Goal: Task Accomplishment & Management: Manage account settings

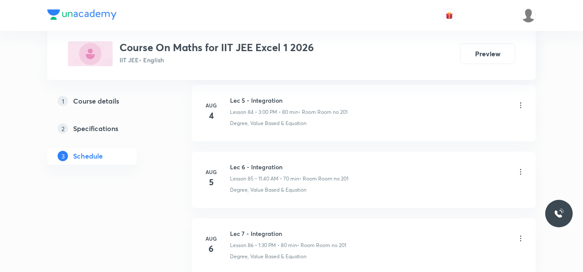
scroll to position [7998, 0]
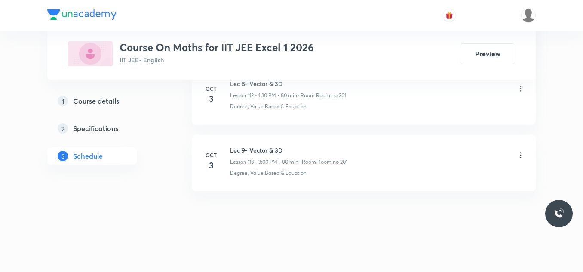
click at [279, 155] on div "Lec 9- Vector & 3D Lesson 113 • 3:00 PM • 80 min • Room Room no 201" at bounding box center [288, 156] width 117 height 20
click at [279, 152] on h6 "Lec 9- Vector & 3D" at bounding box center [288, 150] width 117 height 9
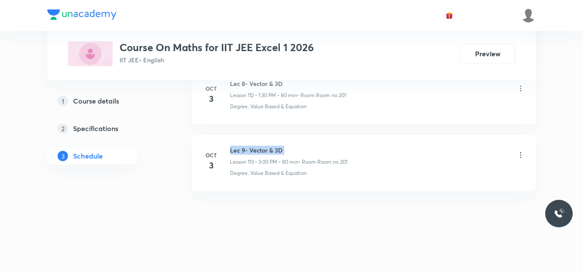
click at [279, 152] on h6 "Lec 9- Vector & 3D" at bounding box center [288, 150] width 117 height 9
copy h6 "Lec 9- Vector & 3D"
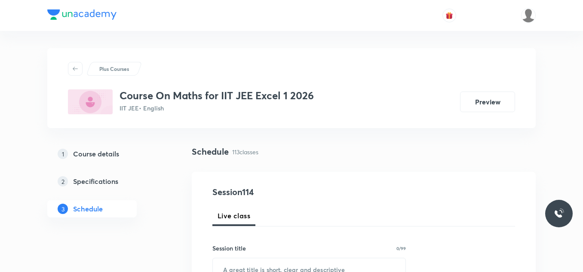
scroll to position [129, 0]
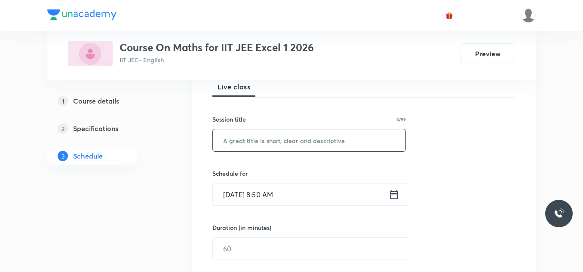
click at [278, 142] on input "text" at bounding box center [309, 140] width 192 height 22
click at [239, 144] on input "text" at bounding box center [309, 140] width 192 height 22
paste input "Lec 9- Vector & 3D"
click at [241, 142] on input "Lec 9- Vector & 3D" at bounding box center [309, 140] width 192 height 22
type input "Lec 10- Vector & 3D"
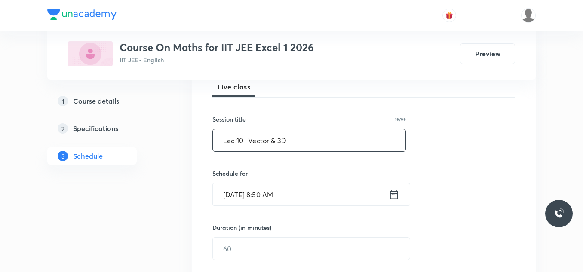
click at [396, 192] on icon at bounding box center [394, 194] width 8 height 9
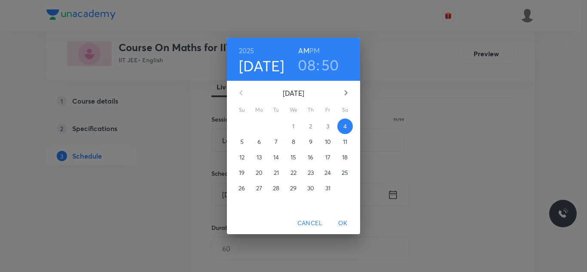
click at [306, 64] on h3 "08" at bounding box center [307, 65] width 18 height 18
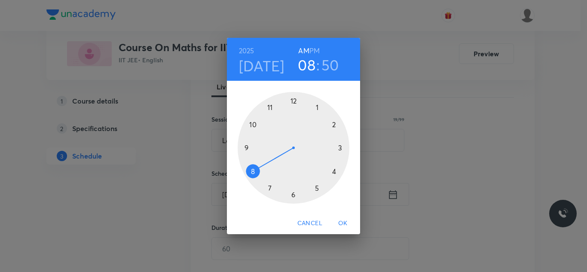
click at [252, 124] on div at bounding box center [294, 148] width 112 height 112
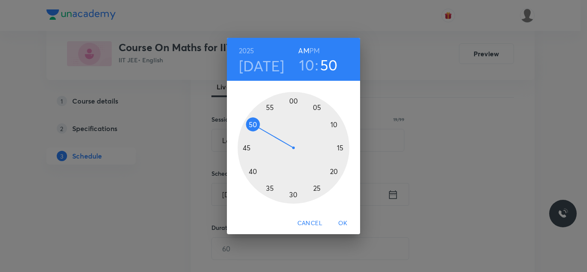
click at [333, 171] on div at bounding box center [294, 148] width 112 height 112
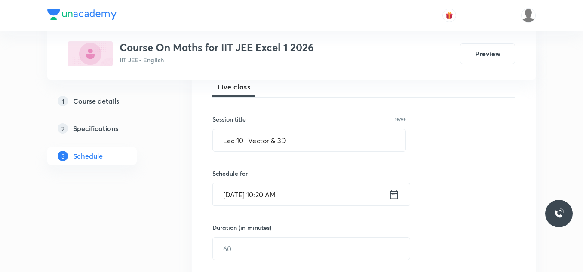
scroll to position [172, 0]
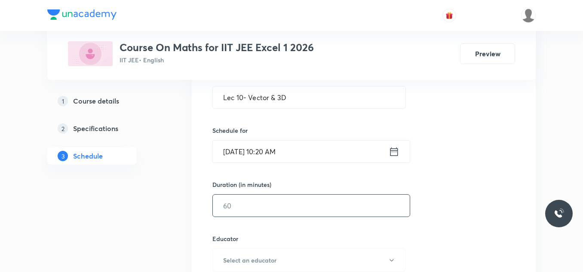
click at [288, 209] on input "text" at bounding box center [311, 206] width 197 height 22
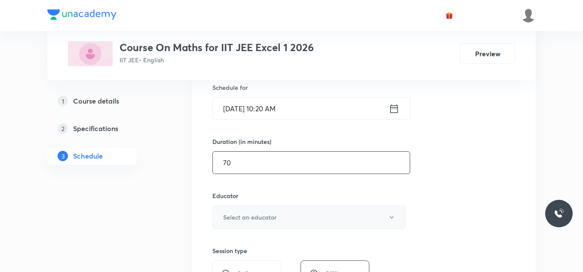
type input "70"
click at [305, 217] on button "Select an educator" at bounding box center [308, 217] width 193 height 24
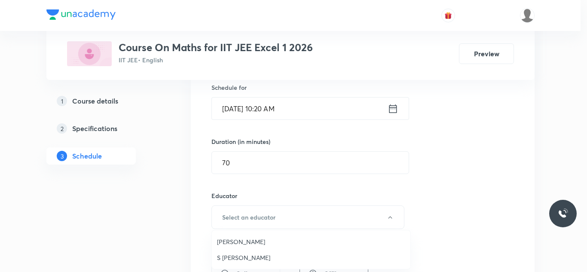
click at [251, 241] on span "Navin Talkokul" at bounding box center [311, 241] width 188 height 9
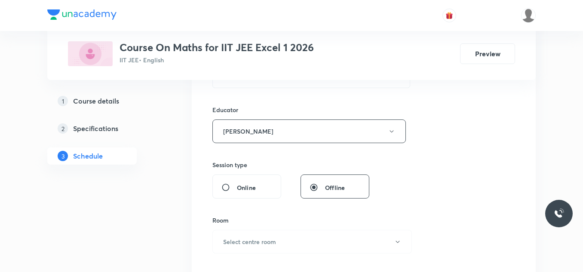
scroll to position [344, 0]
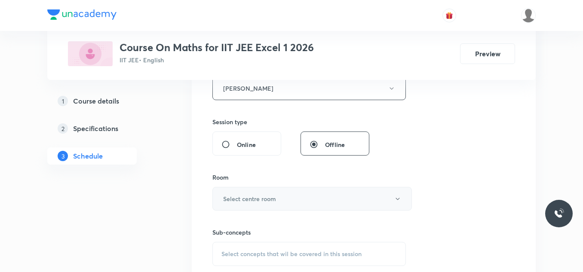
click at [303, 201] on button "Select centre room" at bounding box center [311, 199] width 199 height 24
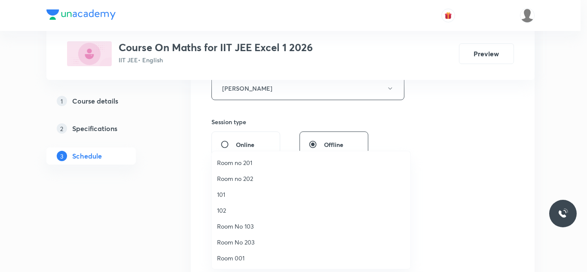
click at [257, 164] on span "Room no 201" at bounding box center [311, 162] width 188 height 9
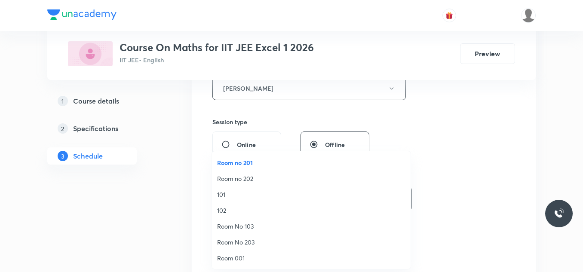
scroll to position [430, 0]
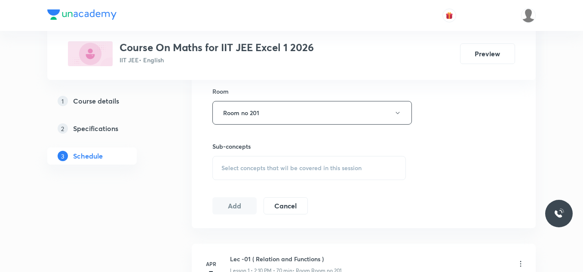
click at [255, 154] on div "Sub-concepts Select concepts that wil be covered in this session" at bounding box center [308, 161] width 193 height 38
click at [255, 165] on span "Select concepts that wil be covered in this session" at bounding box center [291, 168] width 140 height 7
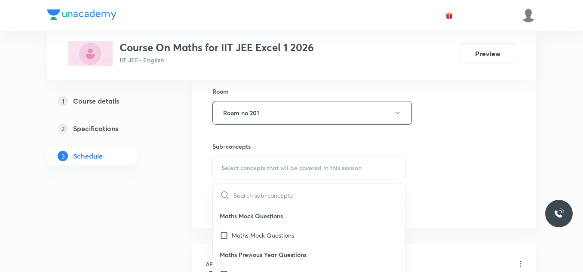
scroll to position [129, 0]
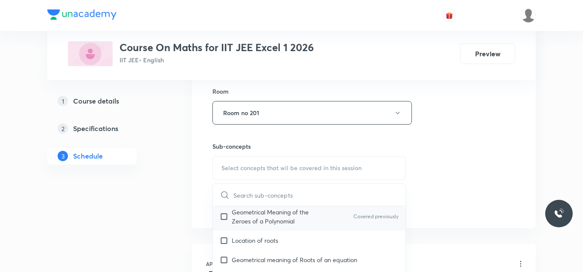
click at [226, 214] on input "checkbox" at bounding box center [226, 217] width 12 height 18
checkbox input "true"
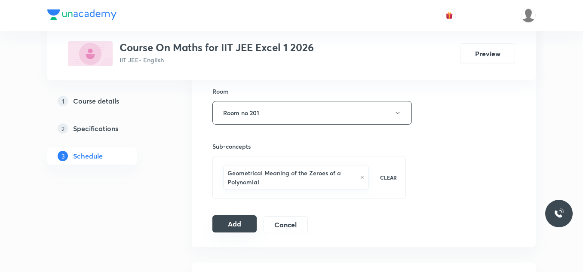
click at [242, 219] on button "Add" at bounding box center [234, 223] width 44 height 17
click at [250, 223] on button "Add" at bounding box center [234, 223] width 44 height 17
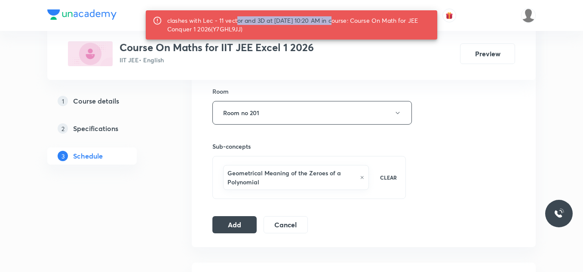
drag, startPoint x: 235, startPoint y: 22, endPoint x: 329, endPoint y: 20, distance: 94.6
click at [329, 20] on div "clashes with Lec - 11 vector and 3D at 04 Oct 2025 10:20 AM in course: Course O…" at bounding box center [298, 25] width 263 height 24
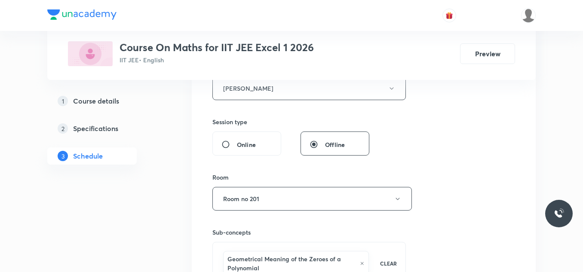
scroll to position [301, 0]
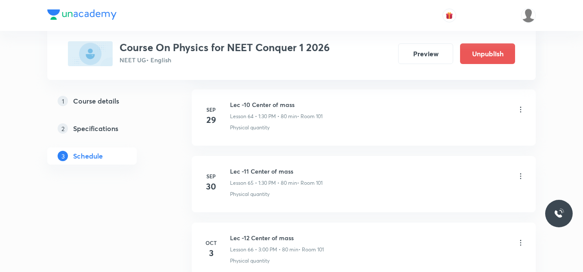
scroll to position [4879, 0]
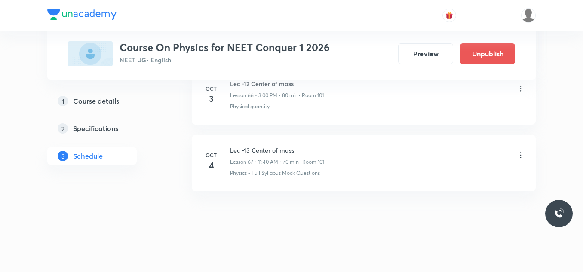
click at [522, 157] on icon at bounding box center [520, 155] width 9 height 9
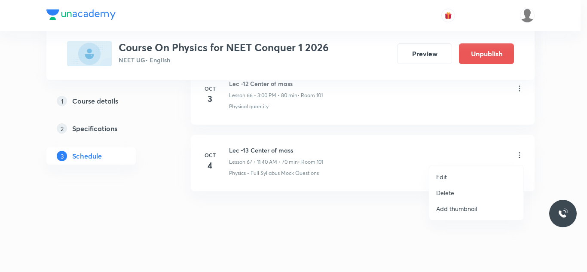
click at [466, 191] on li "Delete" at bounding box center [476, 193] width 94 height 16
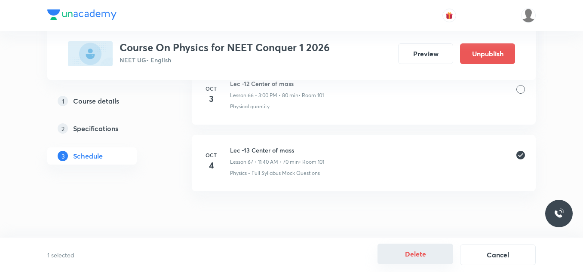
click at [427, 257] on button "Delete" at bounding box center [415, 254] width 76 height 21
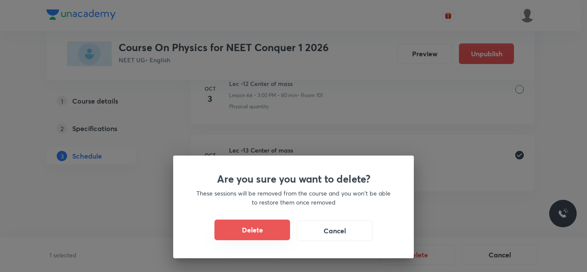
click at [256, 223] on button "Delete" at bounding box center [252, 230] width 76 height 21
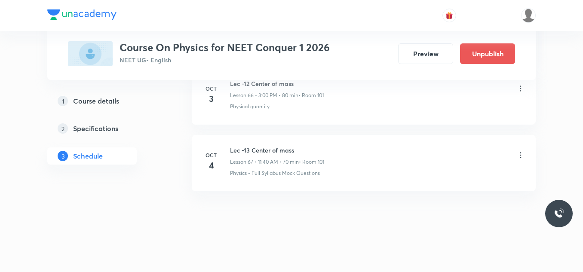
scroll to position [4812, 0]
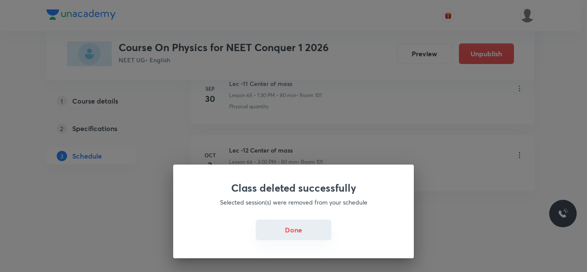
click at [288, 233] on button "Done" at bounding box center [294, 230] width 76 height 21
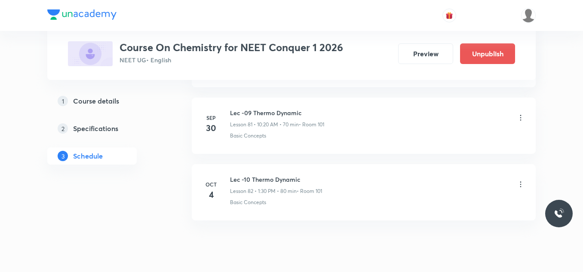
scroll to position [5878, 0]
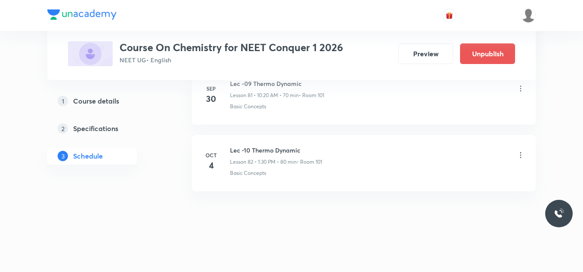
click at [520, 153] on icon at bounding box center [520, 155] width 9 height 9
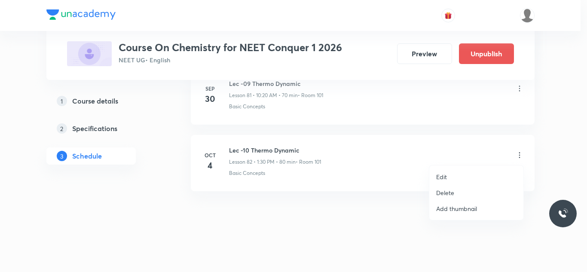
click at [451, 192] on p "Delete" at bounding box center [445, 192] width 18 height 9
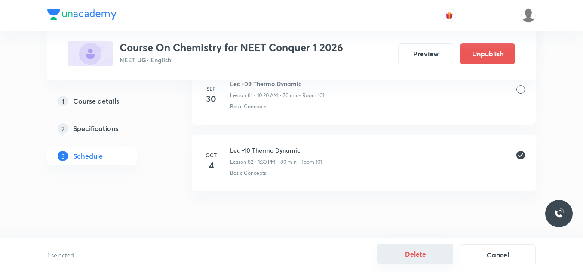
click at [442, 254] on button "Delete" at bounding box center [415, 254] width 76 height 21
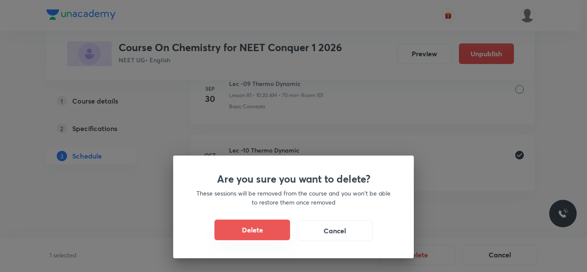
click at [284, 227] on button "Delete" at bounding box center [252, 230] width 76 height 21
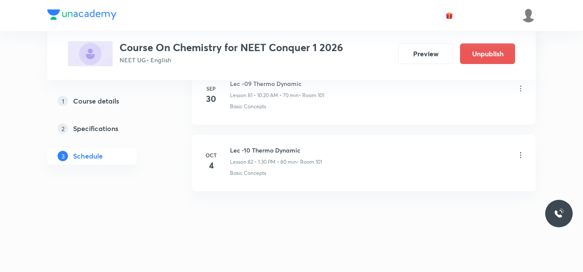
scroll to position [5811, 0]
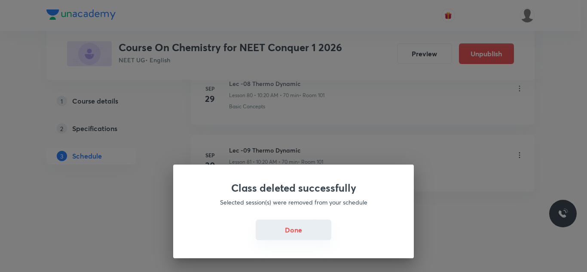
click at [298, 233] on button "Done" at bounding box center [294, 230] width 76 height 21
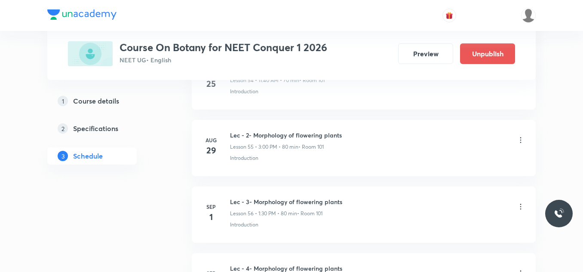
scroll to position [5279, 0]
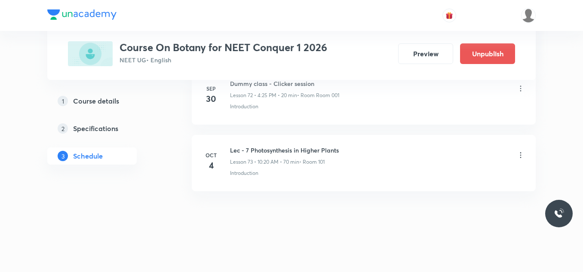
click at [523, 154] on icon at bounding box center [520, 155] width 9 height 9
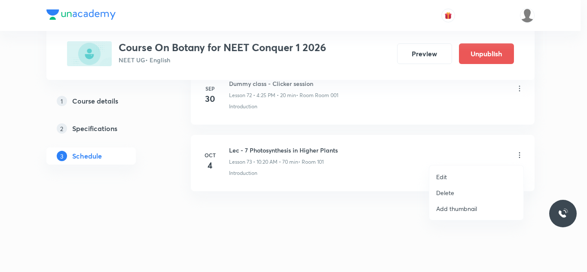
click at [455, 190] on li "Delete" at bounding box center [476, 193] width 94 height 16
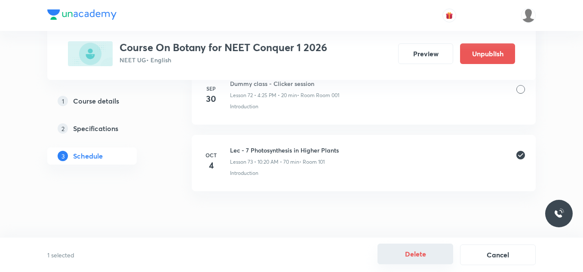
click at [440, 255] on button "Delete" at bounding box center [415, 254] width 76 height 21
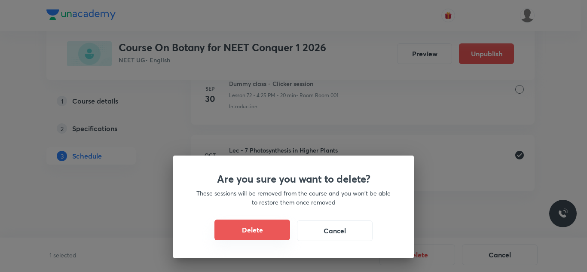
click at [253, 225] on button "Delete" at bounding box center [252, 230] width 76 height 21
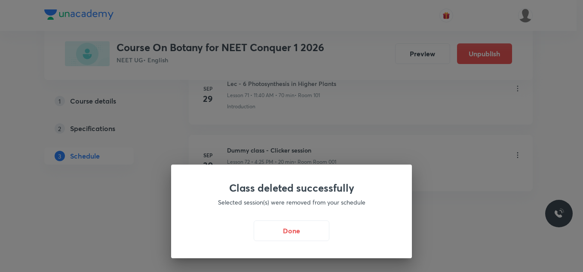
scroll to position [5212, 0]
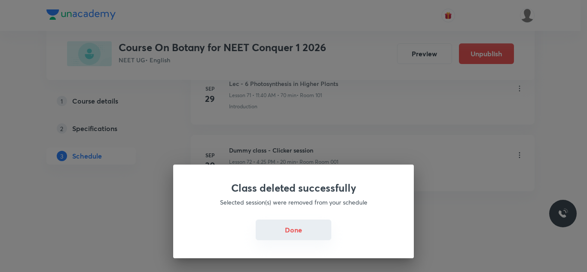
click at [318, 236] on button "Done" at bounding box center [294, 230] width 76 height 21
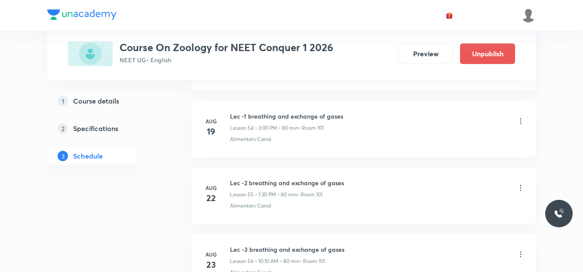
scroll to position [6011, 0]
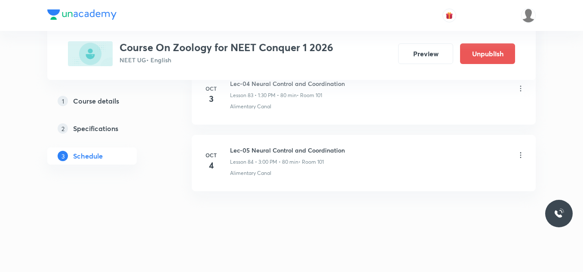
click at [520, 157] on icon at bounding box center [520, 155] width 1 height 6
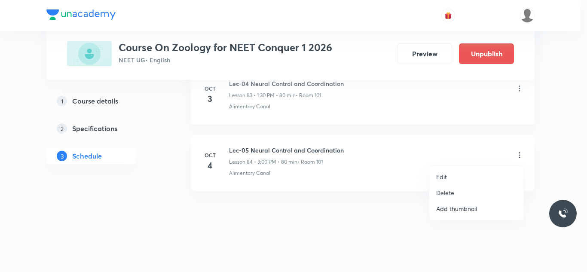
click at [453, 192] on p "Delete" at bounding box center [445, 192] width 18 height 9
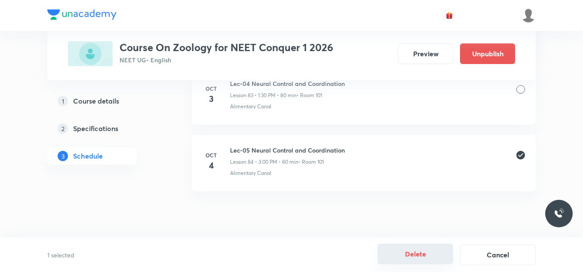
click at [432, 251] on button "Delete" at bounding box center [415, 254] width 76 height 21
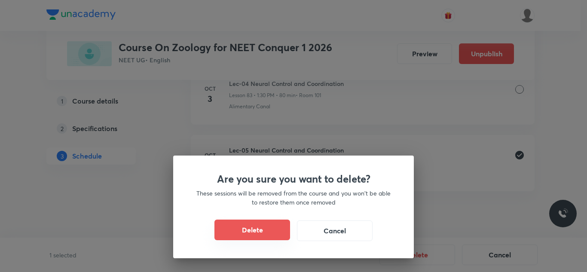
click at [262, 228] on button "Delete" at bounding box center [252, 230] width 76 height 21
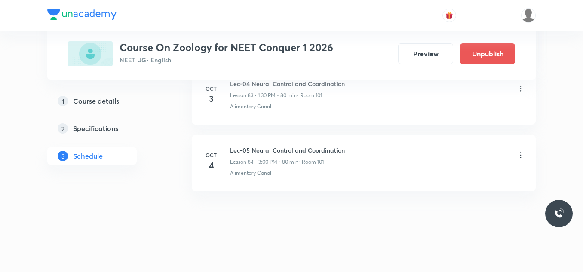
scroll to position [5945, 0]
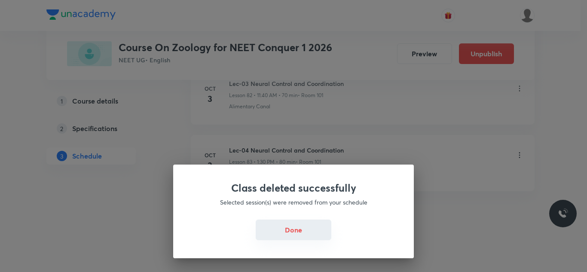
click at [306, 222] on button "Done" at bounding box center [294, 230] width 76 height 21
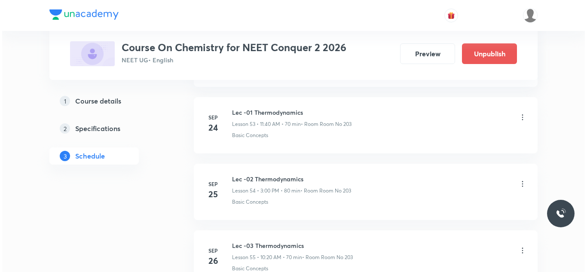
scroll to position [4401, 0]
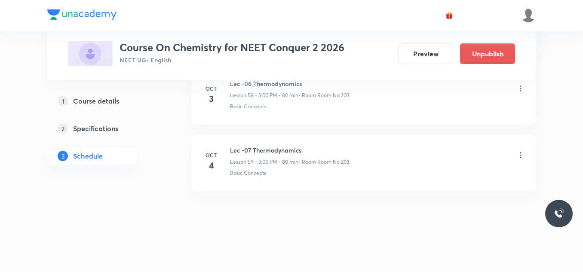
click at [520, 155] on icon at bounding box center [520, 155] width 1 height 6
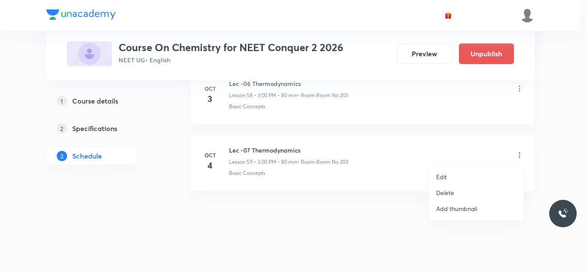
click at [465, 171] on li "Edit" at bounding box center [476, 177] width 94 height 16
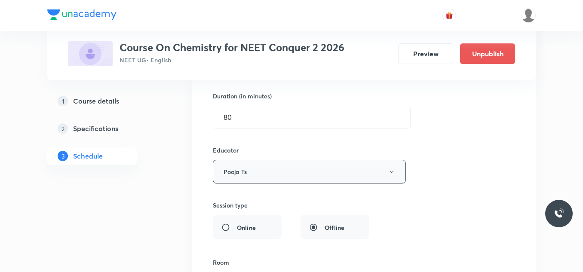
scroll to position [4079, 0]
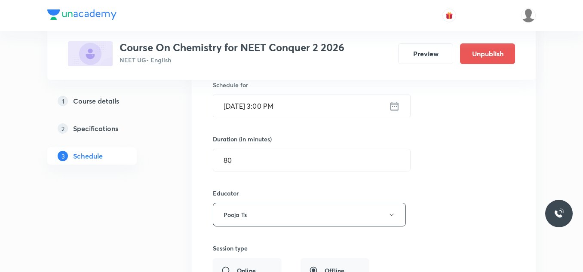
click at [395, 103] on icon at bounding box center [395, 105] width 8 height 9
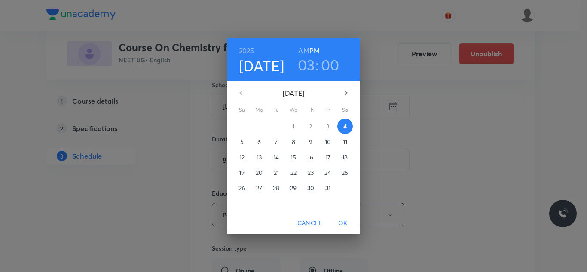
click at [310, 66] on h3 "03" at bounding box center [306, 65] width 17 height 18
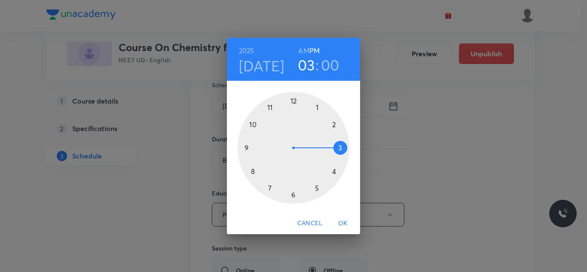
click at [316, 107] on div at bounding box center [294, 148] width 112 height 112
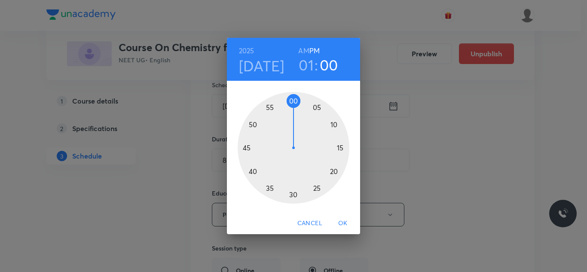
click at [293, 194] on div at bounding box center [294, 148] width 112 height 112
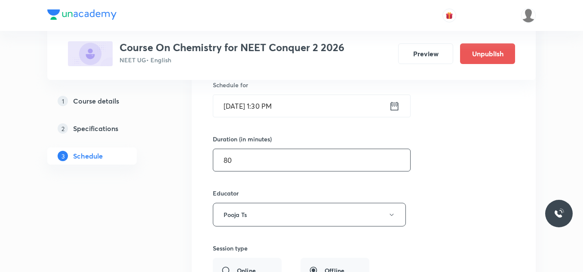
click at [296, 153] on input "80" at bounding box center [311, 160] width 197 height 22
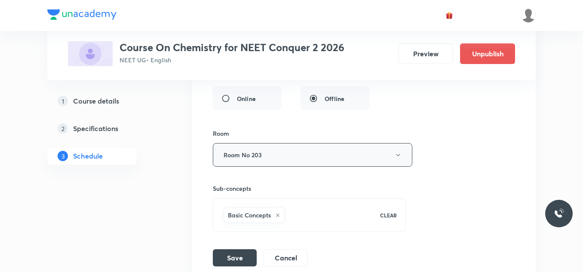
scroll to position [4294, 0]
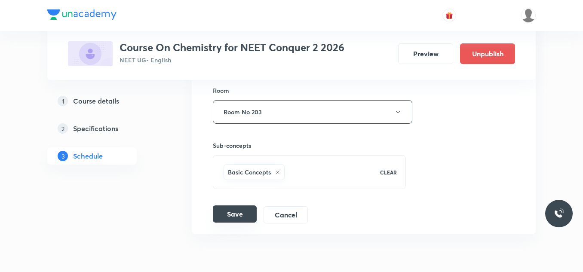
click at [240, 213] on button "Save" at bounding box center [235, 213] width 44 height 17
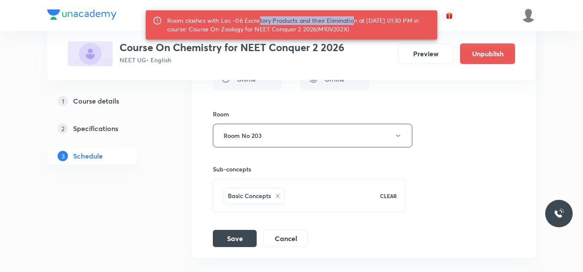
drag, startPoint x: 259, startPoint y: 20, endPoint x: 356, endPoint y: 21, distance: 97.5
click at [356, 21] on div "Room clashes with Lec -06 Excretory Products and their Elimination at [DATE] 01…" at bounding box center [298, 25] width 263 height 24
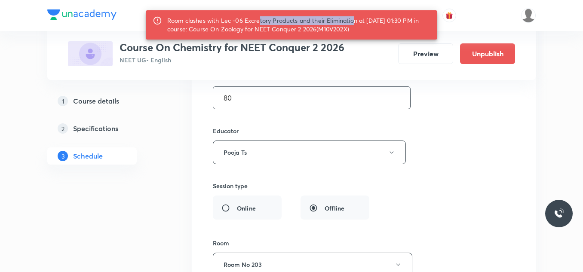
scroll to position [4079, 0]
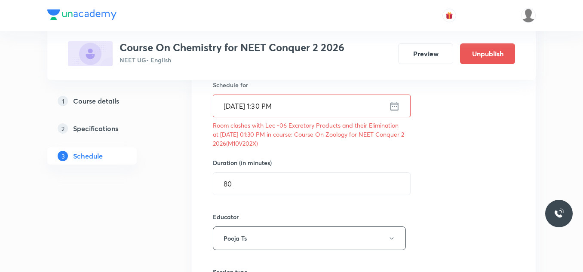
click at [394, 110] on icon at bounding box center [394, 106] width 11 height 12
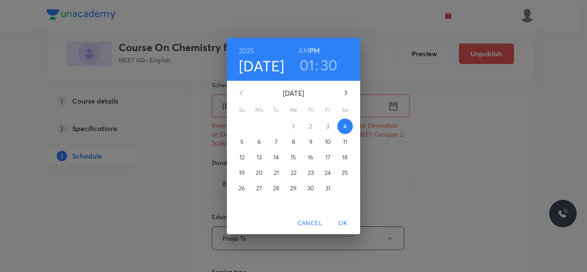
click at [311, 65] on h3 "01" at bounding box center [306, 65] width 15 height 18
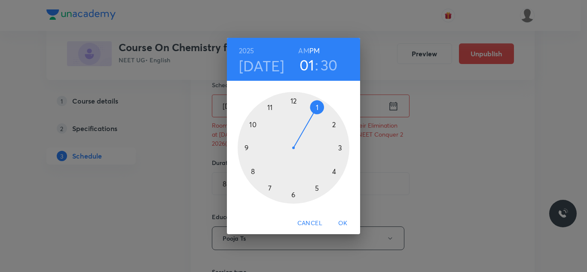
click at [428, 139] on div "2025 Oct 4 01 : 30 AM PM 1 2 3 4 5 6 7 8 9 10 11 12 Cancel OK" at bounding box center [293, 136] width 587 height 272
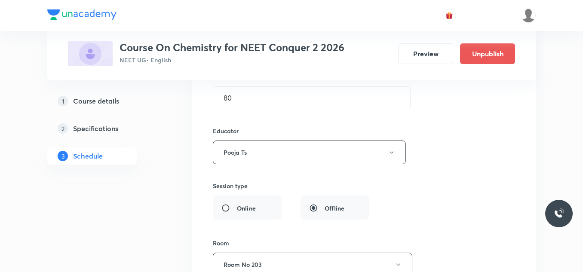
scroll to position [4251, 0]
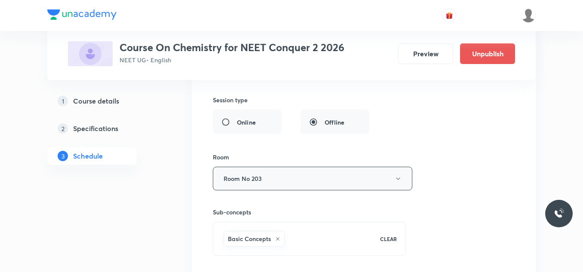
click at [281, 177] on button "Room No 203" at bounding box center [312, 179] width 199 height 24
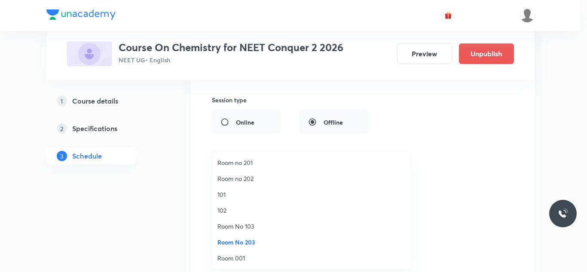
click at [240, 191] on span "101" at bounding box center [311, 194] width 188 height 9
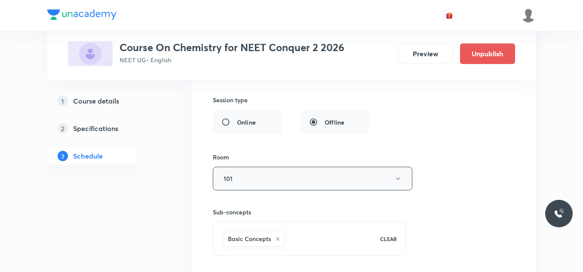
scroll to position [4360, 0]
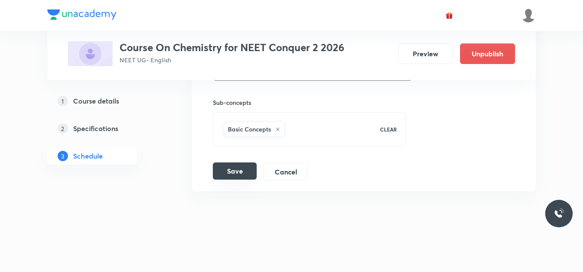
click at [248, 178] on button "Save" at bounding box center [235, 170] width 44 height 17
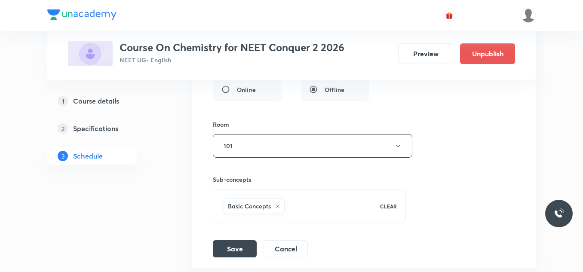
scroll to position [4351, 0]
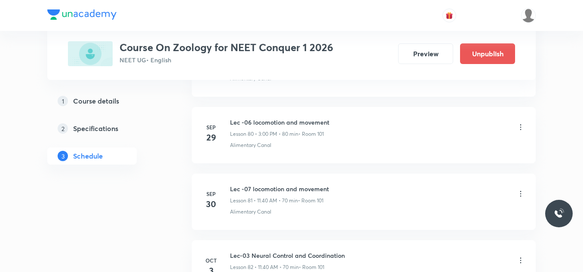
scroll to position [5945, 0]
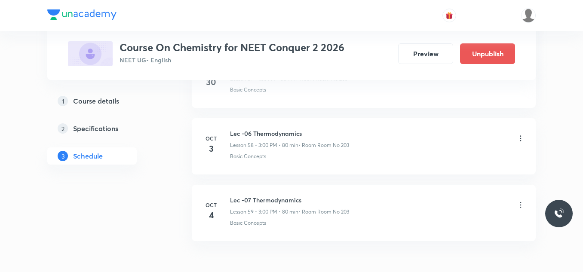
scroll to position [4401, 0]
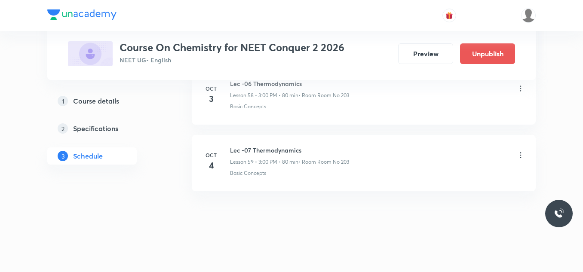
click at [520, 154] on icon at bounding box center [520, 155] width 9 height 9
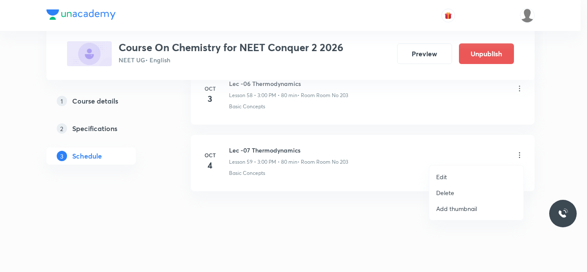
click at [451, 189] on p "Delete" at bounding box center [445, 192] width 18 height 9
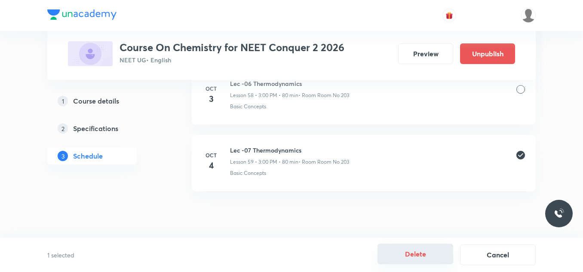
click at [425, 254] on button "Delete" at bounding box center [415, 254] width 76 height 21
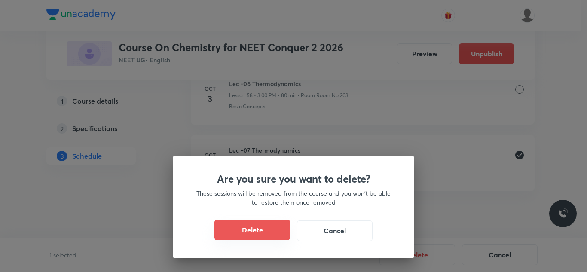
click at [284, 233] on button "Delete" at bounding box center [252, 230] width 76 height 21
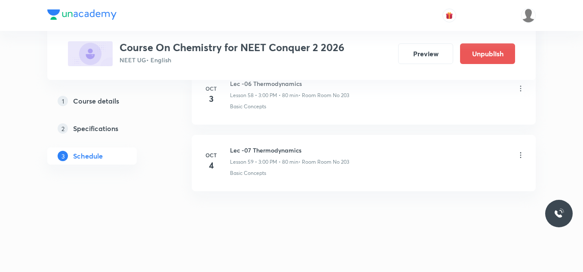
scroll to position [4335, 0]
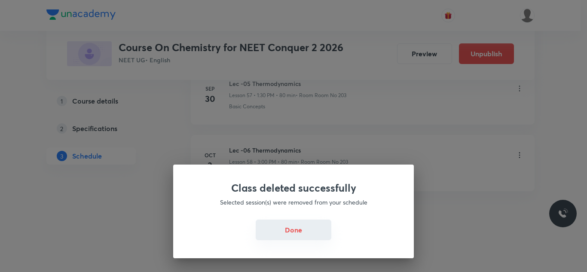
click at [297, 229] on button "Done" at bounding box center [294, 230] width 76 height 21
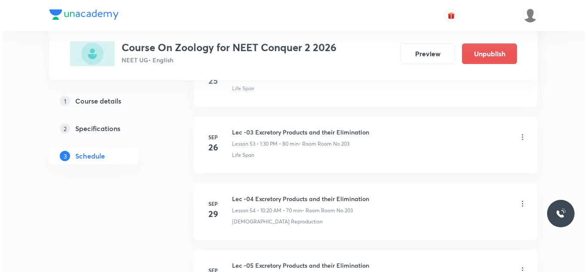
scroll to position [4146, 0]
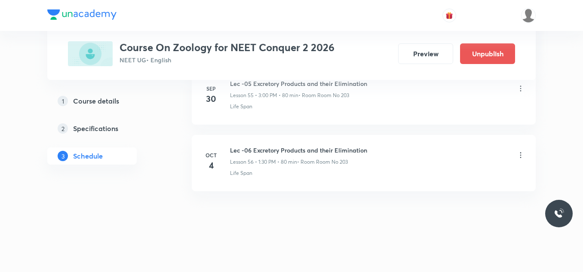
click at [521, 153] on icon at bounding box center [520, 155] width 1 height 6
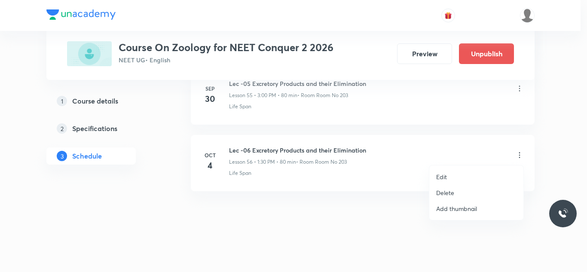
click at [451, 173] on li "Edit" at bounding box center [476, 177] width 94 height 16
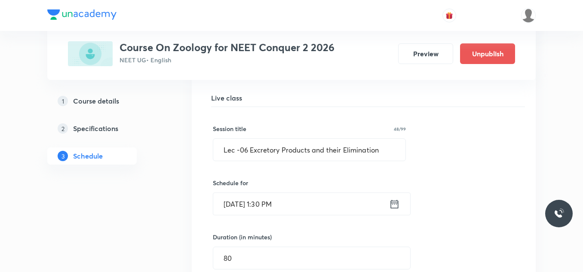
scroll to position [3824, 0]
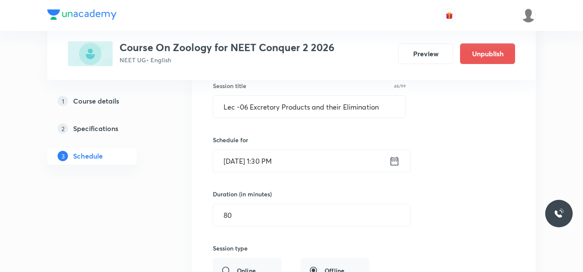
click at [395, 158] on icon at bounding box center [395, 160] width 8 height 9
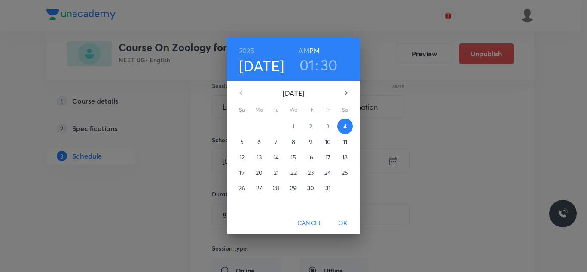
click at [310, 69] on h3 "01" at bounding box center [306, 65] width 15 height 18
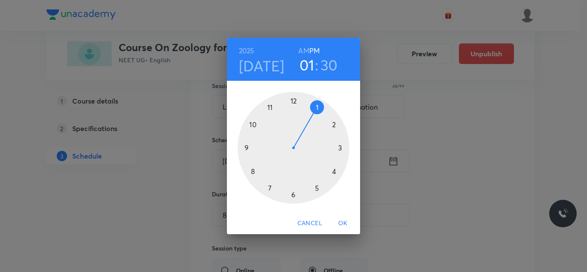
click at [340, 148] on div at bounding box center [294, 148] width 112 height 112
click at [294, 101] on div at bounding box center [294, 148] width 112 height 112
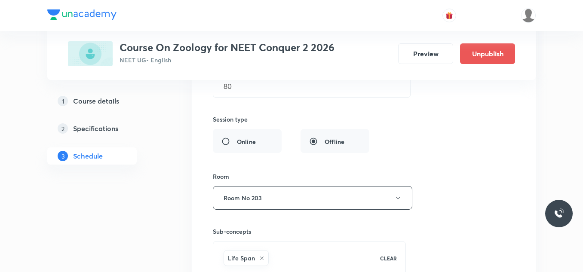
scroll to position [4082, 0]
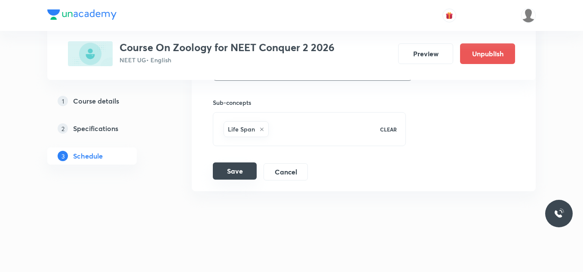
click at [235, 171] on button "Save" at bounding box center [235, 170] width 44 height 17
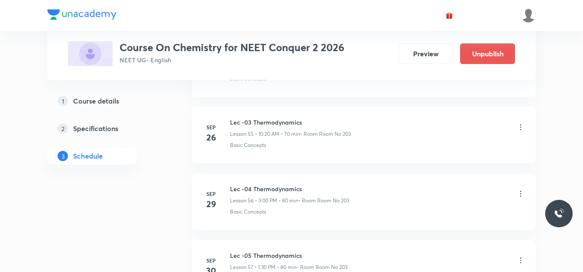
scroll to position [4335, 0]
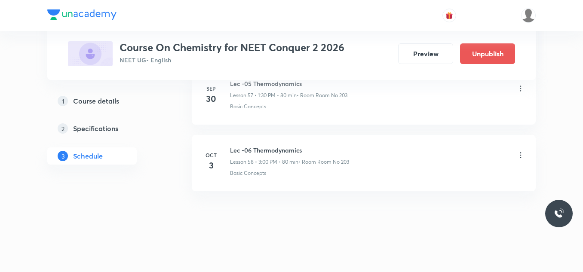
click at [266, 148] on h6 "Lec -06 Thermodynamics" at bounding box center [289, 150] width 119 height 9
copy h6 "Lec -06 Thermodynamics"
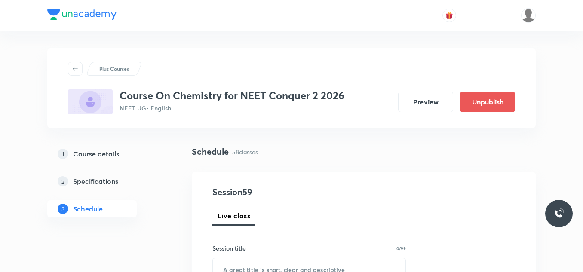
scroll to position [86, 0]
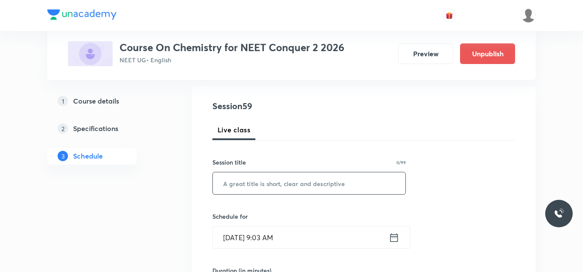
click at [272, 188] on input "text" at bounding box center [309, 183] width 192 height 22
paste input "Lec -06 Thermodynamics"
click at [245, 183] on input "Lec -06 Thermodynamics" at bounding box center [309, 183] width 192 height 22
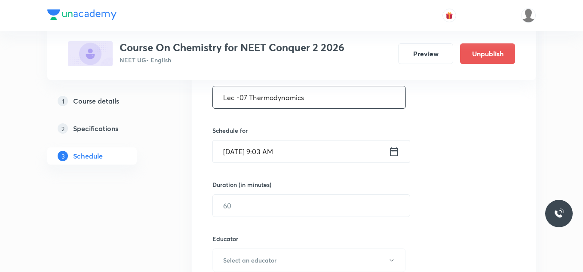
type input "Lec -07 Thermodynamics"
click at [398, 154] on icon at bounding box center [393, 152] width 11 height 12
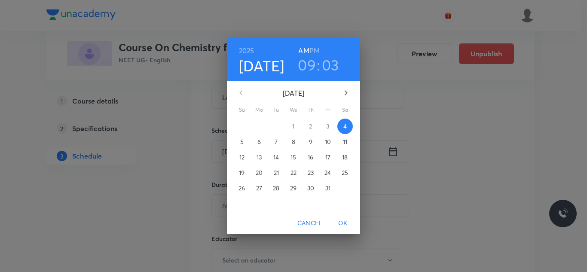
click at [313, 64] on h3 "09" at bounding box center [307, 65] width 18 height 18
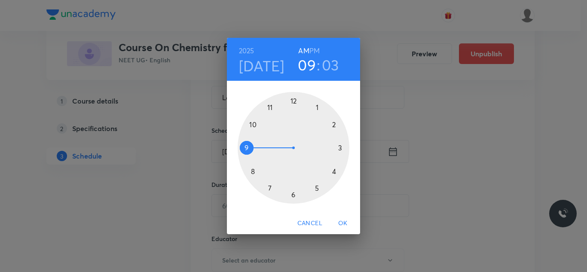
click at [317, 106] on div at bounding box center [294, 148] width 112 height 112
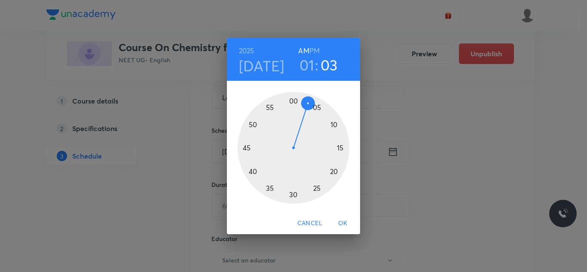
click at [294, 194] on div at bounding box center [294, 148] width 112 height 112
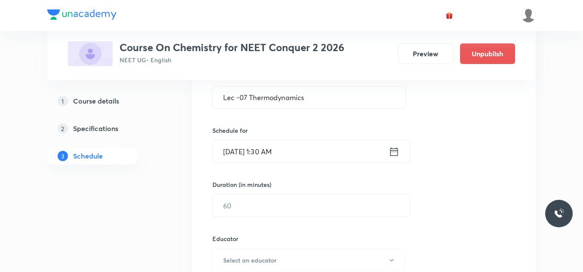
click at [389, 154] on icon at bounding box center [393, 152] width 11 height 12
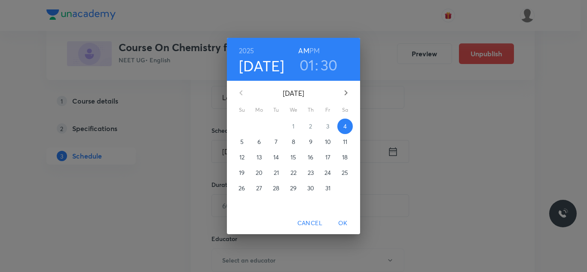
click at [315, 51] on h6 "PM" at bounding box center [314, 51] width 10 height 12
click at [342, 222] on span "OK" at bounding box center [343, 223] width 21 height 11
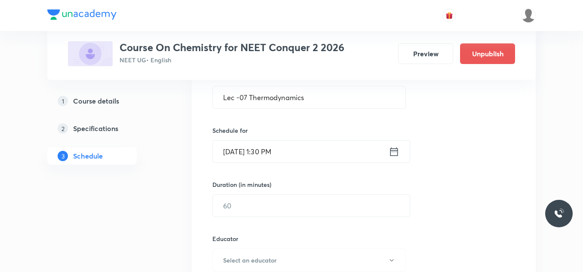
scroll to position [215, 0]
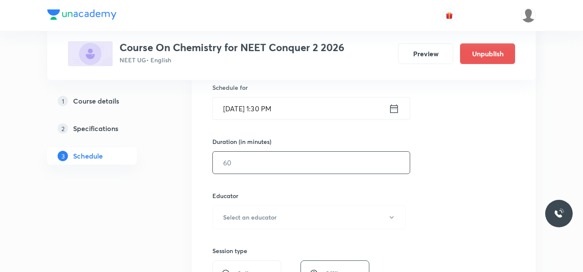
click at [280, 162] on input "text" at bounding box center [311, 163] width 197 height 22
type input "80"
click at [252, 216] on h6 "Select an educator" at bounding box center [249, 217] width 53 height 9
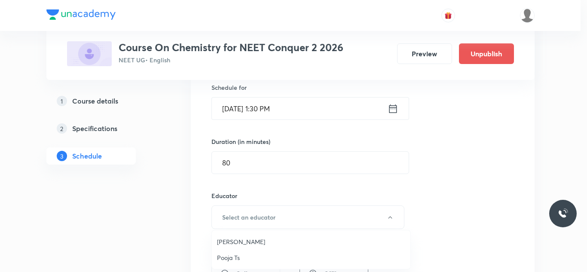
click at [233, 260] on span "Pooja Ts" at bounding box center [311, 257] width 188 height 9
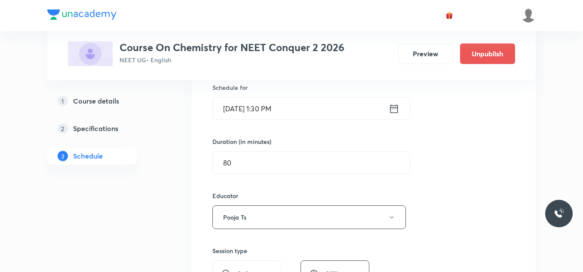
scroll to position [301, 0]
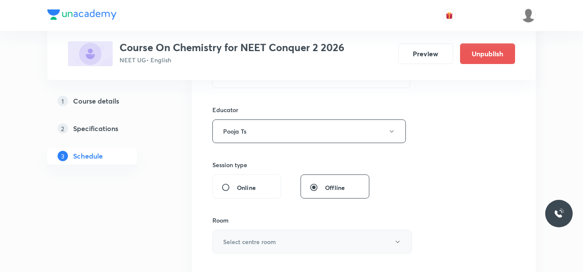
click at [260, 235] on button "Select centre room" at bounding box center [311, 242] width 199 height 24
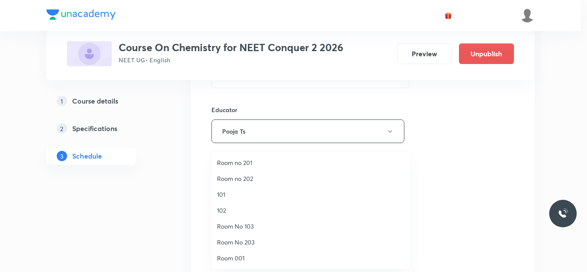
click at [254, 244] on span "Room No 203" at bounding box center [311, 242] width 188 height 9
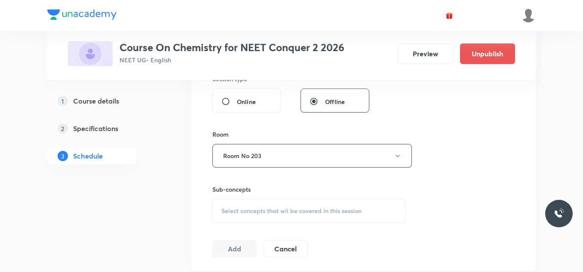
click at [260, 211] on span "Select concepts that wil be covered in this session" at bounding box center [291, 211] width 140 height 7
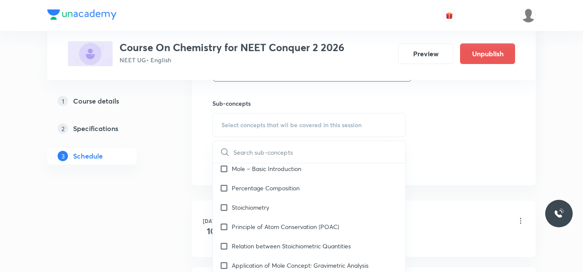
scroll to position [0, 0]
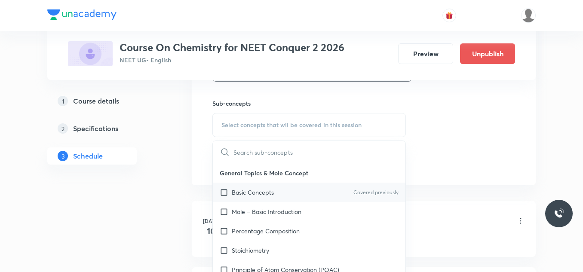
click at [230, 190] on input "checkbox" at bounding box center [226, 192] width 12 height 9
checkbox input "true"
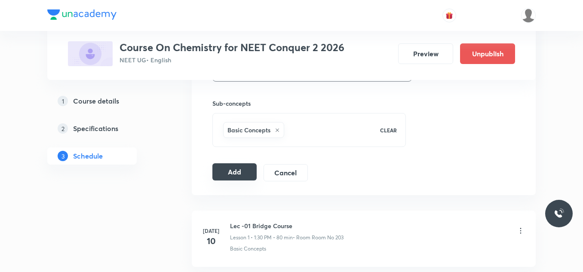
click at [229, 177] on button "Add" at bounding box center [234, 171] width 44 height 17
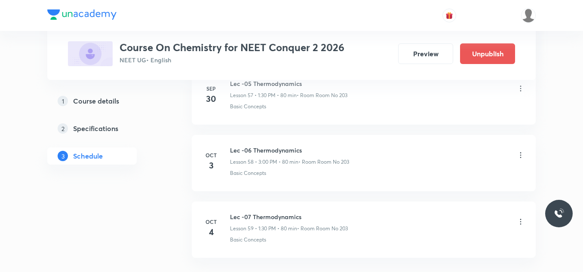
scroll to position [3951, 0]
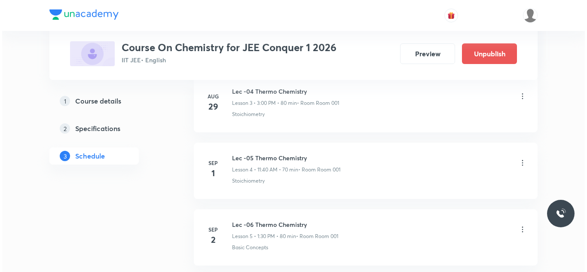
scroll to position [2348, 0]
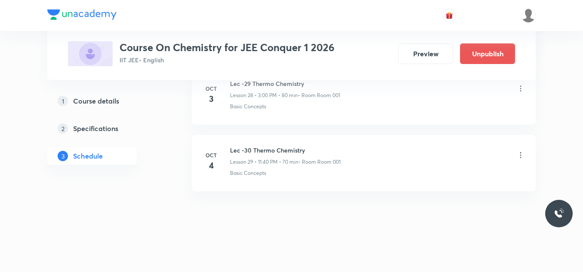
click at [522, 154] on icon at bounding box center [520, 155] width 9 height 9
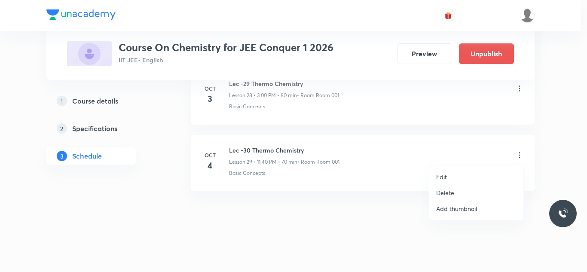
click at [453, 177] on li "Edit" at bounding box center [476, 177] width 94 height 16
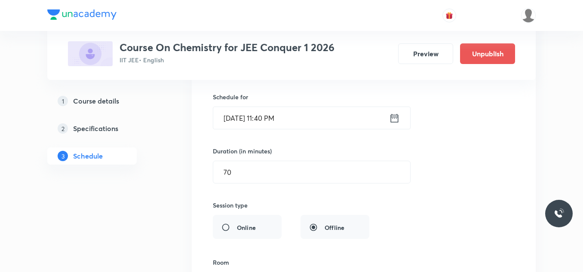
scroll to position [2026, 0]
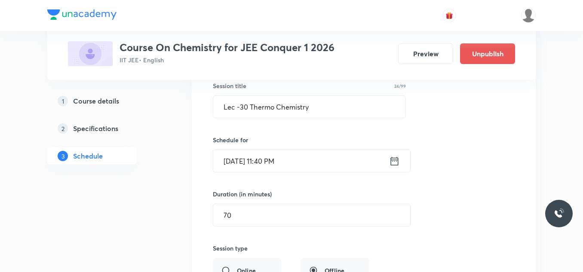
click at [397, 163] on icon at bounding box center [394, 161] width 11 height 12
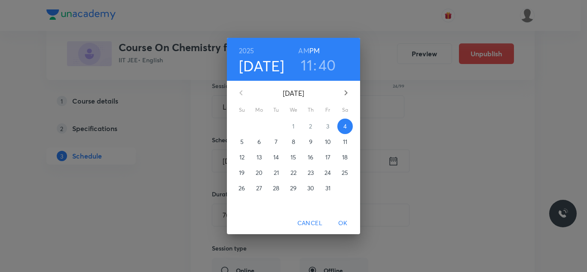
click at [310, 66] on h3 "11" at bounding box center [307, 65] width 12 height 18
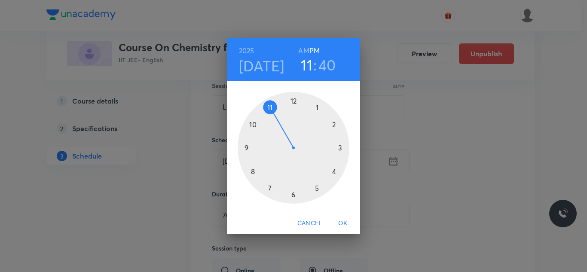
click at [246, 148] on div at bounding box center [294, 148] width 112 height 112
click at [332, 125] on div at bounding box center [294, 148] width 112 height 112
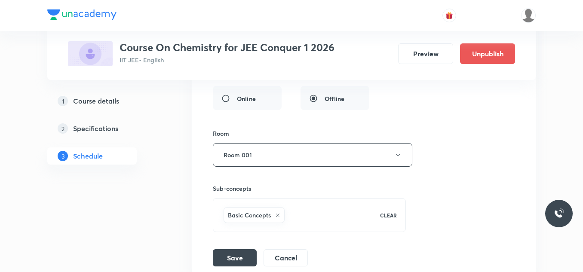
scroll to position [2284, 0]
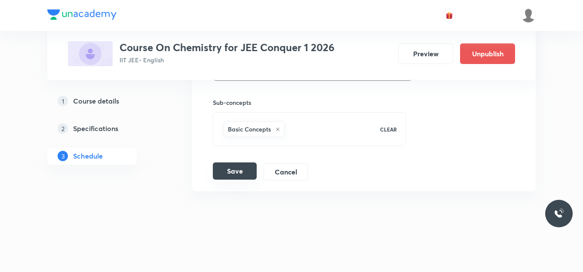
click at [246, 169] on button "Save" at bounding box center [235, 170] width 44 height 17
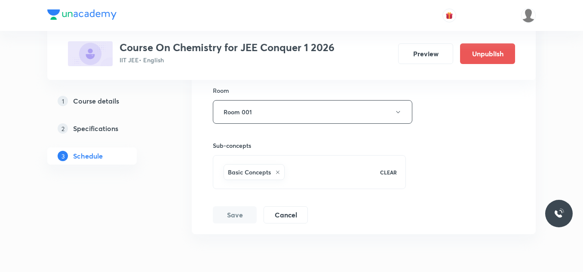
scroll to position [1953, 0]
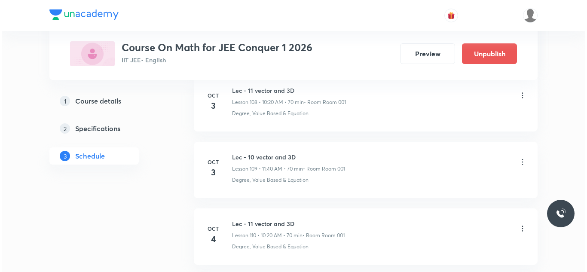
scroll to position [7809, 0]
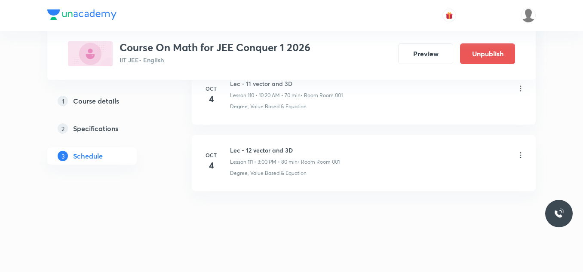
click at [520, 154] on icon at bounding box center [520, 155] width 9 height 9
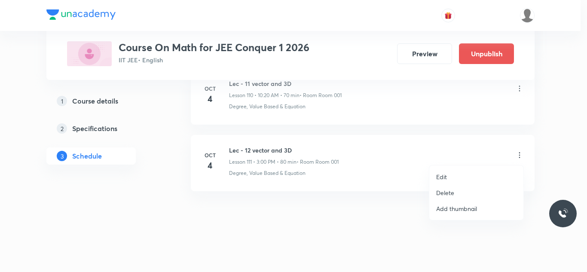
click at [450, 176] on li "Edit" at bounding box center [476, 177] width 94 height 16
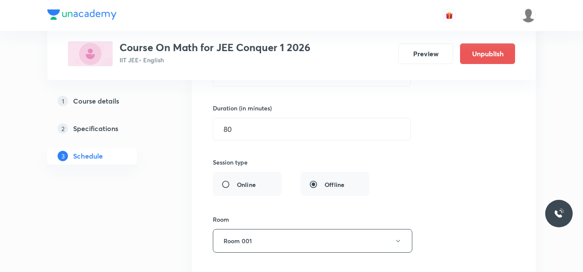
scroll to position [7487, 0]
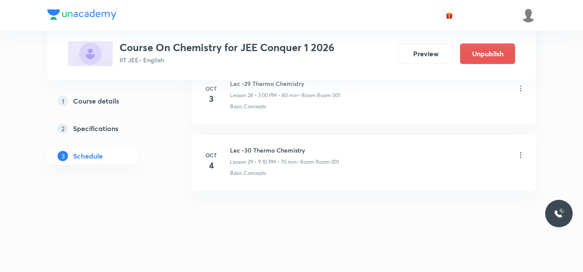
scroll to position [2262, 0]
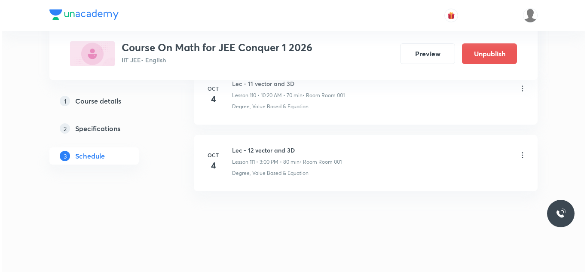
scroll to position [7766, 0]
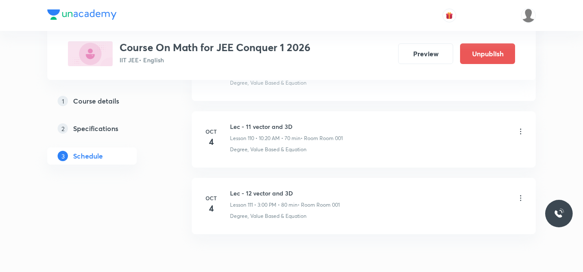
click at [522, 132] on icon at bounding box center [520, 131] width 9 height 9
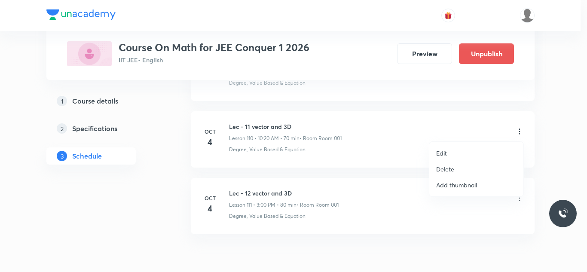
click at [457, 150] on li "Edit" at bounding box center [476, 153] width 94 height 16
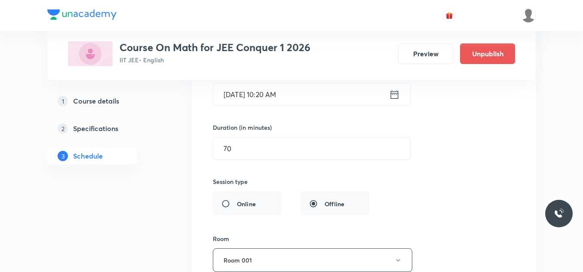
scroll to position [7401, 0]
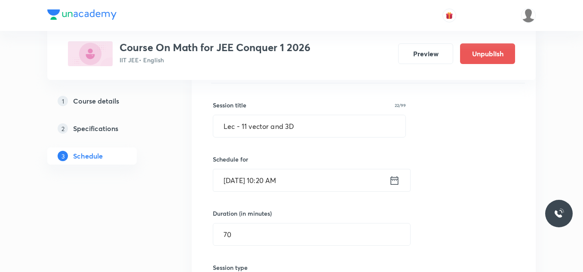
click at [395, 183] on icon at bounding box center [394, 180] width 11 height 12
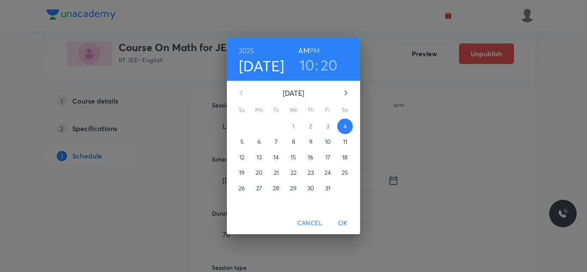
click at [343, 222] on span "OK" at bounding box center [343, 223] width 21 height 11
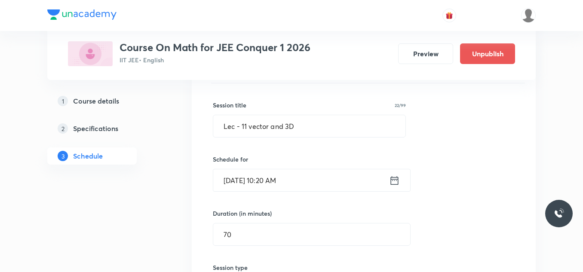
click at [395, 182] on icon at bounding box center [394, 180] width 11 height 12
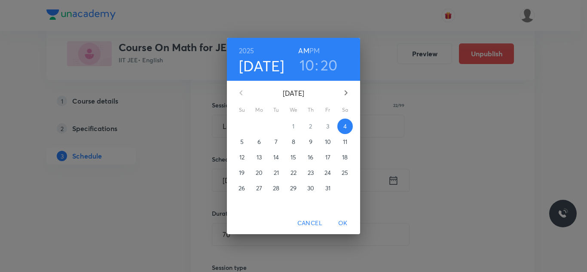
click at [309, 66] on h3 "10" at bounding box center [306, 65] width 15 height 18
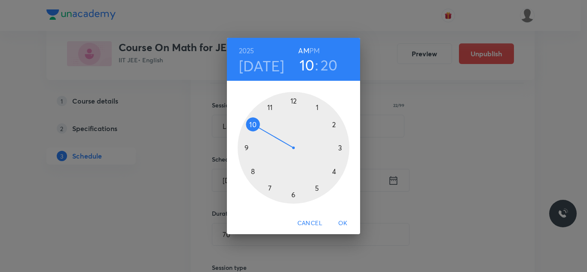
click at [268, 107] on div at bounding box center [294, 148] width 112 height 112
click at [254, 171] on div at bounding box center [294, 148] width 112 height 112
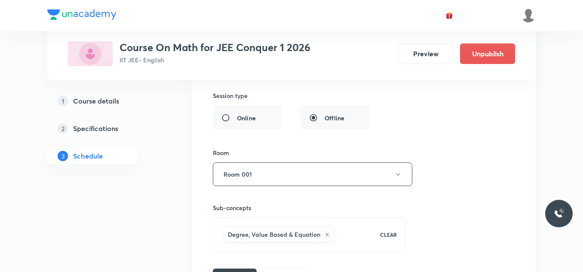
scroll to position [7659, 0]
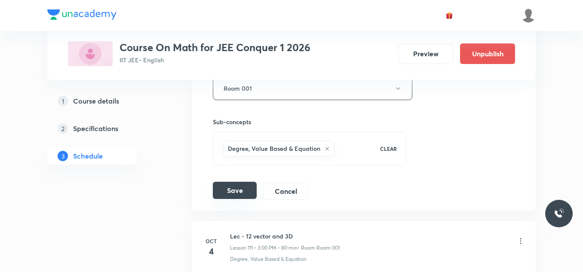
click at [243, 196] on button "Save" at bounding box center [235, 190] width 44 height 17
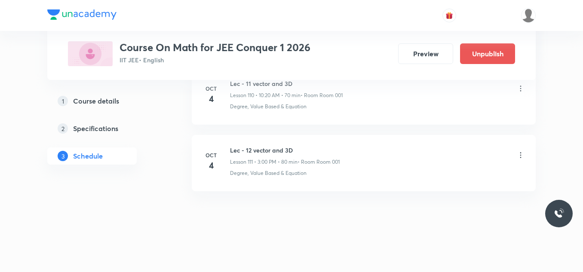
scroll to position [7372, 0]
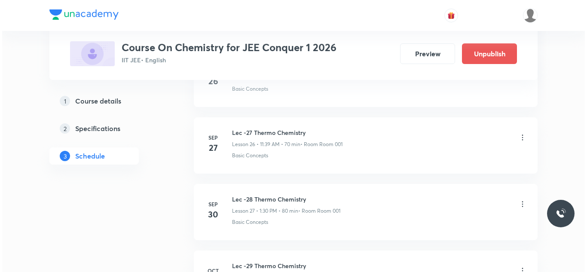
scroll to position [2348, 0]
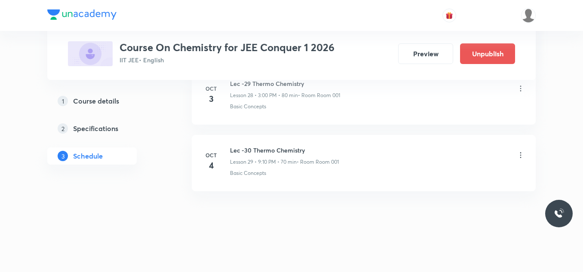
click at [294, 153] on h6 "Lec -30 Thermo Chemistry" at bounding box center [284, 150] width 109 height 9
click at [519, 151] on icon at bounding box center [520, 155] width 9 height 9
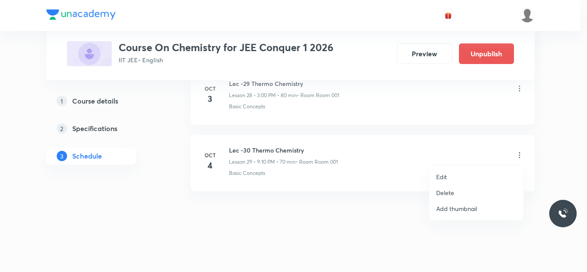
click at [454, 174] on li "Edit" at bounding box center [476, 177] width 94 height 16
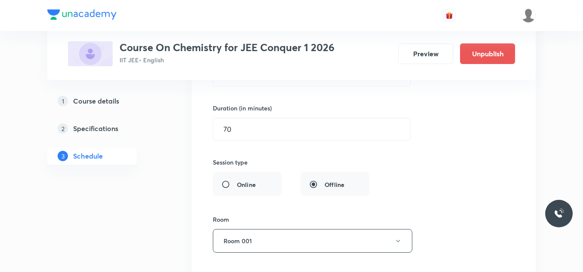
scroll to position [2026, 0]
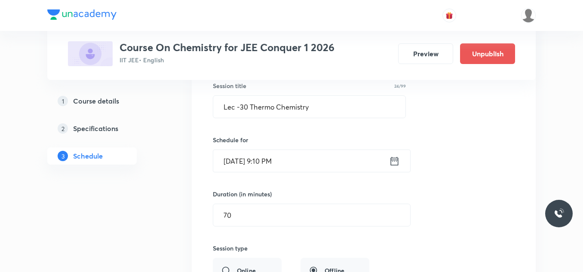
click at [397, 162] on icon at bounding box center [394, 161] width 11 height 12
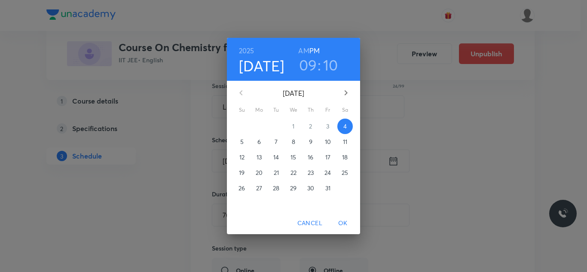
click at [309, 67] on h3 "09" at bounding box center [308, 65] width 18 height 18
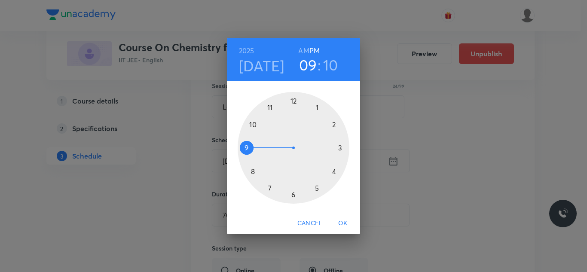
click at [254, 124] on div at bounding box center [294, 148] width 112 height 112
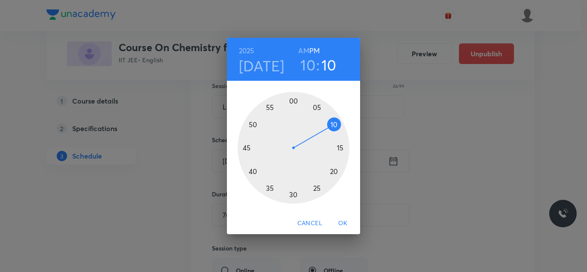
click at [336, 171] on div at bounding box center [294, 148] width 112 height 112
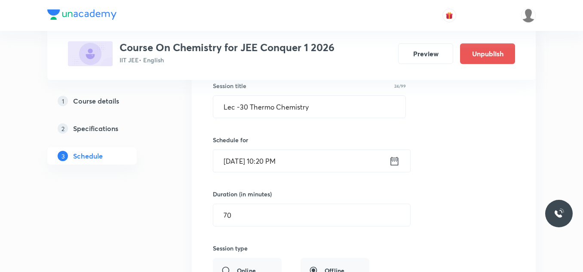
click at [391, 161] on icon at bounding box center [395, 160] width 8 height 9
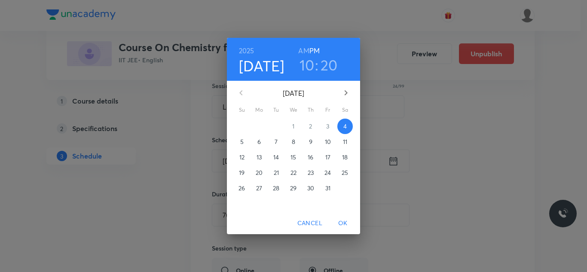
click at [306, 50] on h6 "AM" at bounding box center [303, 51] width 11 height 12
click at [343, 224] on span "OK" at bounding box center [343, 223] width 21 height 11
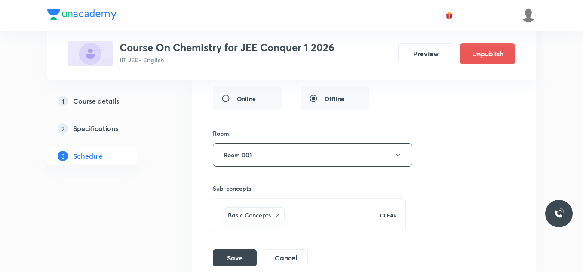
scroll to position [2241, 0]
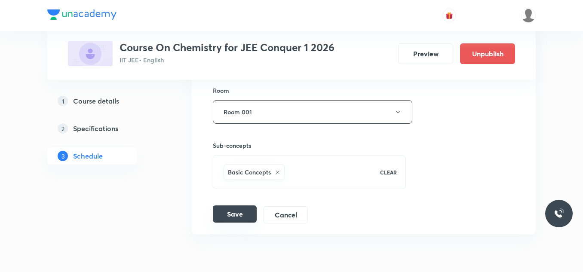
click at [242, 214] on button "Save" at bounding box center [235, 213] width 44 height 17
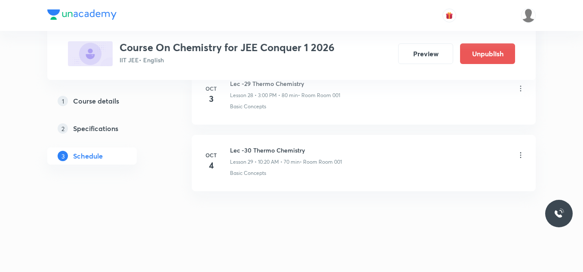
scroll to position [1867, 0]
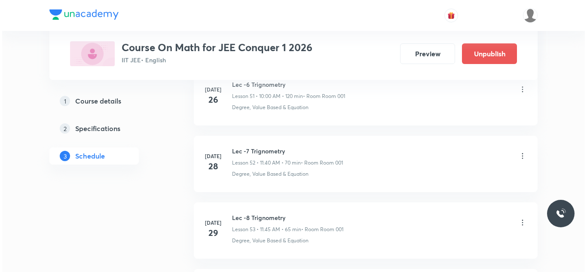
scroll to position [7809, 0]
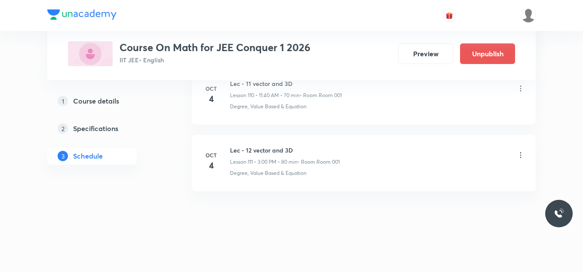
click at [519, 156] on icon at bounding box center [520, 155] width 9 height 9
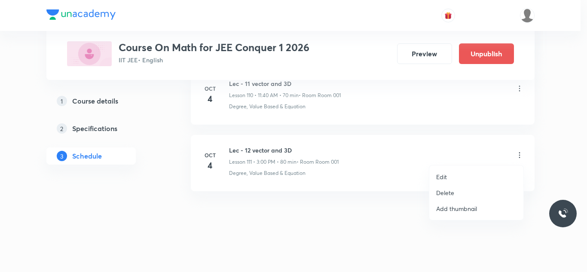
click at [450, 174] on li "Edit" at bounding box center [476, 177] width 94 height 16
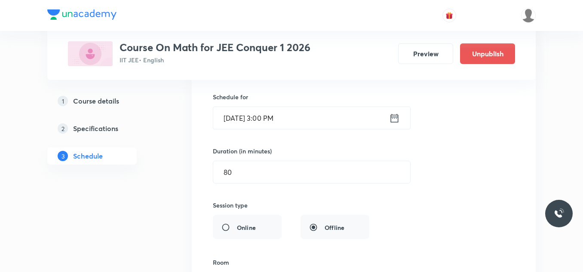
scroll to position [7487, 0]
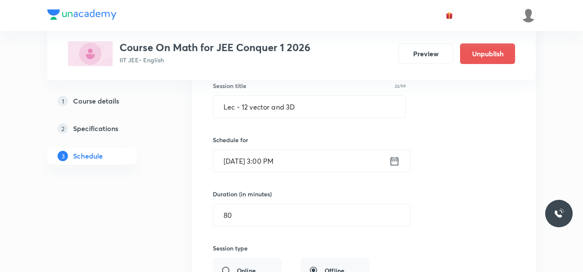
click at [391, 162] on icon at bounding box center [394, 161] width 11 height 12
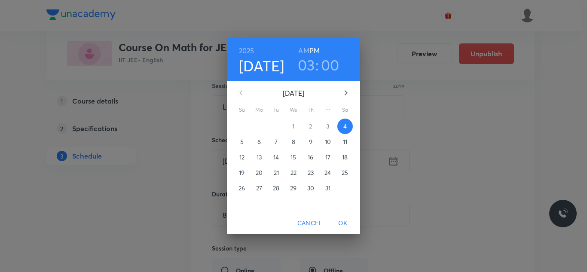
click at [312, 68] on h3 "03" at bounding box center [306, 65] width 17 height 18
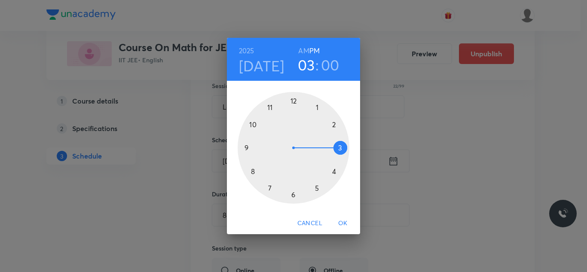
click at [335, 171] on div at bounding box center [294, 148] width 112 height 112
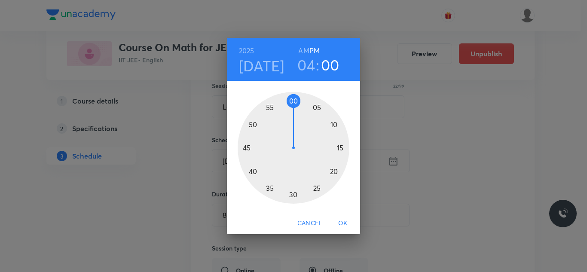
click at [332, 172] on div at bounding box center [294, 148] width 112 height 112
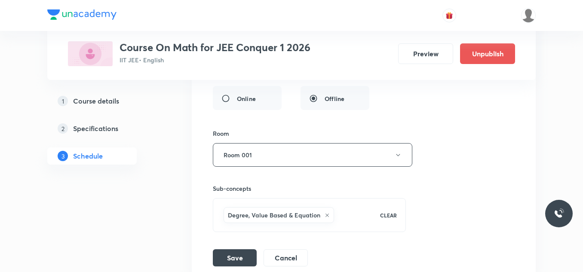
scroll to position [7745, 0]
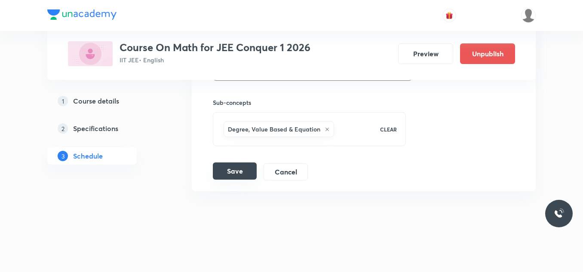
click at [229, 179] on button "Save" at bounding box center [235, 170] width 44 height 17
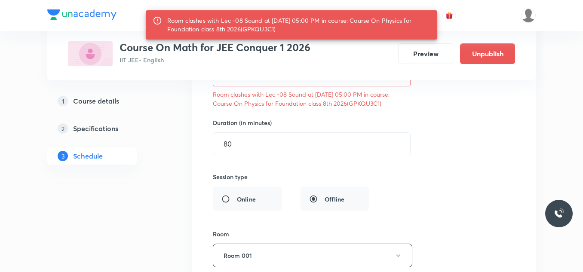
scroll to position [7487, 0]
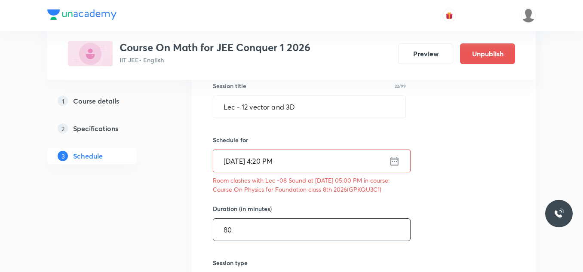
click at [289, 226] on input "80" at bounding box center [311, 230] width 197 height 22
drag, startPoint x: 289, startPoint y: 226, endPoint x: 220, endPoint y: 227, distance: 69.2
click at [220, 227] on input "80" at bounding box center [311, 230] width 197 height 22
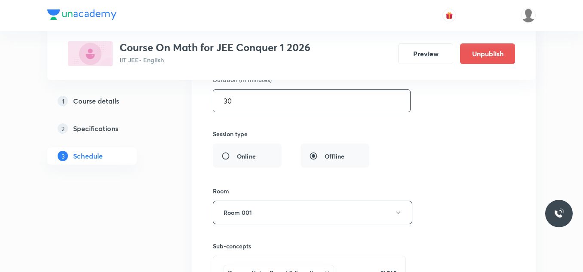
scroll to position [7702, 0]
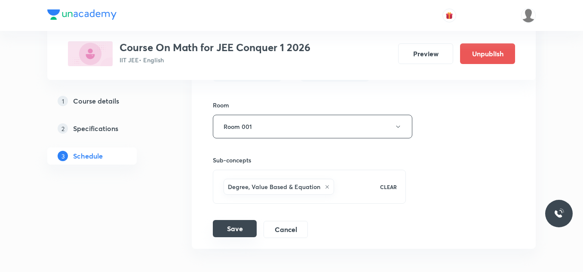
type input "30"
click at [237, 236] on button "Save" at bounding box center [235, 228] width 44 height 17
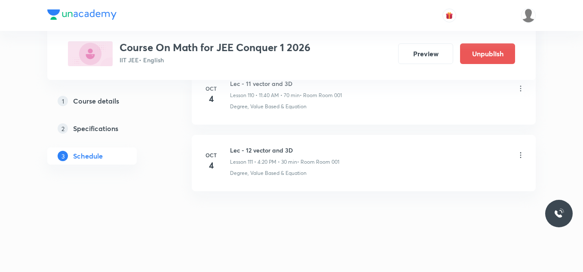
scroll to position [7372, 0]
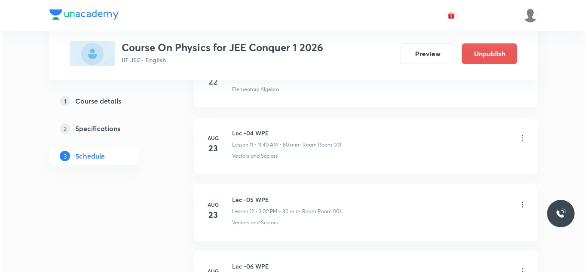
scroll to position [3281, 0]
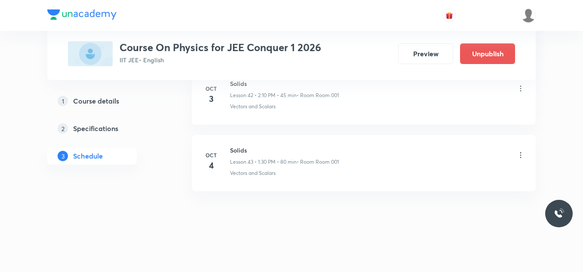
click at [237, 151] on h6 "Solids" at bounding box center [284, 150] width 109 height 9
click at [522, 154] on icon at bounding box center [520, 155] width 9 height 9
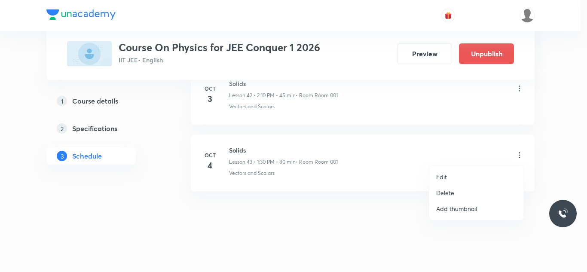
click at [443, 176] on p "Edit" at bounding box center [441, 176] width 11 height 9
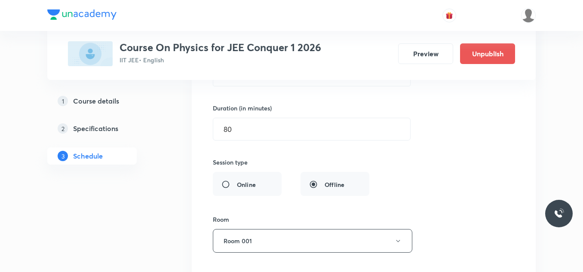
scroll to position [2958, 0]
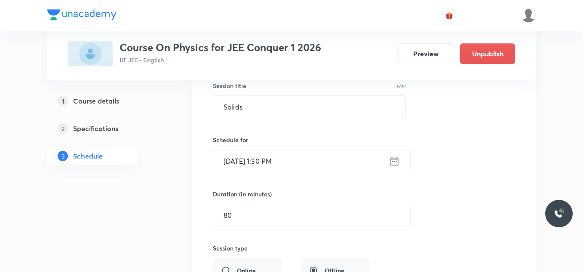
click at [398, 160] on icon at bounding box center [394, 161] width 11 height 12
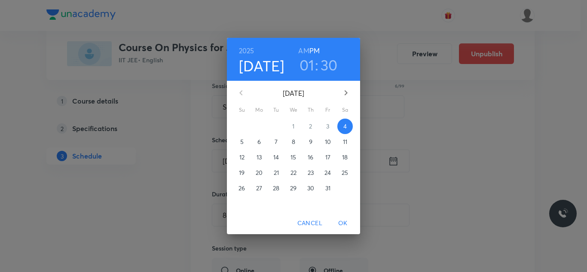
click at [308, 72] on h3 "01" at bounding box center [306, 65] width 15 height 18
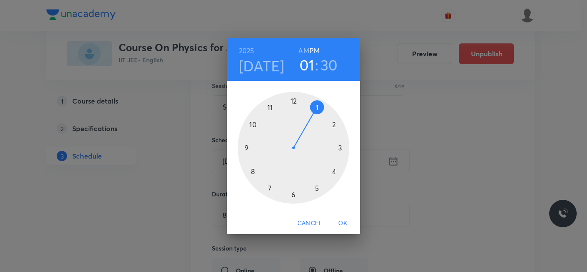
click at [339, 147] on div at bounding box center [294, 148] width 112 height 112
click at [294, 99] on div at bounding box center [294, 148] width 112 height 112
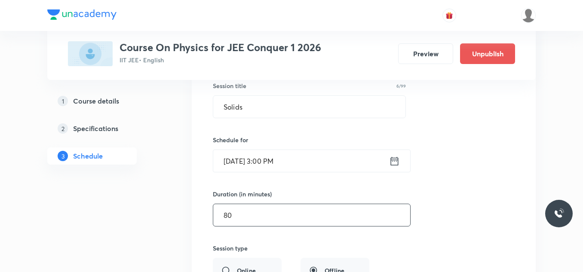
click at [282, 214] on input "80" at bounding box center [311, 215] width 197 height 22
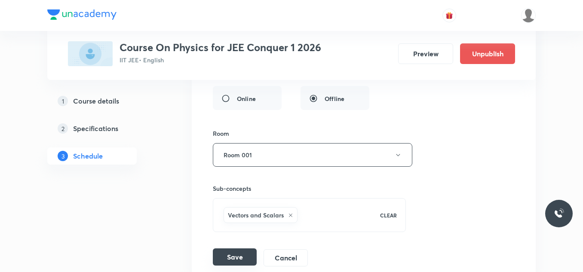
click at [252, 256] on button "Save" at bounding box center [235, 256] width 44 height 17
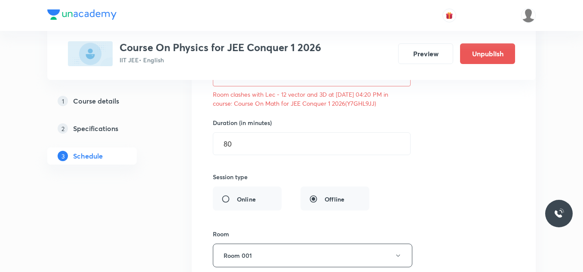
scroll to position [3001, 0]
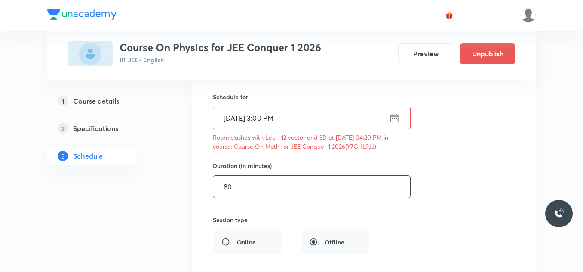
drag, startPoint x: 264, startPoint y: 187, endPoint x: 183, endPoint y: 192, distance: 80.5
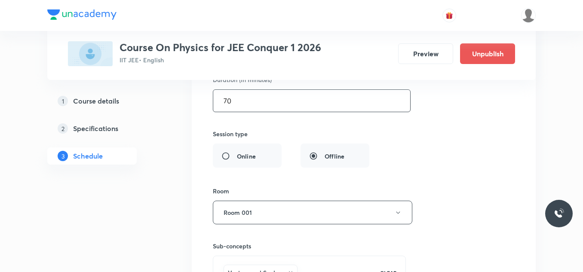
scroll to position [3173, 0]
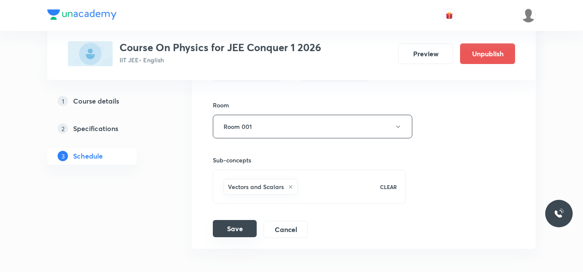
type input "70"
click at [240, 229] on button "Save" at bounding box center [235, 228] width 44 height 17
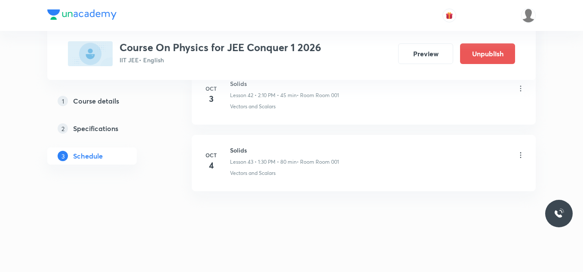
scroll to position [2886, 0]
drag, startPoint x: 244, startPoint y: 161, endPoint x: 273, endPoint y: 162, distance: 28.4
click at [273, 162] on p "Lesson 43 • 3:00 PM • 70 min" at bounding box center [263, 162] width 67 height 8
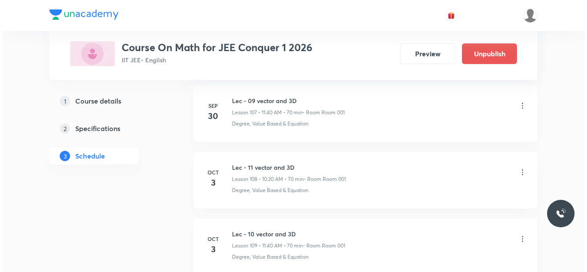
scroll to position [7809, 0]
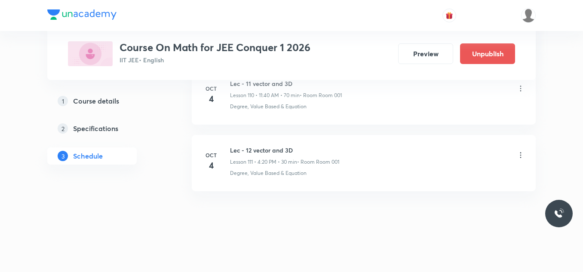
click at [519, 156] on icon at bounding box center [520, 155] width 9 height 9
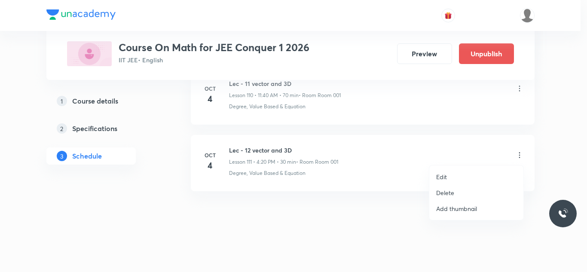
click at [441, 172] on li "Edit" at bounding box center [476, 177] width 94 height 16
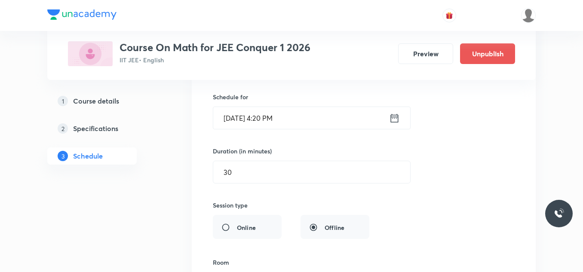
scroll to position [7487, 0]
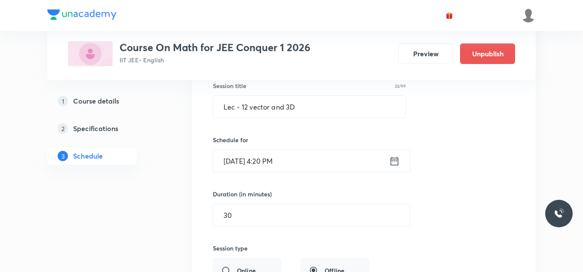
click at [395, 163] on icon at bounding box center [394, 161] width 11 height 12
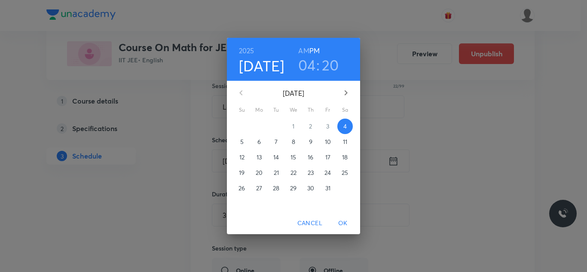
click at [308, 66] on h3 "04" at bounding box center [307, 65] width 18 height 18
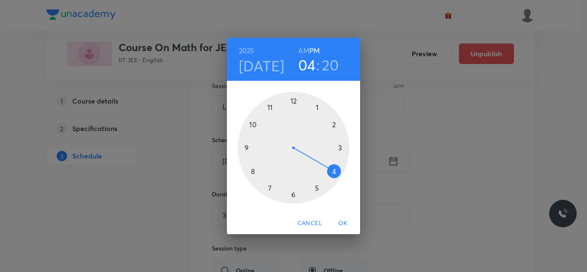
click at [318, 106] on div at bounding box center [294, 148] width 112 height 112
click at [294, 193] on div at bounding box center [294, 148] width 112 height 112
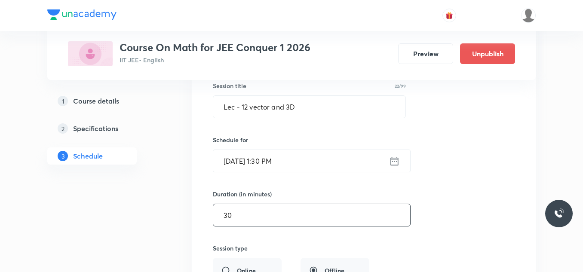
drag, startPoint x: 292, startPoint y: 208, endPoint x: 199, endPoint y: 214, distance: 93.0
click at [201, 214] on li "Lec - 12 vector and 3D Lesson 111 • Room Room 001 Degree, Value Based & Equatio…" at bounding box center [364, 231] width 344 height 435
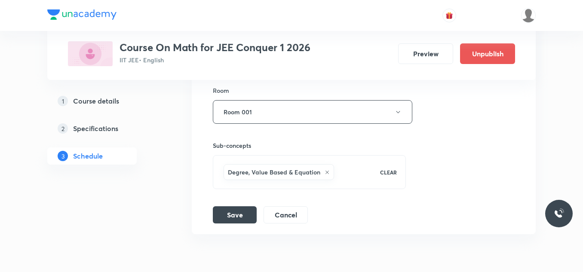
scroll to position [7745, 0]
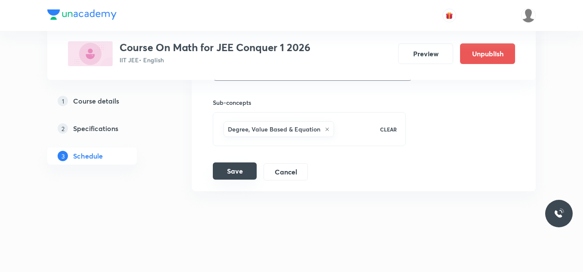
type input "80"
click at [240, 175] on button "Save" at bounding box center [235, 170] width 44 height 17
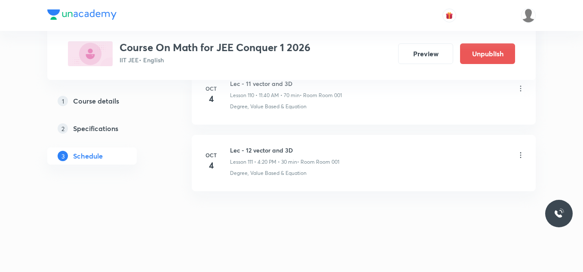
scroll to position [7414, 0]
drag, startPoint x: 263, startPoint y: 163, endPoint x: 286, endPoint y: 162, distance: 23.6
click at [286, 162] on p "Lesson 111 • 4:20 PM • 30 min" at bounding box center [263, 162] width 67 height 8
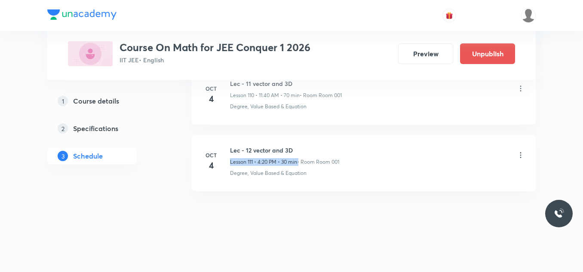
click at [286, 162] on p "Lesson 111 • 4:20 PM • 30 min" at bounding box center [263, 162] width 67 height 8
click at [280, 156] on div "Lec - 12 vector and 3D Lesson 111 • 1:30 PM • 80 min • Room Room 001" at bounding box center [284, 156] width 108 height 20
drag, startPoint x: 249, startPoint y: 150, endPoint x: 273, endPoint y: 151, distance: 24.1
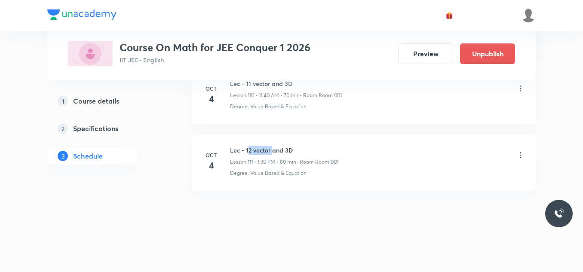
click at [273, 151] on h6 "Lec - 12 vector and 3D" at bounding box center [284, 150] width 108 height 9
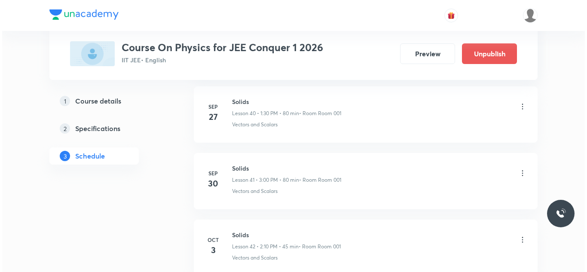
scroll to position [3281, 0]
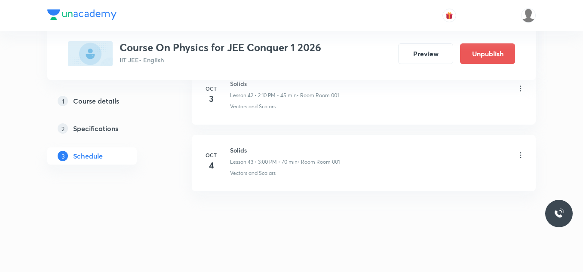
click at [519, 153] on icon at bounding box center [520, 155] width 9 height 9
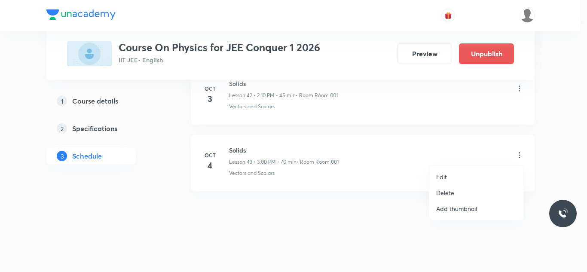
click at [452, 175] on li "Edit" at bounding box center [476, 177] width 94 height 16
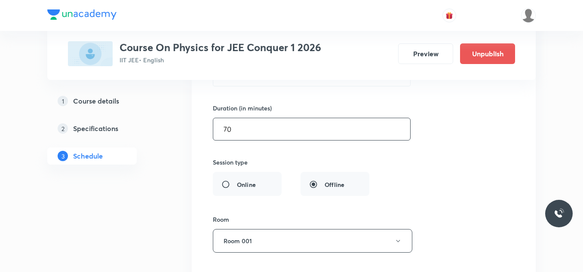
scroll to position [2958, 0]
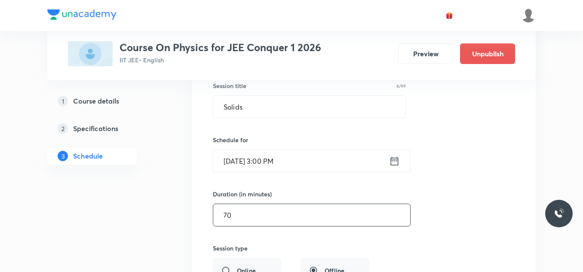
drag, startPoint x: 277, startPoint y: 215, endPoint x: 166, endPoint y: 216, distance: 110.9
drag, startPoint x: 254, startPoint y: 209, endPoint x: 132, endPoint y: 192, distance: 123.1
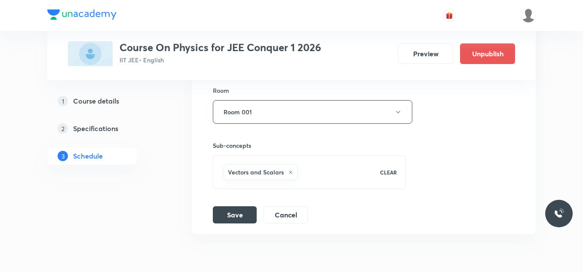
scroll to position [3216, 0]
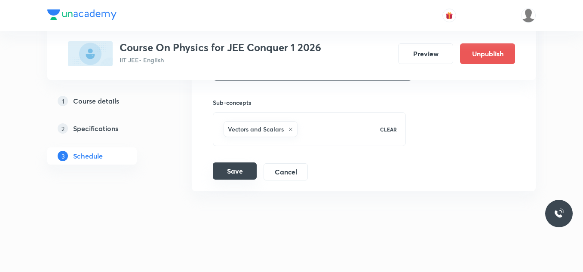
type input "80"
click at [235, 164] on button "Save" at bounding box center [235, 170] width 44 height 17
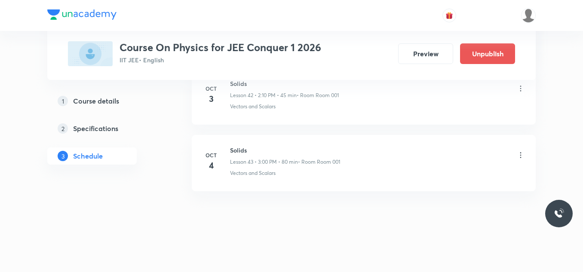
scroll to position [2886, 0]
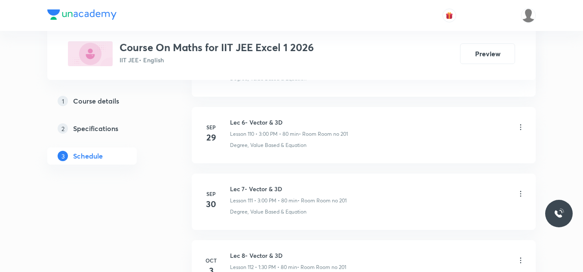
scroll to position [7998, 0]
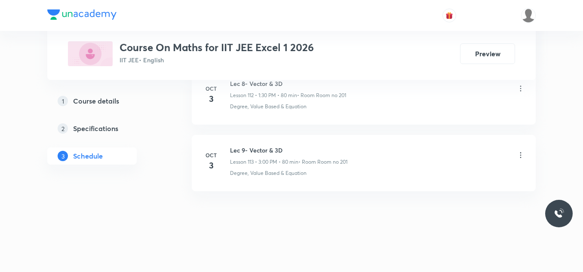
click at [269, 155] on div "Lec 9- Vector & 3D Lesson 113 • 3:00 PM • 80 min • Room Room no 201" at bounding box center [288, 156] width 117 height 20
click at [269, 152] on h6 "Lec 9- Vector & 3D" at bounding box center [288, 150] width 117 height 9
copy h6 "Lec 9- Vector & 3D"
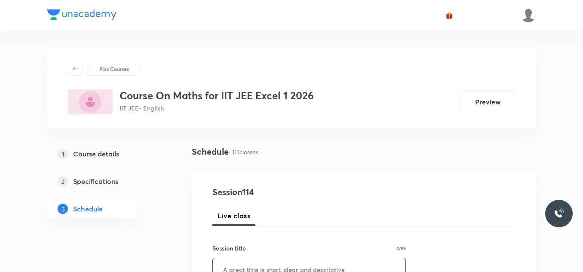
scroll to position [86, 0]
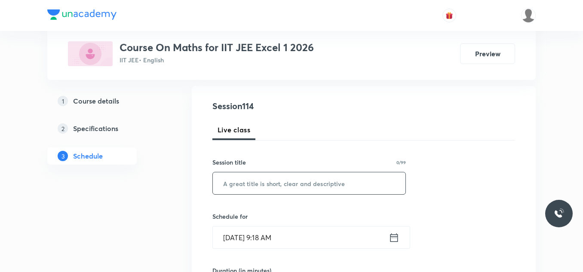
click at [272, 189] on input "text" at bounding box center [309, 183] width 192 height 22
paste input "Lec 9- Vector & 3D"
click at [238, 182] on input "Lec 9- Vector & 3D" at bounding box center [309, 183] width 192 height 22
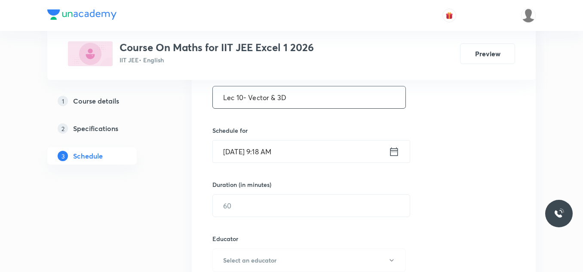
type input "Lec 10- Vector & 3D"
click at [388, 150] on icon at bounding box center [393, 152] width 11 height 12
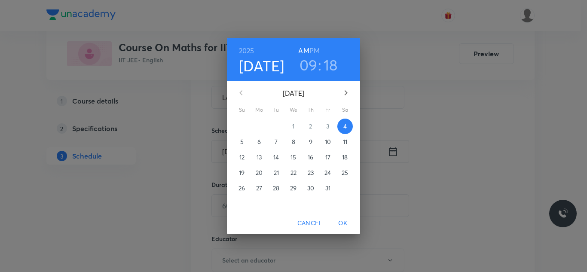
click at [309, 71] on h3 "09" at bounding box center [308, 65] width 18 height 18
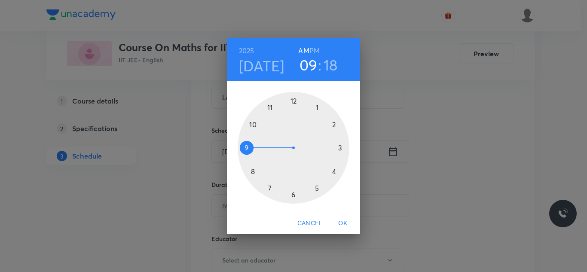
click at [254, 124] on div at bounding box center [294, 148] width 112 height 112
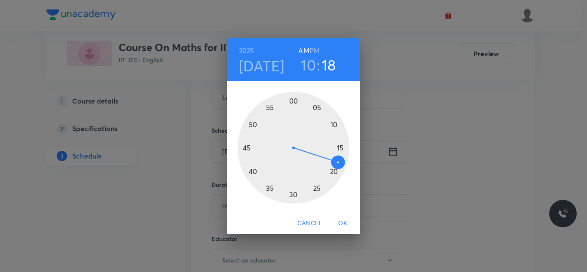
click at [334, 171] on div at bounding box center [294, 148] width 112 height 112
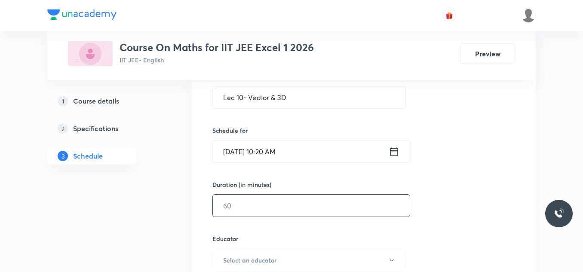
click at [283, 206] on input "text" at bounding box center [311, 206] width 197 height 22
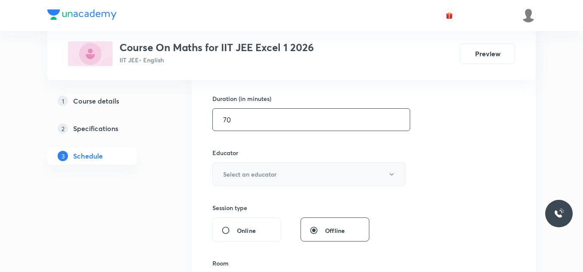
type input "70"
click at [275, 182] on button "Select an educator" at bounding box center [308, 174] width 193 height 24
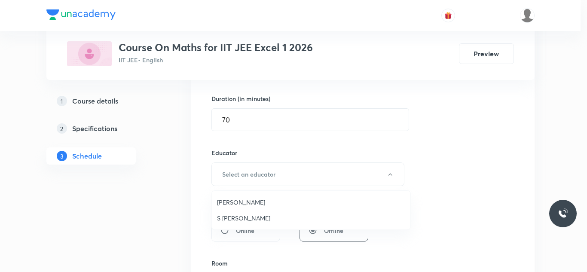
click at [252, 202] on span "Navin Talkokul" at bounding box center [311, 202] width 188 height 9
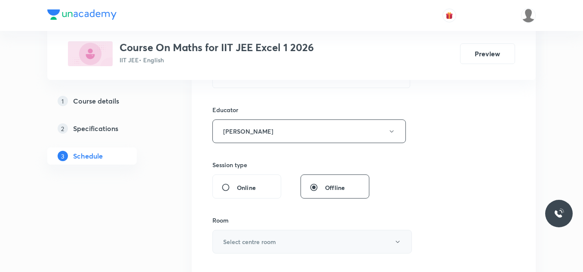
scroll to position [344, 0]
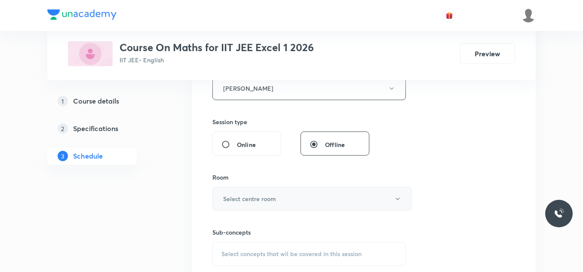
click at [264, 198] on h6 "Select centre room" at bounding box center [249, 198] width 53 height 9
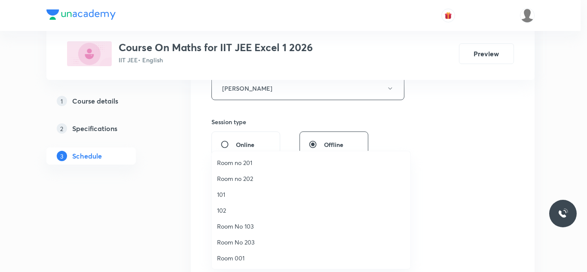
click at [244, 160] on span "Room no 201" at bounding box center [311, 162] width 188 height 9
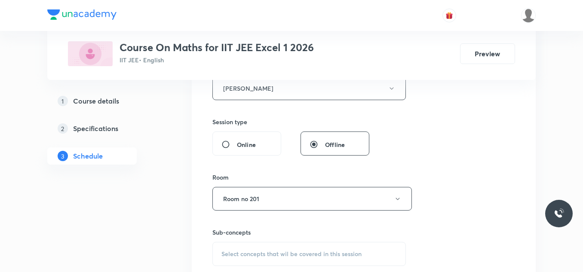
scroll to position [430, 0]
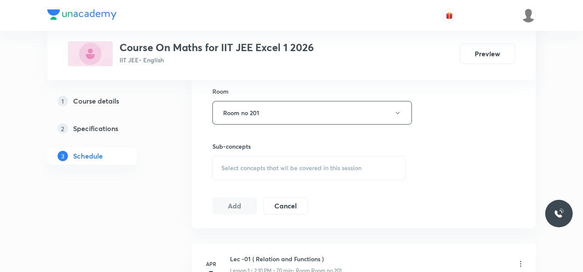
click at [247, 169] on span "Select concepts that wil be covered in this session" at bounding box center [291, 168] width 140 height 7
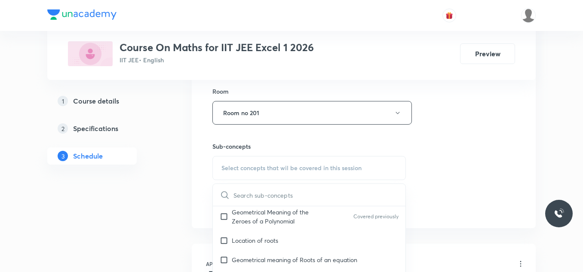
scroll to position [86, 0]
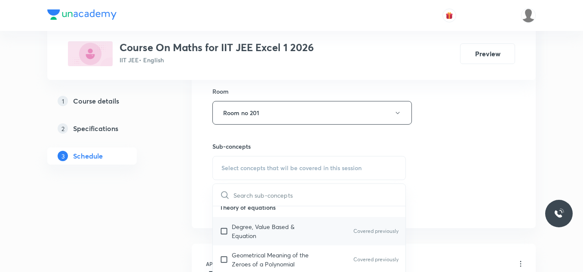
click at [237, 232] on p "Degree, Value Based & Equation" at bounding box center [275, 231] width 87 height 18
checkbox input "true"
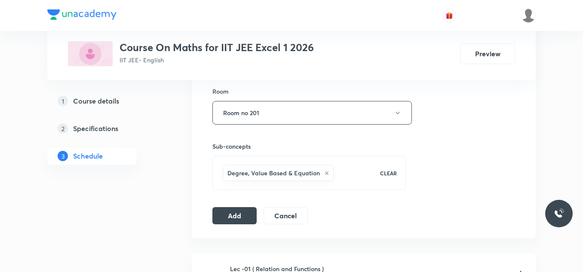
click at [242, 211] on button "Add" at bounding box center [234, 214] width 44 height 17
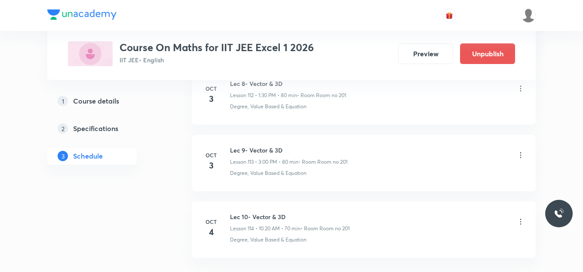
scroll to position [7614, 0]
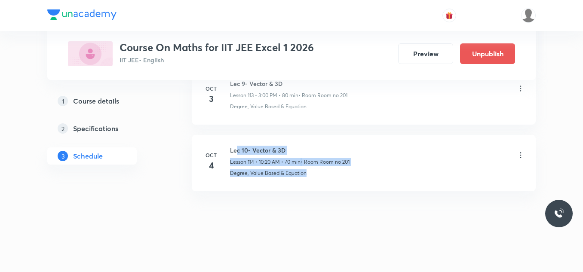
drag, startPoint x: 238, startPoint y: 150, endPoint x: 307, endPoint y: 172, distance: 72.3
click at [307, 172] on div "Lec 10- Vector & 3D Lesson 114 • 10:20 AM • 70 min • Room Room no 201 Degree, V…" at bounding box center [377, 161] width 295 height 31
click at [303, 186] on li "Oct 4 Lec 10- Vector & 3D Lesson 114 • 10:20 AM • 70 min • Room Room no 201 Deg…" at bounding box center [364, 163] width 344 height 56
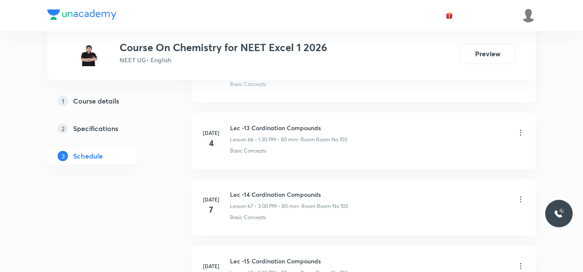
scroll to position [8142, 0]
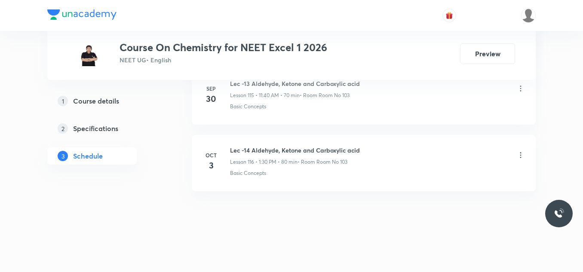
click at [331, 153] on h6 "Lec -14 Aldehyde, Ketone and Carboxylic acid" at bounding box center [295, 150] width 130 height 9
copy h6 "Lec -14 Aldehyde, Ketone and Carboxylic acid"
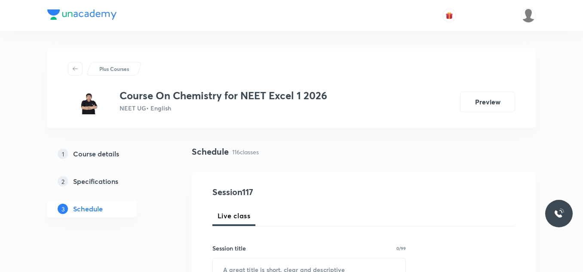
scroll to position [43, 0]
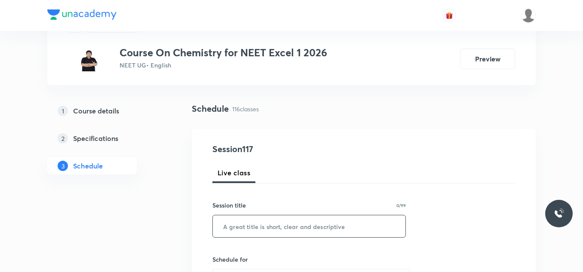
click at [247, 220] on input "text" at bounding box center [309, 226] width 192 height 22
paste input "Lec -14 Aldehyde, Ketone and Carboxylic acid"
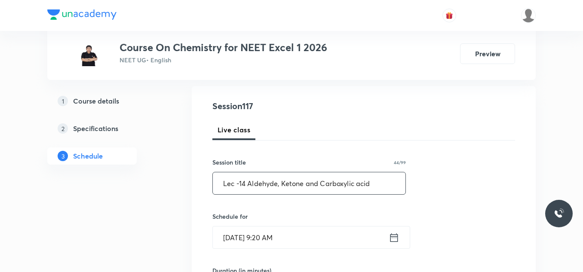
click at [246, 187] on input "Lec -14 Aldehyde, Ketone and Carboxylic acid" at bounding box center [309, 183] width 192 height 22
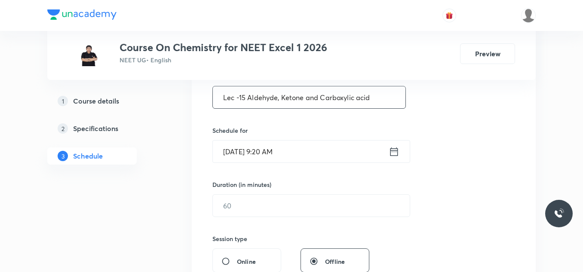
type input "Lec -15 Aldehyde, Ketone and Carboxylic acid"
click at [398, 153] on icon at bounding box center [393, 152] width 11 height 12
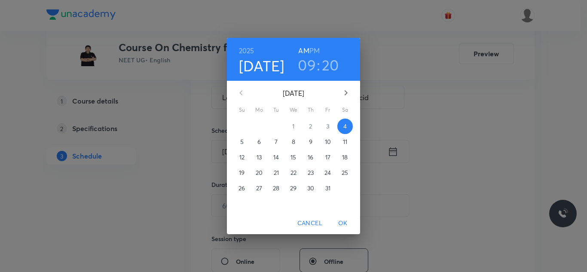
click at [312, 69] on h3 "09" at bounding box center [307, 65] width 18 height 18
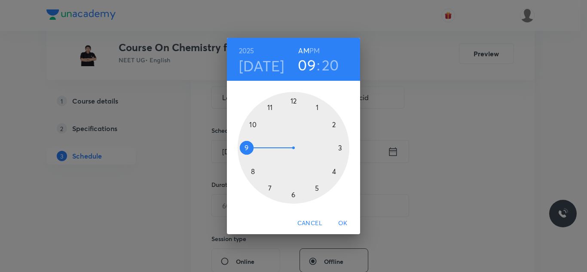
click at [252, 124] on div at bounding box center [294, 148] width 112 height 112
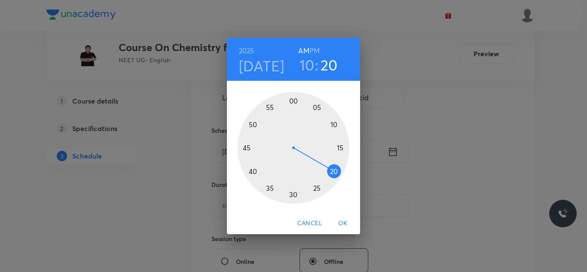
click at [341, 221] on span "OK" at bounding box center [343, 223] width 21 height 11
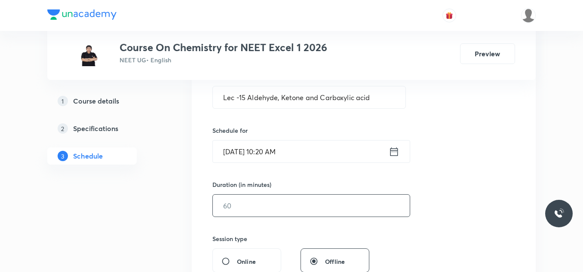
click at [278, 202] on input "text" at bounding box center [311, 206] width 197 height 22
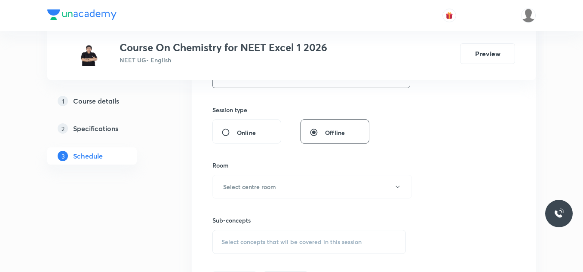
scroll to position [344, 0]
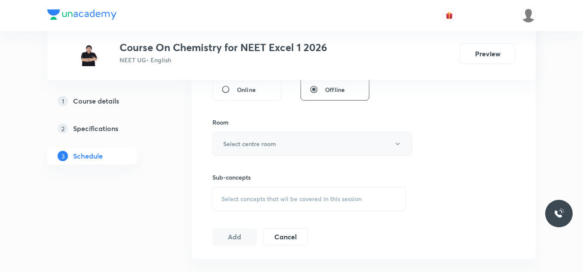
type input "70"
click at [284, 145] on button "Select centre room" at bounding box center [311, 144] width 199 height 24
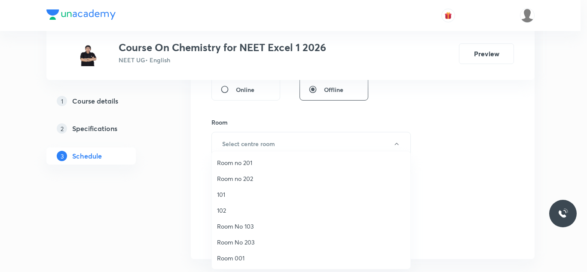
click at [246, 226] on span "Room No 103" at bounding box center [311, 226] width 188 height 9
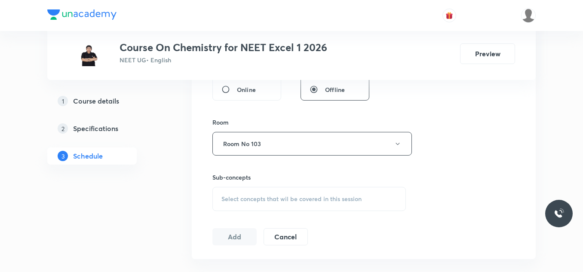
scroll to position [387, 0]
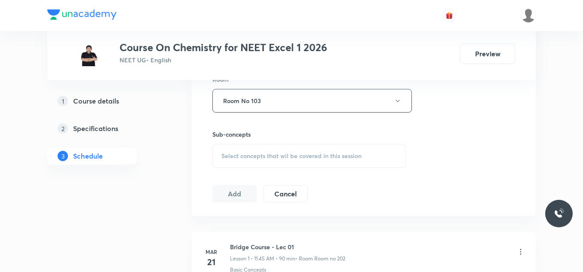
click at [273, 158] on span "Select concepts that wil be covered in this session" at bounding box center [291, 156] width 140 height 7
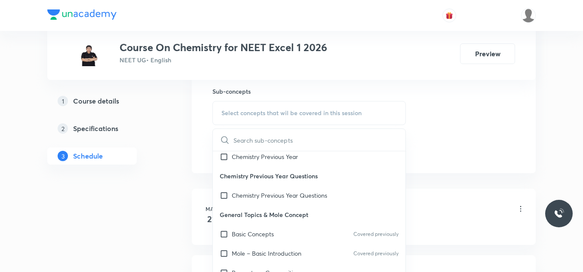
scroll to position [86, 0]
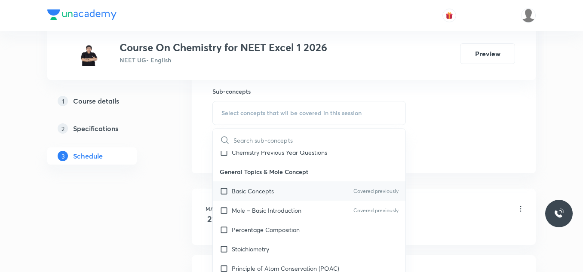
click at [251, 195] on p "Basic Concepts" at bounding box center [253, 190] width 42 height 9
checkbox input "true"
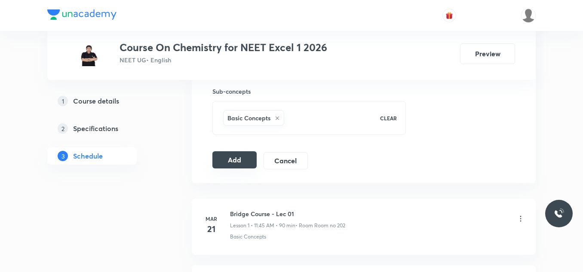
click at [242, 162] on button "Add" at bounding box center [234, 159] width 44 height 17
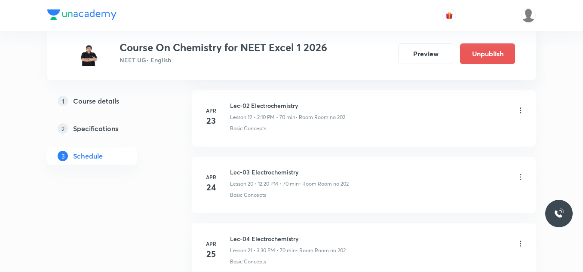
scroll to position [7814, 0]
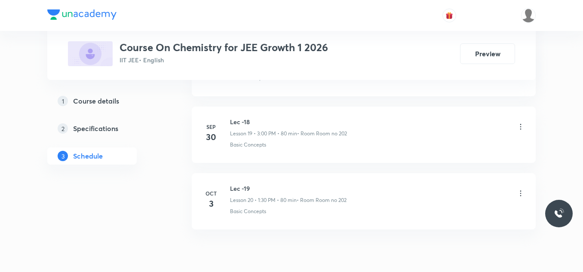
scroll to position [1749, 0]
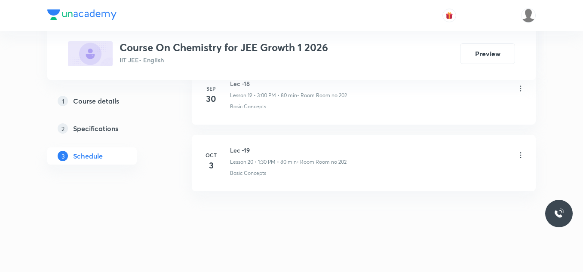
click at [247, 151] on h6 "Lec -19" at bounding box center [288, 150] width 116 height 9
copy h6 "Lec -19"
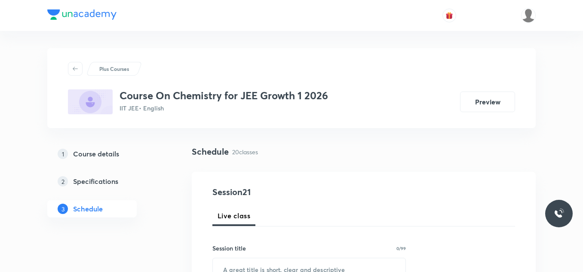
scroll to position [86, 0]
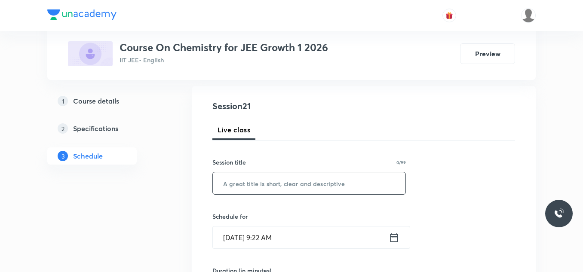
click at [272, 186] on input "text" at bounding box center [309, 183] width 192 height 22
paste input "Lec -19"
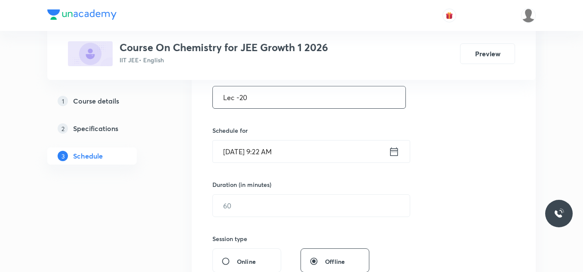
type input "Lec -20"
click at [397, 150] on icon at bounding box center [394, 151] width 8 height 9
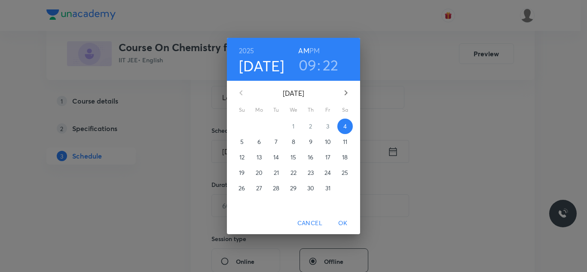
click at [313, 67] on h3 "09" at bounding box center [308, 65] width 18 height 18
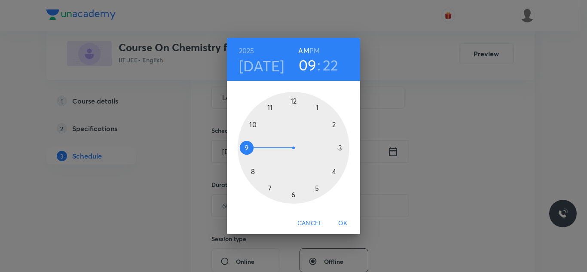
click at [271, 107] on div at bounding box center [294, 148] width 112 height 112
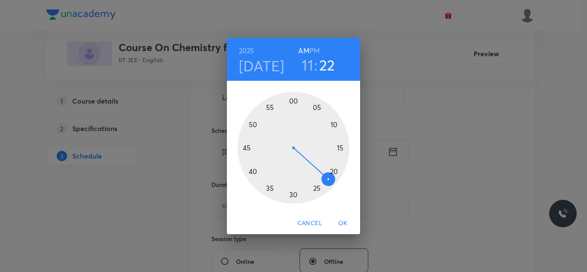
click at [253, 173] on div at bounding box center [294, 148] width 112 height 112
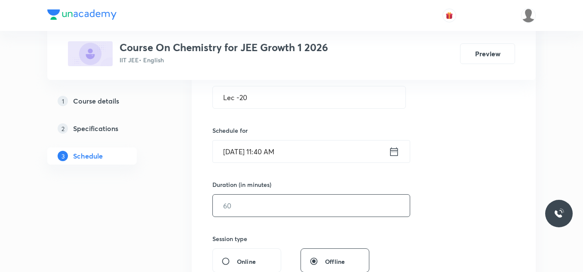
click at [290, 210] on input "text" at bounding box center [311, 206] width 197 height 22
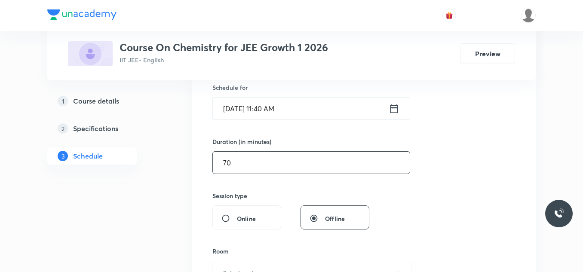
scroll to position [258, 0]
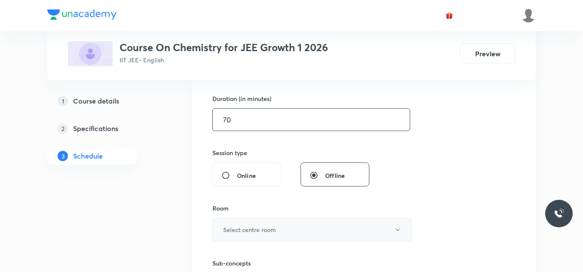
type input "70"
click at [266, 232] on h6 "Select centre room" at bounding box center [249, 229] width 53 height 9
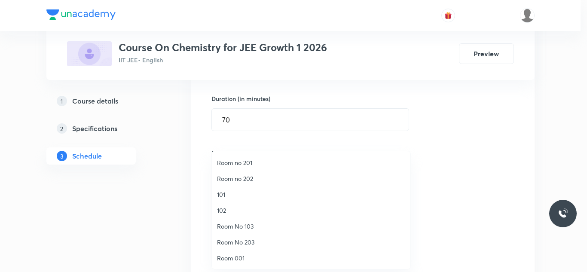
click at [256, 175] on span "Room no 202" at bounding box center [311, 178] width 188 height 9
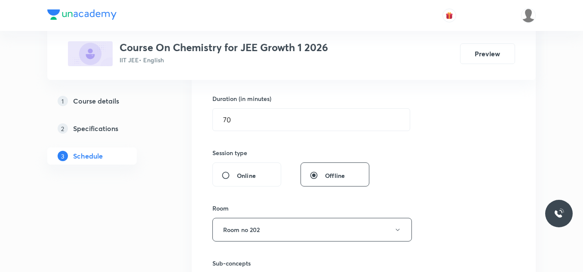
scroll to position [301, 0]
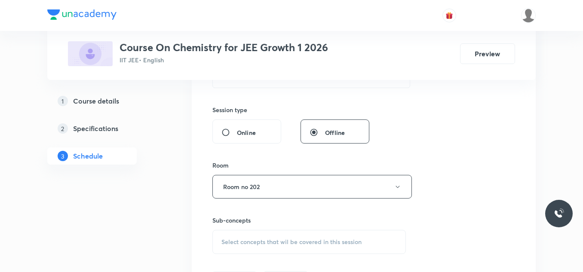
click at [261, 240] on span "Select concepts that wil be covered in this session" at bounding box center [291, 241] width 140 height 7
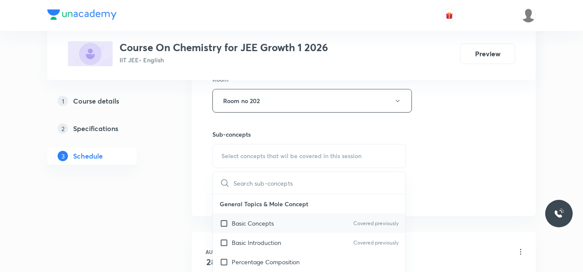
click at [277, 222] on div "Basic Concepts Covered previously" at bounding box center [309, 223] width 192 height 19
checkbox input "true"
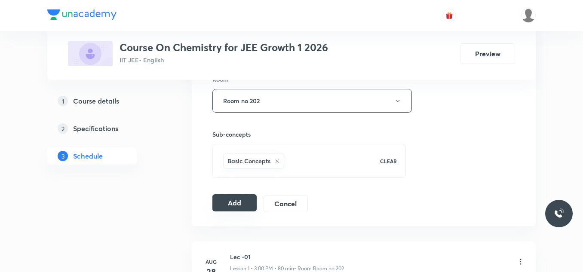
click at [238, 207] on button "Add" at bounding box center [234, 202] width 44 height 17
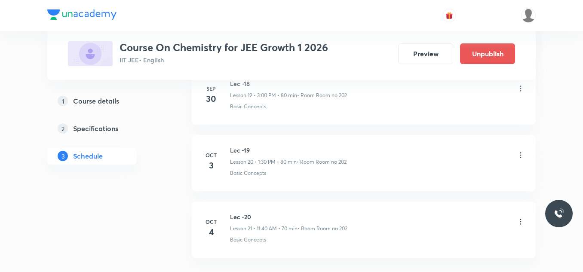
scroll to position [1421, 0]
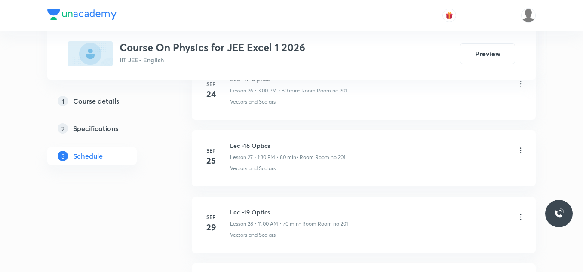
scroll to position [2348, 0]
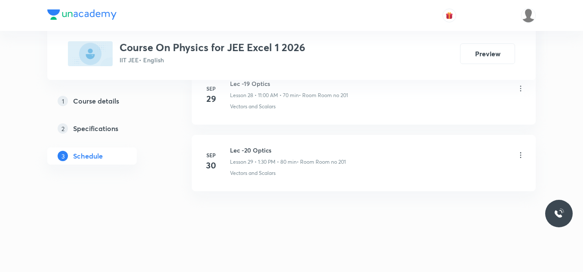
click at [259, 150] on h6 "Lec -20 Optics" at bounding box center [288, 150] width 116 height 9
click at [259, 149] on h6 "Lec -20 Optics" at bounding box center [288, 150] width 116 height 9
click at [259, 150] on h6 "Lec -20 Optics" at bounding box center [288, 150] width 116 height 9
copy h6 "Lec -20 Optics"
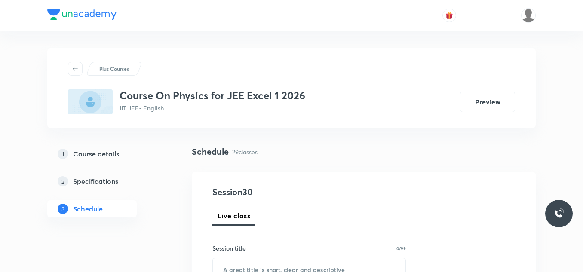
scroll to position [86, 0]
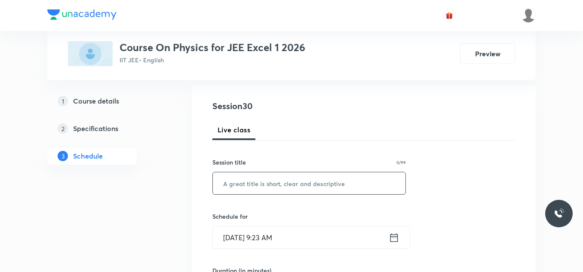
click at [269, 194] on div "​" at bounding box center [308, 183] width 193 height 23
click at [269, 188] on input "text" at bounding box center [309, 183] width 192 height 22
paste input "Lec -20 Optics"
click at [245, 187] on input "Lec -20 Optics" at bounding box center [309, 183] width 192 height 22
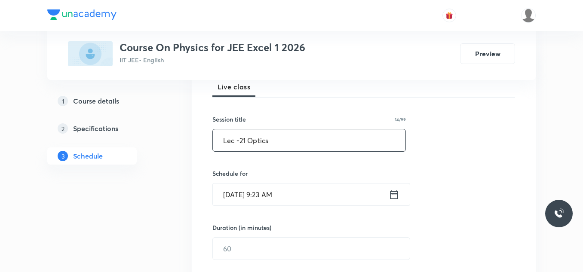
type input "Lec -21 Optics"
click at [393, 193] on icon at bounding box center [394, 194] width 8 height 9
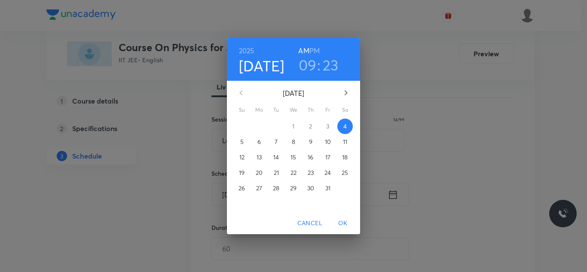
click at [310, 67] on h3 "09" at bounding box center [308, 65] width 18 height 18
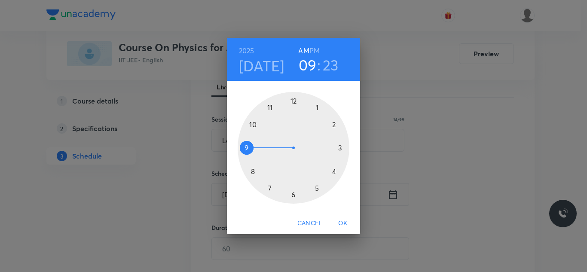
click at [271, 108] on div at bounding box center [294, 148] width 112 height 112
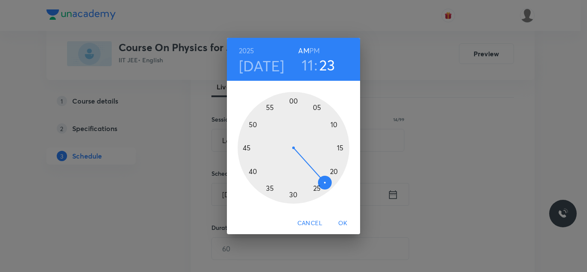
click at [255, 173] on div at bounding box center [294, 148] width 112 height 112
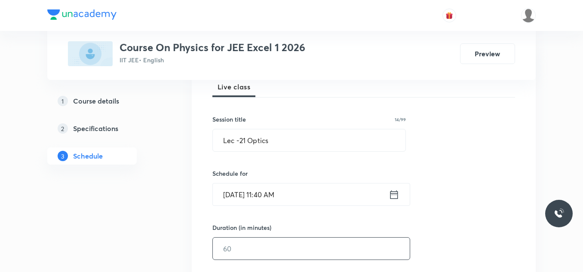
scroll to position [215, 0]
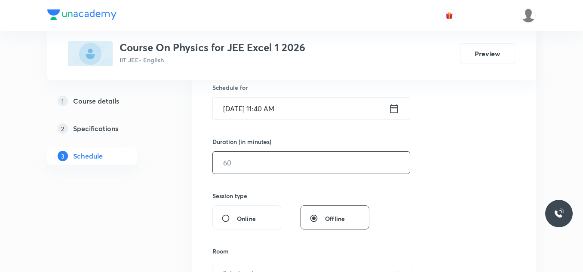
click at [266, 164] on input "text" at bounding box center [311, 163] width 197 height 22
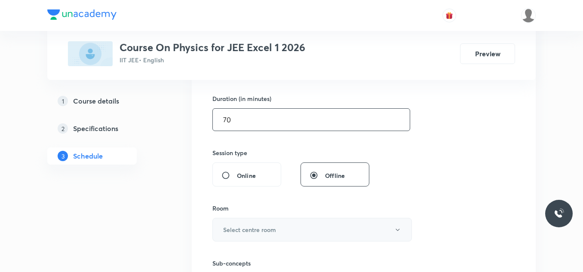
type input "70"
click at [255, 225] on button "Select centre room" at bounding box center [311, 230] width 199 height 24
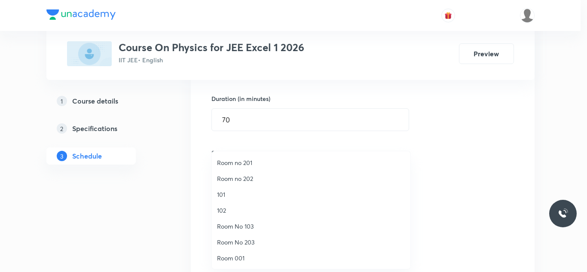
click at [274, 161] on span "Room no 201" at bounding box center [311, 162] width 188 height 9
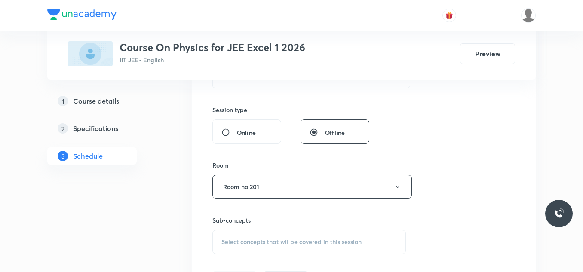
scroll to position [344, 0]
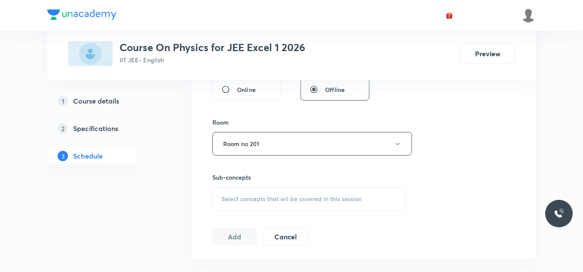
click at [268, 197] on span "Select concepts that wil be covered in this session" at bounding box center [291, 199] width 140 height 7
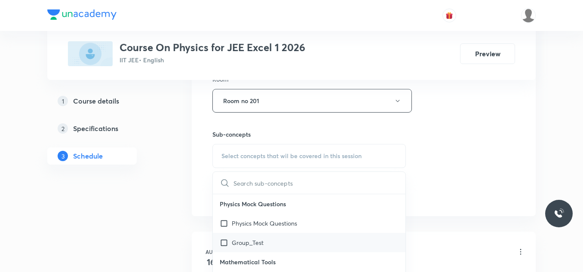
scroll to position [86, 0]
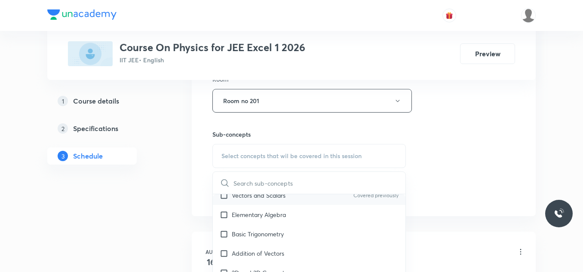
click at [273, 197] on p "Vectors and Scalars" at bounding box center [259, 195] width 54 height 9
checkbox input "true"
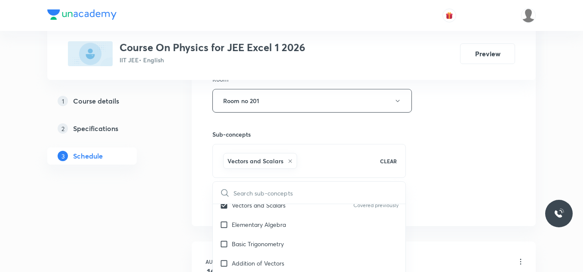
click at [205, 199] on div "Session 30 Live class Session title 14/99 Lec -21 Optics ​ Schedule for [DATE] …" at bounding box center [364, 5] width 344 height 441
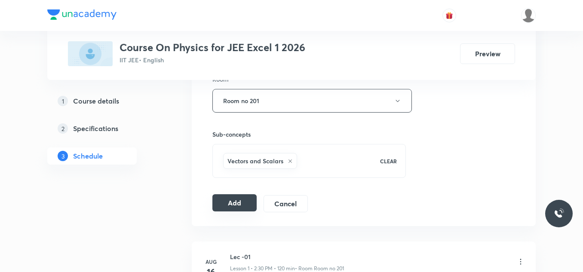
click at [239, 201] on button "Add" at bounding box center [234, 202] width 44 height 17
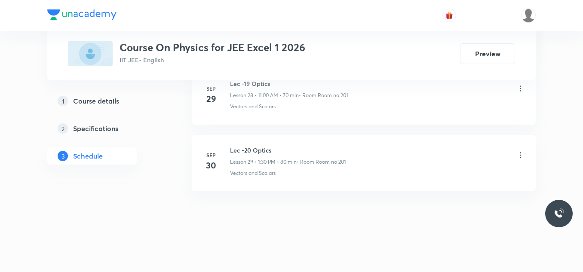
scroll to position [2020, 0]
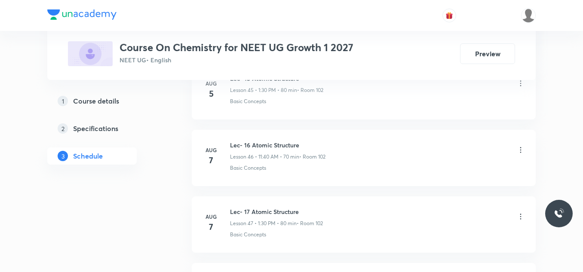
scroll to position [4013, 0]
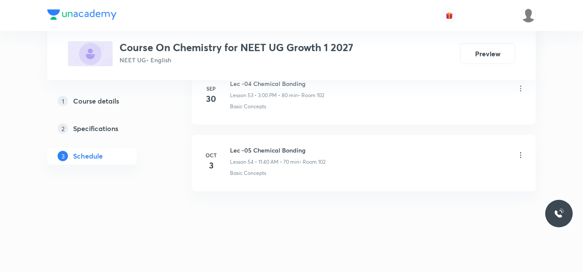
click at [266, 150] on h6 "Lec -05 Chemical Bonding" at bounding box center [277, 150] width 95 height 9
click at [266, 148] on h6 "Lec -05 Chemical Bonding" at bounding box center [277, 150] width 95 height 9
copy h6 "Lec -05 Chemical Bonding"
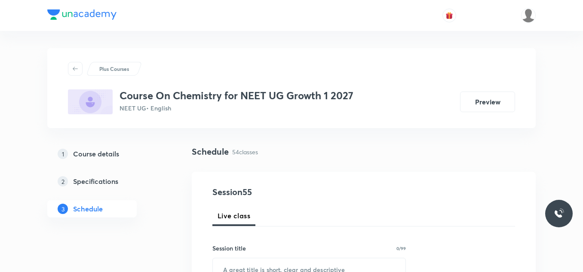
scroll to position [86, 0]
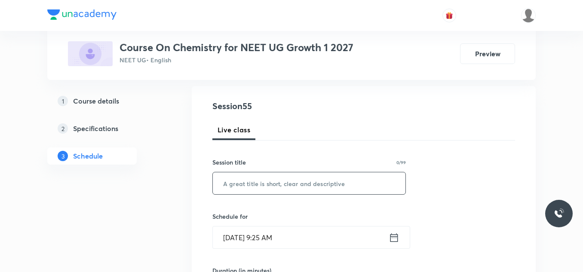
click at [250, 190] on input "text" at bounding box center [309, 183] width 192 height 22
paste input "Lec -05 Chemical Bonding"
click at [244, 183] on input "Lec -05 Chemical Bonding" at bounding box center [309, 183] width 192 height 22
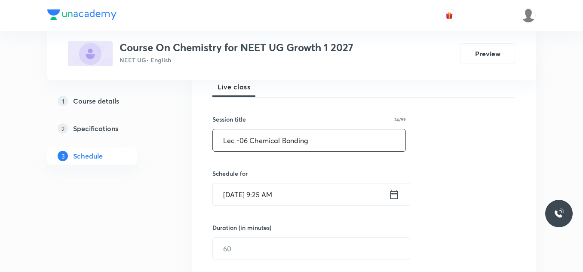
type input "Lec -06 Chemical Bonding"
click at [389, 196] on icon at bounding box center [393, 195] width 11 height 12
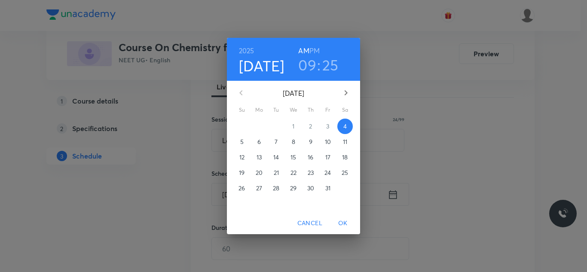
click at [305, 62] on h3 "09" at bounding box center [307, 65] width 18 height 18
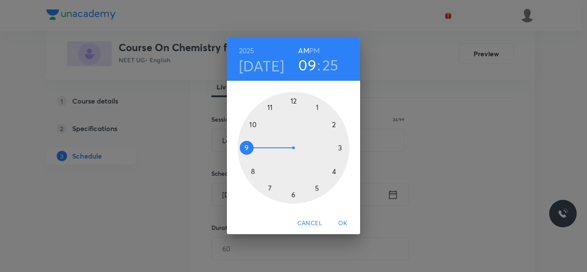
click at [270, 107] on div at bounding box center [294, 148] width 112 height 112
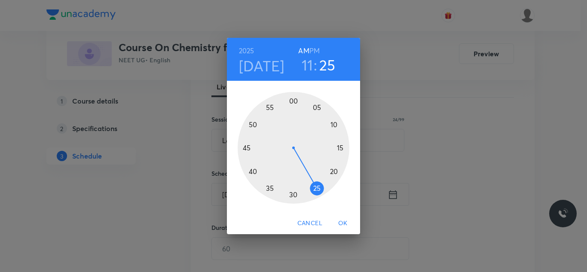
click at [256, 172] on div at bounding box center [294, 148] width 112 height 112
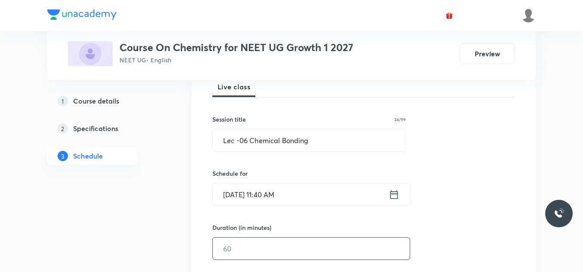
scroll to position [172, 0]
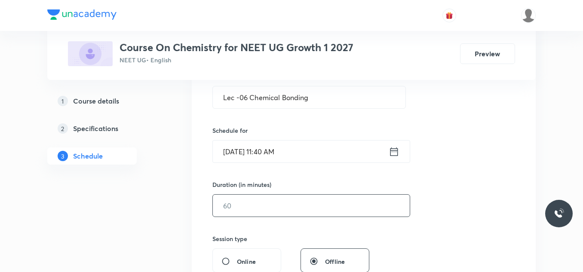
click at [285, 209] on input "text" at bounding box center [311, 206] width 197 height 22
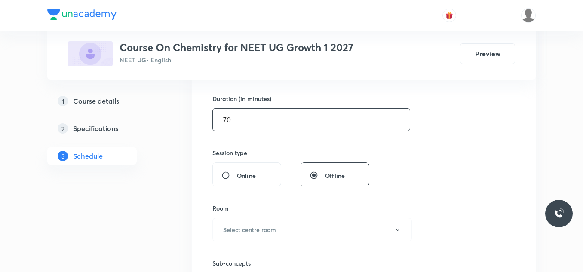
scroll to position [301, 0]
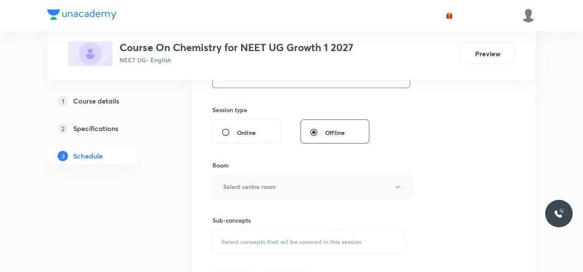
type input "70"
click at [299, 187] on button "Select centre room" at bounding box center [311, 187] width 199 height 24
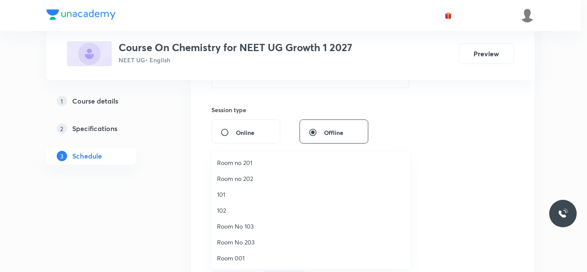
click at [242, 213] on span "102" at bounding box center [311, 210] width 188 height 9
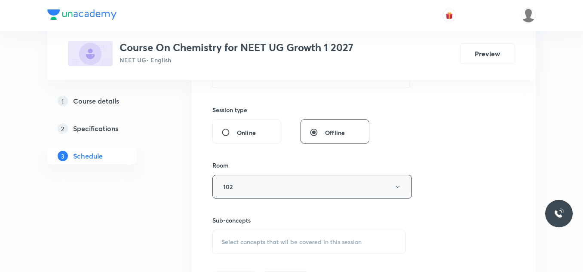
scroll to position [344, 0]
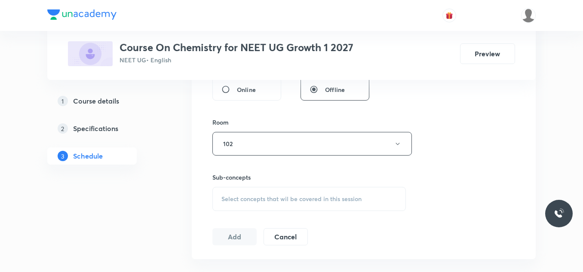
click at [299, 194] on div "Select concepts that wil be covered in this session" at bounding box center [308, 199] width 193 height 24
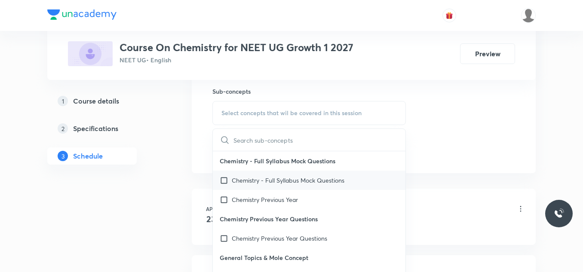
scroll to position [43, 0]
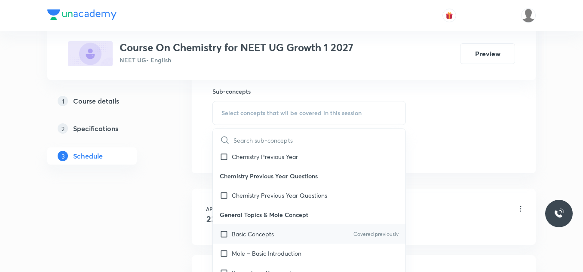
click at [297, 229] on div "Basic Concepts Covered previously" at bounding box center [309, 233] width 192 height 19
checkbox input "true"
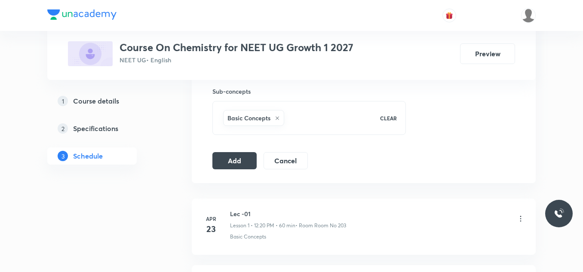
scroll to position [473, 0]
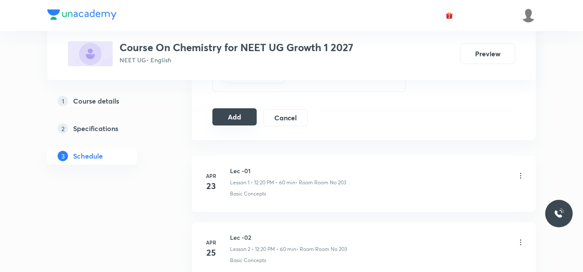
click at [242, 122] on button "Add" at bounding box center [234, 116] width 44 height 17
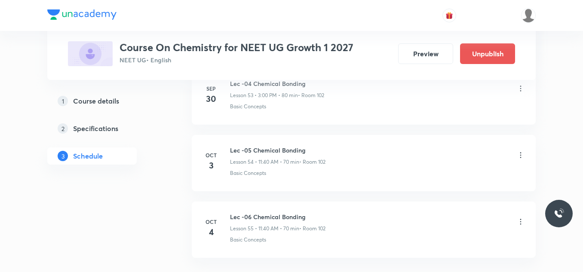
scroll to position [3685, 0]
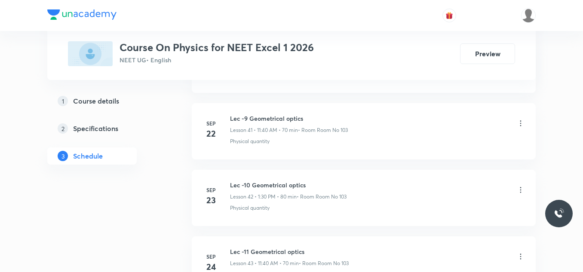
scroll to position [3547, 0]
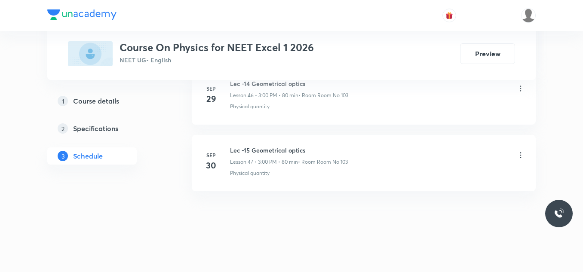
click at [278, 146] on h6 "Lec -15 Geometrical optics" at bounding box center [289, 150] width 118 height 9
copy h6 "Lec -15 Geometrical optics"
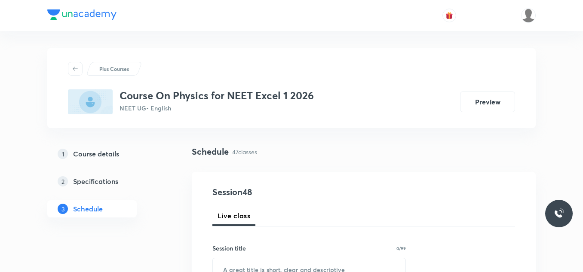
scroll to position [86, 0]
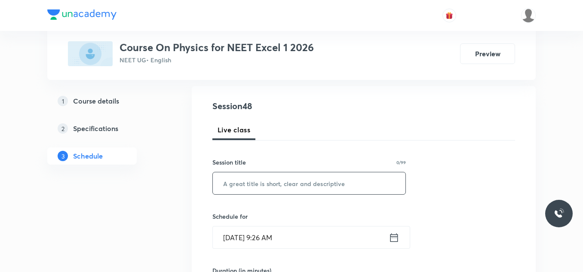
click at [263, 176] on input "text" at bounding box center [309, 183] width 192 height 22
paste input "Lec -15 Geometrical optics"
click at [245, 183] on input "Lec -15 Geometrical optics" at bounding box center [309, 183] width 192 height 22
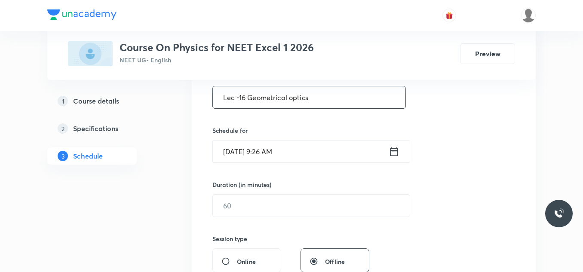
type input "Lec -16 Geometrical optics"
click at [389, 152] on icon at bounding box center [393, 152] width 11 height 12
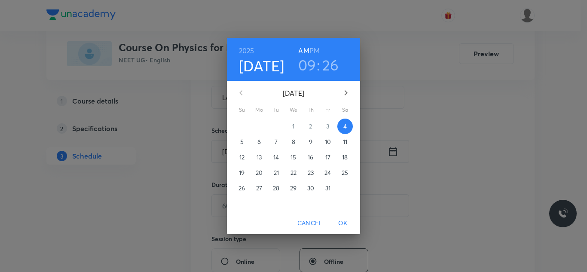
click at [407, 60] on div "2025 Oct 4 09 : 26 AM PM October 2025 Su Mo Tu We Th Fr Sa 28 29 30 1 2 3 4 5 6…" at bounding box center [293, 136] width 587 height 272
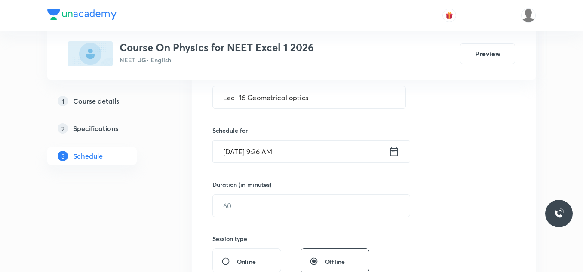
click at [393, 148] on icon at bounding box center [394, 151] width 8 height 9
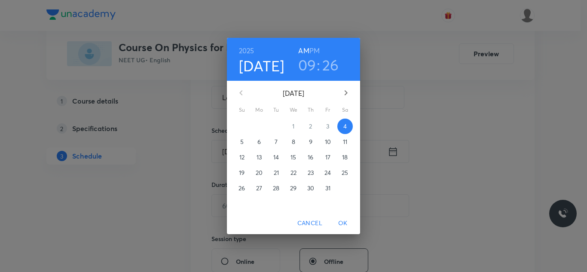
click at [313, 68] on h3 "09" at bounding box center [307, 65] width 18 height 18
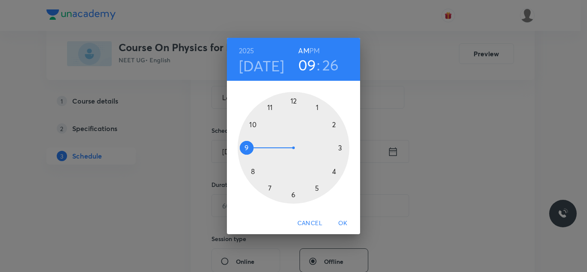
click at [269, 108] on div at bounding box center [294, 148] width 112 height 112
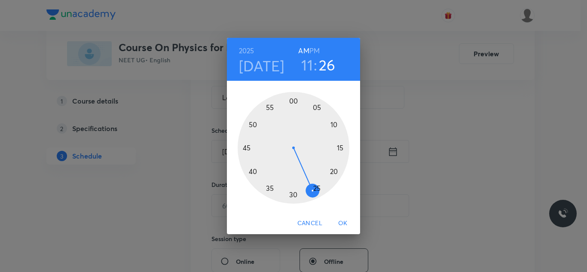
click at [254, 172] on div at bounding box center [294, 148] width 112 height 112
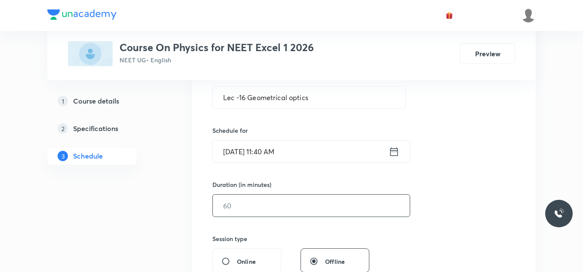
click at [284, 198] on input "text" at bounding box center [311, 206] width 197 height 22
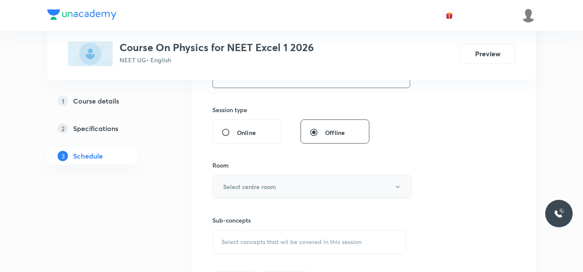
type input "70"
click at [284, 191] on button "Select centre room" at bounding box center [311, 187] width 199 height 24
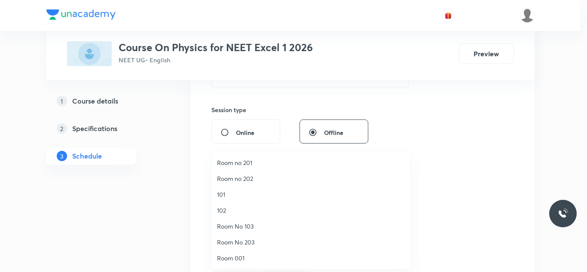
click at [242, 229] on span "Room No 103" at bounding box center [311, 226] width 188 height 9
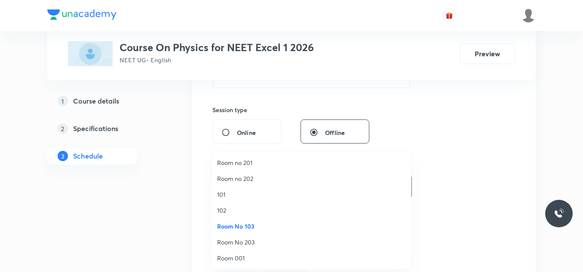
click at [195, 230] on div "Session 48 Live class Session title 26/99 Lec -16 Geometrical optics ​ Schedule…" at bounding box center [364, 86] width 344 height 431
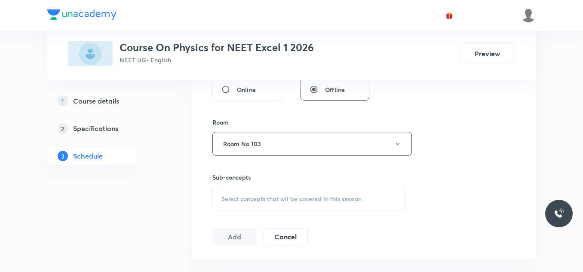
click at [272, 198] on span "Select concepts that wil be covered in this session" at bounding box center [291, 199] width 140 height 7
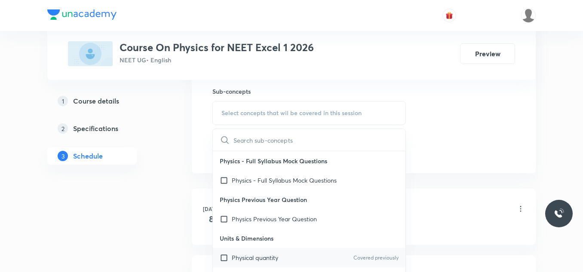
click at [272, 249] on div "Physical quantity Covered previously" at bounding box center [309, 257] width 192 height 19
checkbox input "true"
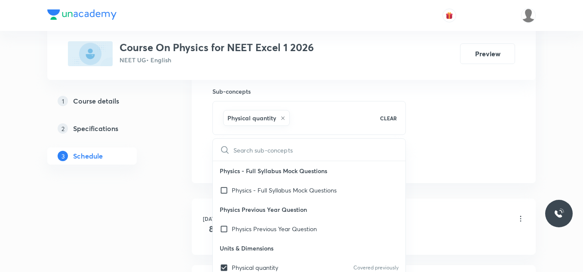
click at [194, 239] on li "Jul 8 Lec -01 Lesson 1 • 3:00 PM • 80 min • Room Room No 103 Physical quantity" at bounding box center [364, 227] width 344 height 56
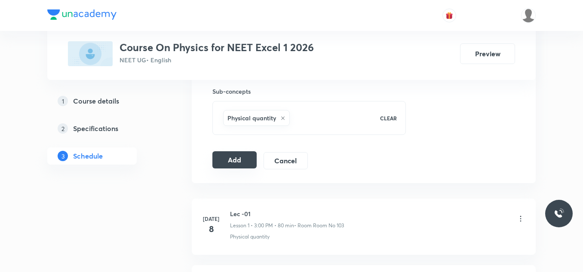
click at [241, 168] on button "Add" at bounding box center [234, 159] width 44 height 17
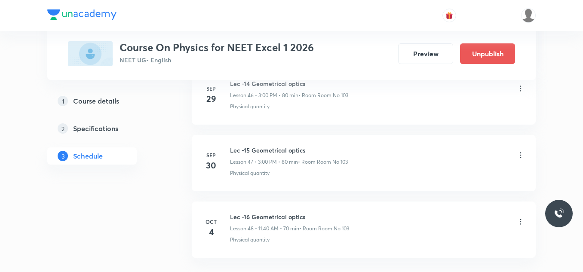
scroll to position [3219, 0]
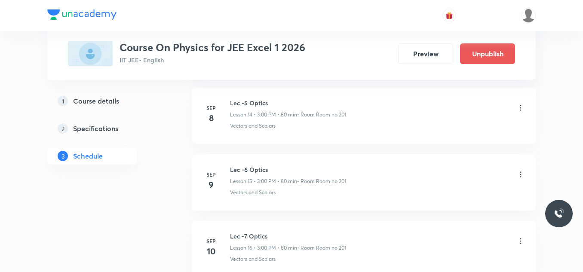
scroll to position [2415, 0]
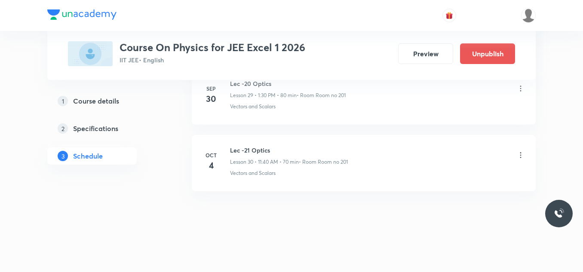
click at [259, 152] on h6 "Lec -21 Optics" at bounding box center [289, 150] width 118 height 9
copy h6 "Lec -21 Optics"
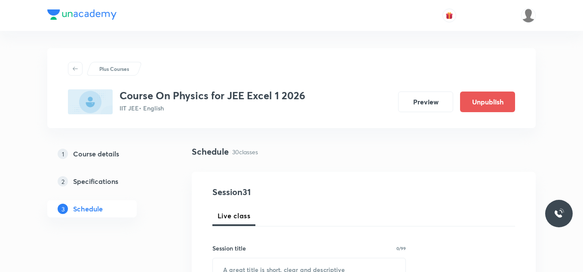
scroll to position [86, 0]
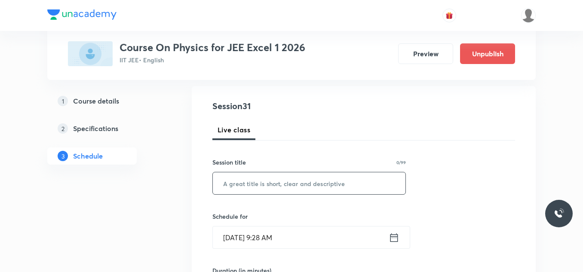
click at [294, 181] on input "text" at bounding box center [309, 183] width 192 height 22
paste input "Lec -21 Optics"
click at [244, 185] on input "Lec -21 Optics" at bounding box center [309, 183] width 192 height 22
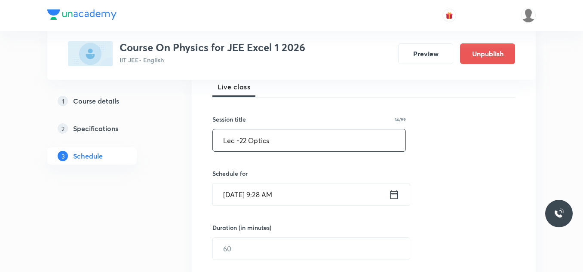
type input "Lec -22 Optics"
click at [397, 194] on icon at bounding box center [394, 194] width 8 height 9
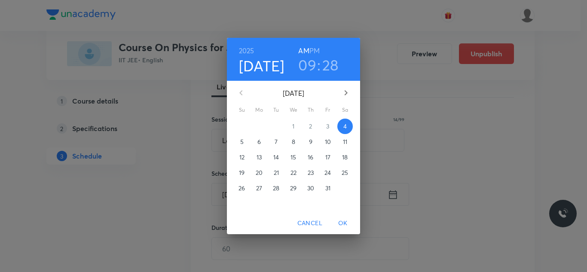
click at [311, 66] on h3 "09" at bounding box center [307, 65] width 18 height 18
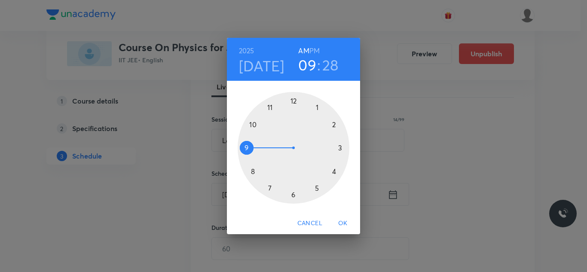
click at [317, 108] on div at bounding box center [294, 148] width 112 height 112
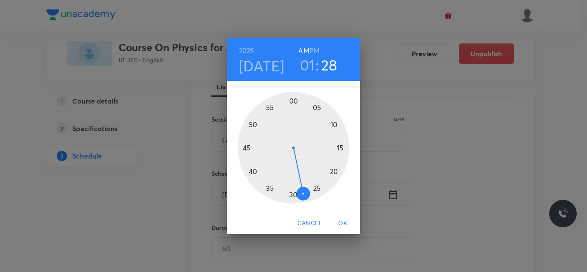
click at [293, 195] on div at bounding box center [294, 148] width 112 height 112
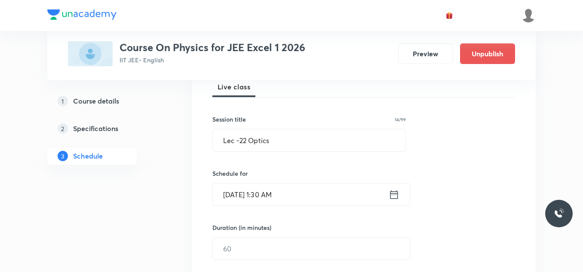
click at [395, 195] on icon at bounding box center [393, 195] width 11 height 12
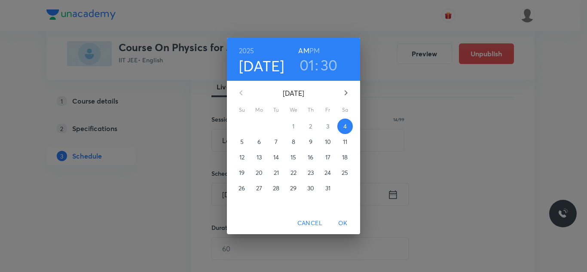
click at [318, 51] on h6 "PM" at bounding box center [314, 51] width 10 height 12
click at [341, 221] on span "OK" at bounding box center [343, 223] width 21 height 11
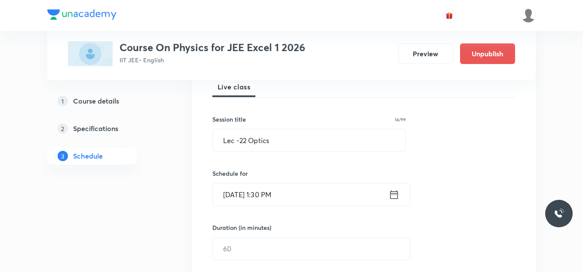
scroll to position [172, 0]
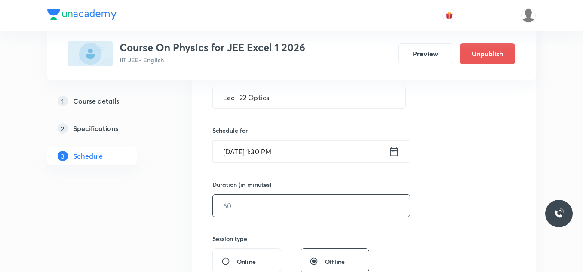
click at [268, 206] on input "text" at bounding box center [311, 206] width 197 height 22
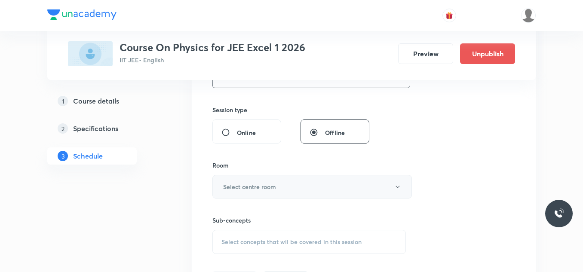
type input "80"
click at [257, 188] on h6 "Select centre room" at bounding box center [249, 186] width 53 height 9
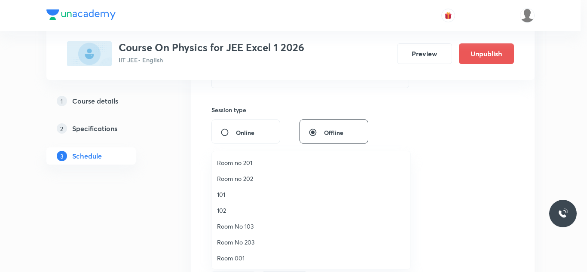
click at [252, 164] on span "Room no 201" at bounding box center [311, 162] width 188 height 9
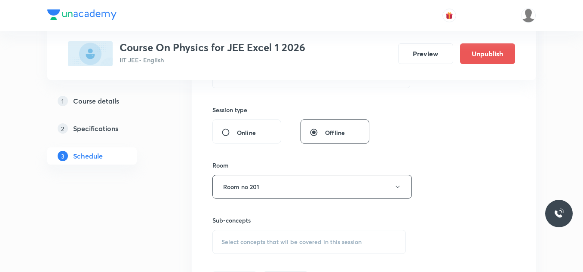
scroll to position [387, 0]
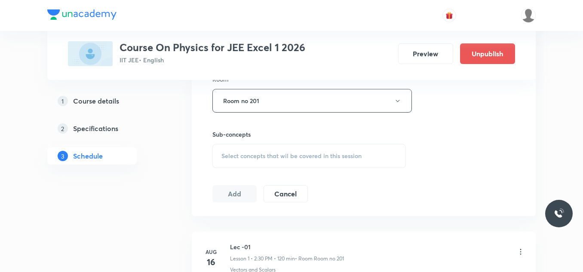
click at [269, 150] on div "Select concepts that wil be covered in this session" at bounding box center [308, 156] width 193 height 24
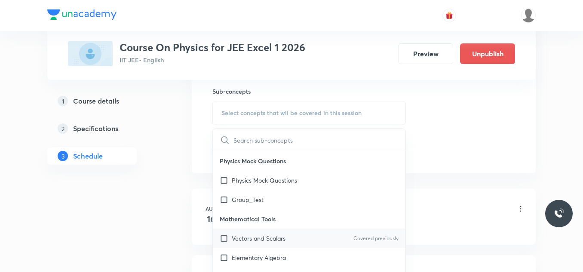
click at [237, 236] on p "Vectors and Scalars" at bounding box center [259, 238] width 54 height 9
checkbox input "true"
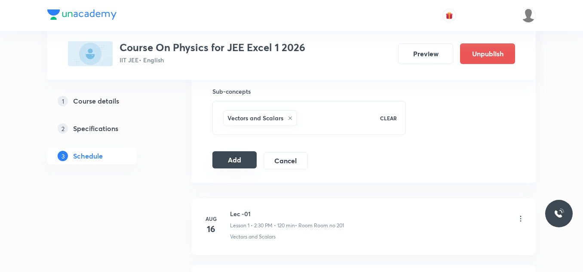
click at [235, 162] on button "Add" at bounding box center [234, 159] width 44 height 17
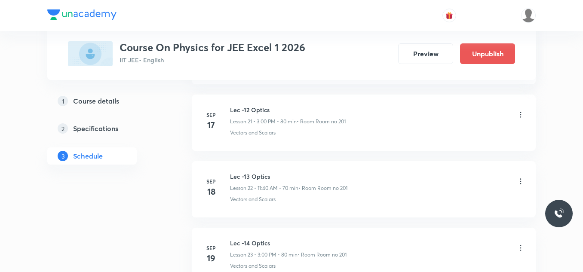
scroll to position [2087, 0]
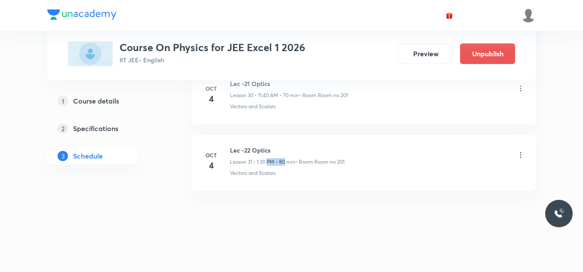
drag, startPoint x: 267, startPoint y: 161, endPoint x: 285, endPoint y: 162, distance: 17.7
click at [285, 162] on p "Lesson 31 • 1:30 PM • 80 min" at bounding box center [262, 162] width 65 height 8
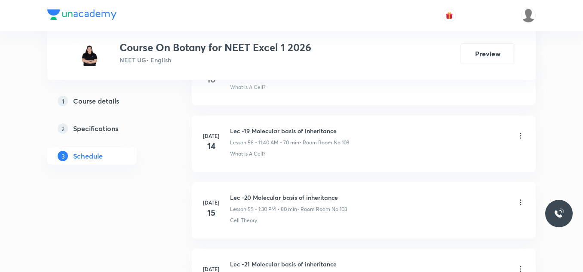
scroll to position [5745, 0]
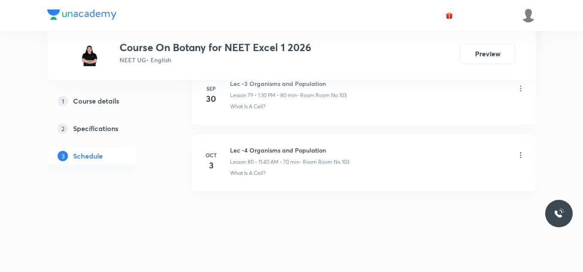
click at [296, 150] on h6 "Lec -4 Organisms and Population" at bounding box center [289, 150] width 119 height 9
copy h6 "Lec -4 Organisms and Population"
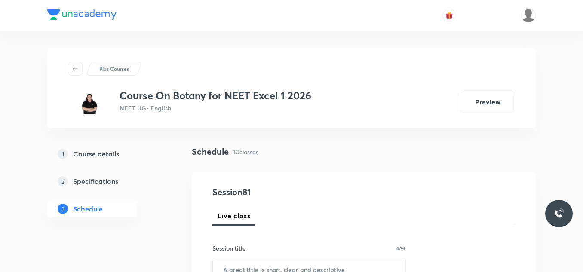
scroll to position [86, 0]
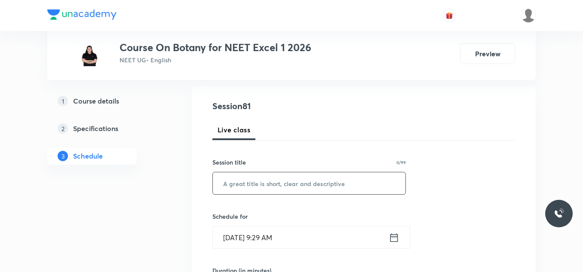
click at [255, 179] on input "text" at bounding box center [309, 183] width 192 height 22
paste input "Lec -4 Organisms and Population"
click at [242, 183] on input "Lec -4 Organisms and Population" at bounding box center [309, 183] width 192 height 22
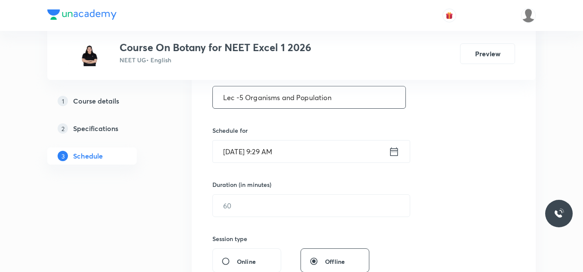
type input "Lec -5 Organisms and Population"
click at [394, 150] on icon at bounding box center [394, 151] width 8 height 9
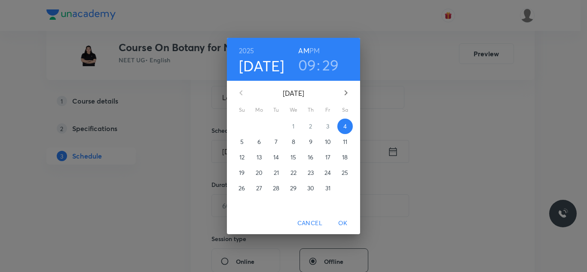
click at [310, 69] on h3 "09" at bounding box center [307, 65] width 18 height 18
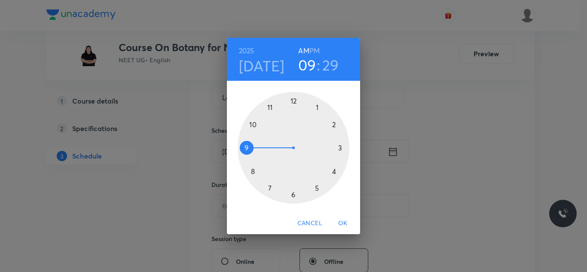
click at [316, 110] on div at bounding box center [294, 148] width 112 height 112
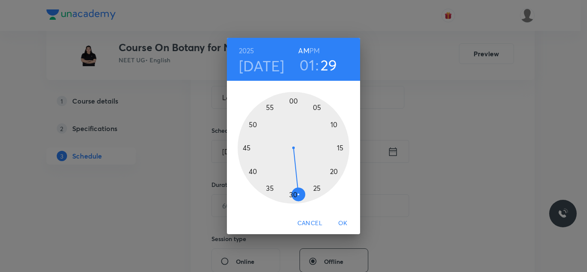
click at [293, 196] on div at bounding box center [294, 148] width 112 height 112
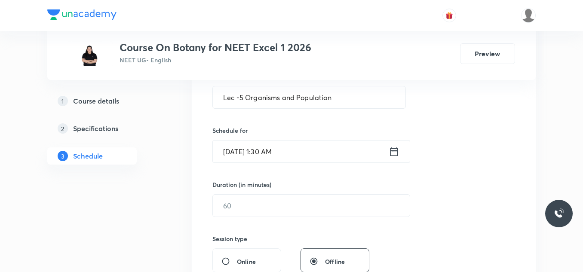
click at [385, 155] on input "Oct 4, 2025, 1:30 AM" at bounding box center [301, 152] width 176 height 22
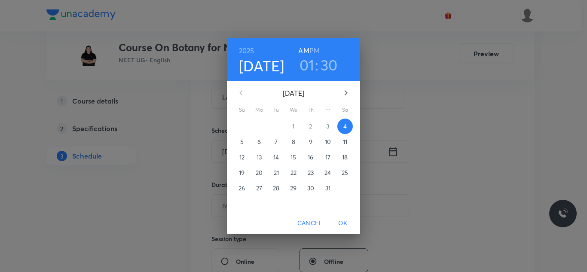
click at [314, 49] on h6 "PM" at bounding box center [314, 51] width 10 height 12
click at [343, 219] on span "OK" at bounding box center [343, 223] width 21 height 11
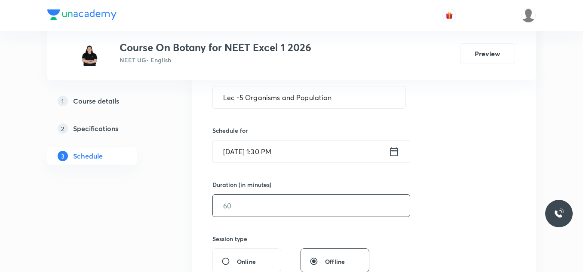
click at [306, 197] on input "text" at bounding box center [311, 206] width 197 height 22
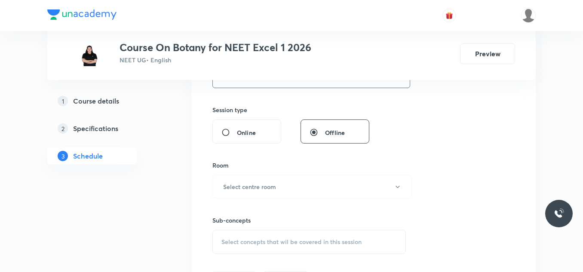
scroll to position [344, 0]
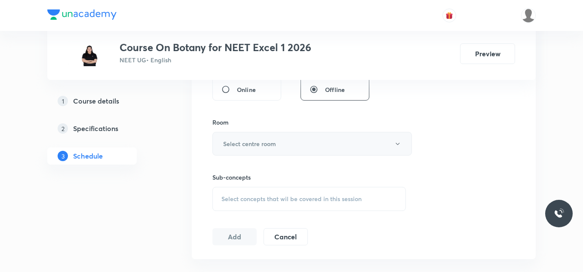
type input "80"
click at [319, 149] on button "Select centre room" at bounding box center [311, 144] width 199 height 24
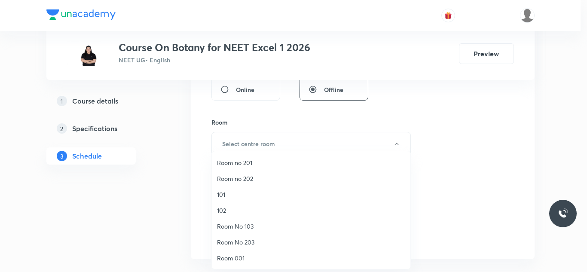
click at [254, 227] on span "Room No 103" at bounding box center [311, 226] width 188 height 9
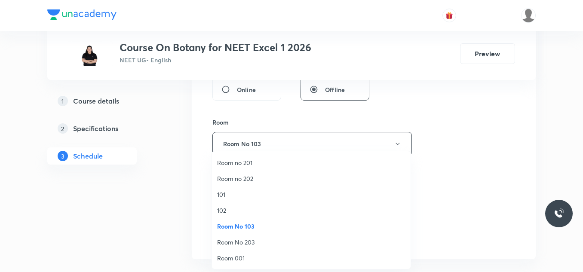
scroll to position [387, 0]
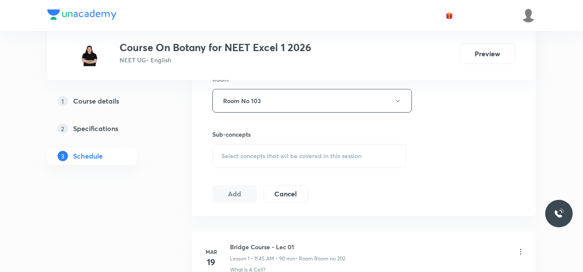
click at [275, 156] on span "Select concepts that wil be covered in this session" at bounding box center [291, 156] width 140 height 7
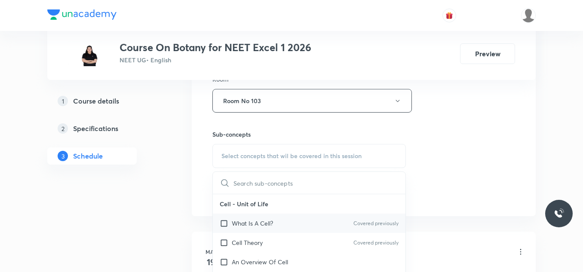
click at [267, 222] on p "What Is A Cell?" at bounding box center [252, 223] width 41 height 9
checkbox input "true"
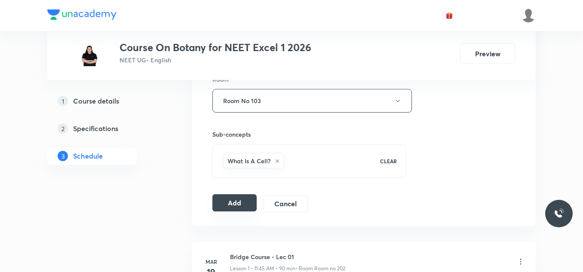
click at [239, 202] on button "Add" at bounding box center [234, 202] width 44 height 17
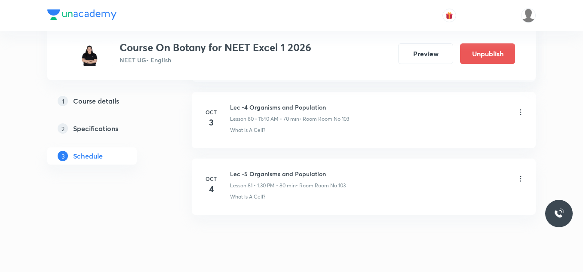
scroll to position [5416, 0]
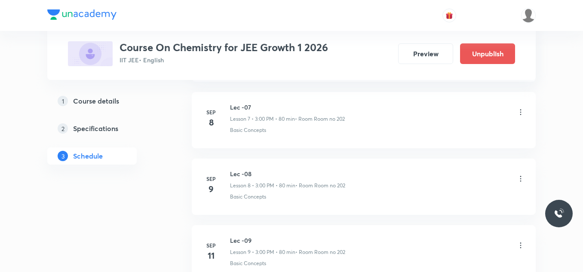
scroll to position [1815, 0]
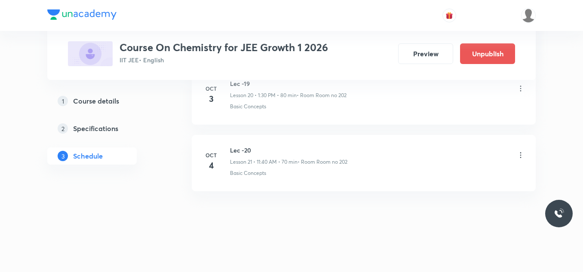
click at [238, 147] on h6 "Lec -20" at bounding box center [288, 150] width 117 height 9
copy h6 "Lec -20"
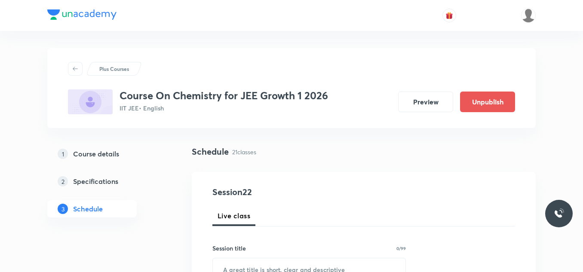
scroll to position [43, 0]
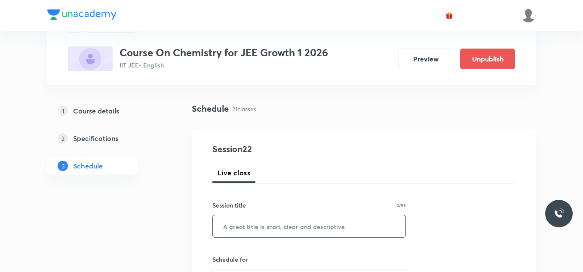
click at [248, 225] on input "text" at bounding box center [309, 226] width 192 height 22
paste input "Lec -20"
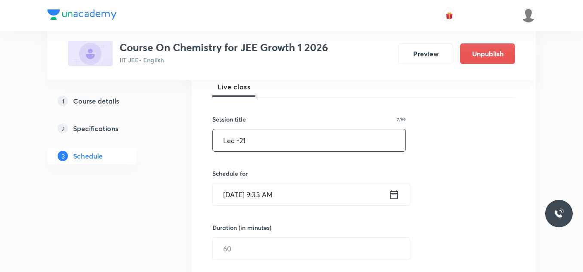
type input "Lec -21"
click at [396, 194] on icon at bounding box center [393, 195] width 11 height 12
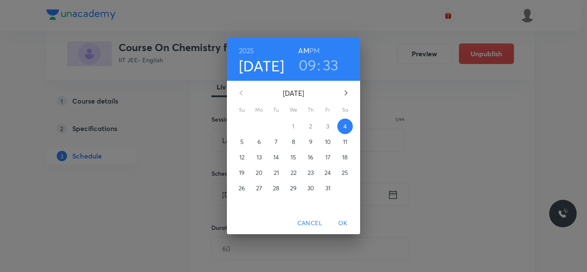
click at [307, 67] on h3 "09" at bounding box center [308, 65] width 18 height 18
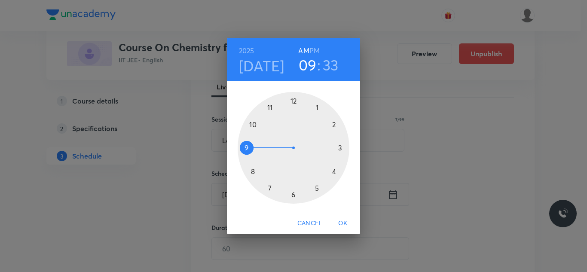
click at [340, 148] on div at bounding box center [294, 148] width 112 height 112
click at [295, 100] on div at bounding box center [294, 148] width 112 height 112
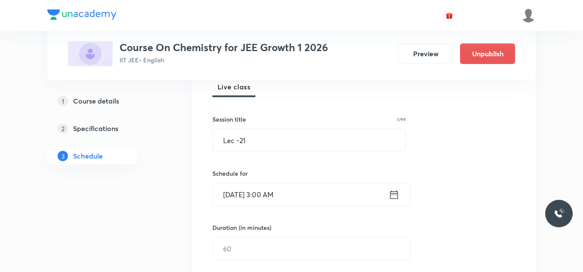
scroll to position [172, 0]
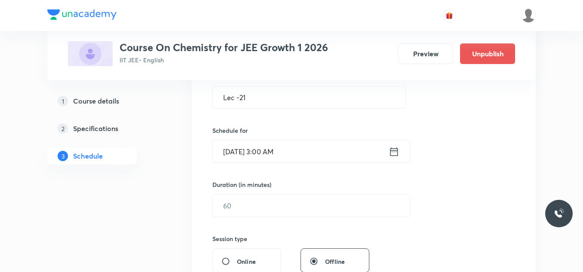
click at [394, 152] on icon at bounding box center [393, 152] width 11 height 12
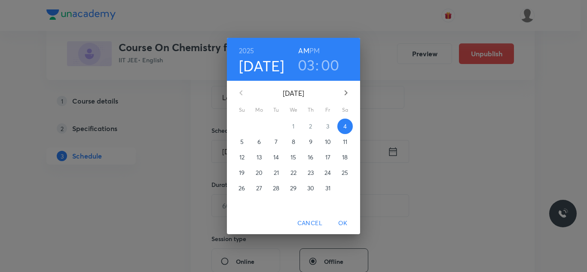
click at [315, 50] on h6 "PM" at bounding box center [314, 51] width 10 height 12
click at [342, 225] on span "OK" at bounding box center [343, 223] width 21 height 11
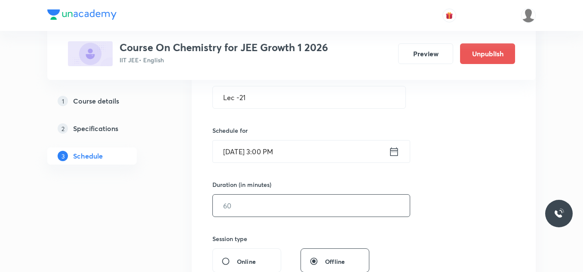
click at [284, 208] on input "text" at bounding box center [311, 206] width 197 height 22
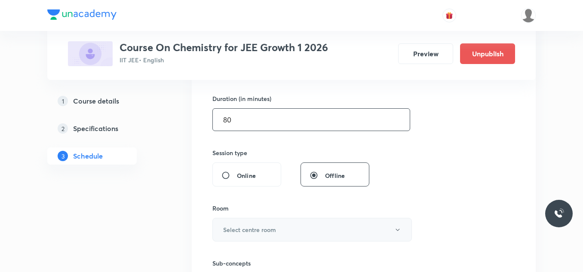
type input "80"
click at [260, 223] on button "Select centre room" at bounding box center [311, 230] width 199 height 24
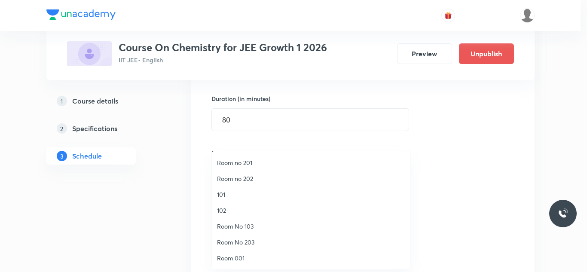
click at [257, 178] on span "Room no 202" at bounding box center [311, 178] width 188 height 9
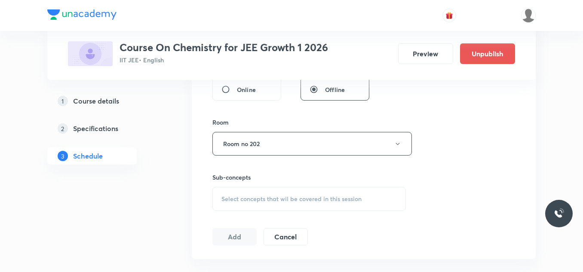
click at [265, 198] on span "Select concepts that wil be covered in this session" at bounding box center [291, 199] width 140 height 7
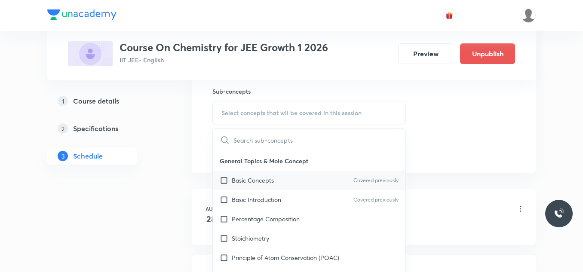
click at [257, 182] on p "Basic Concepts" at bounding box center [253, 180] width 42 height 9
checkbox input "true"
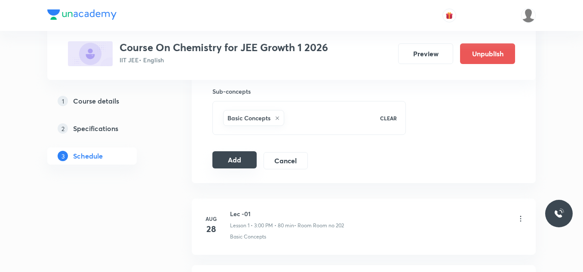
click at [238, 158] on button "Add" at bounding box center [234, 159] width 44 height 17
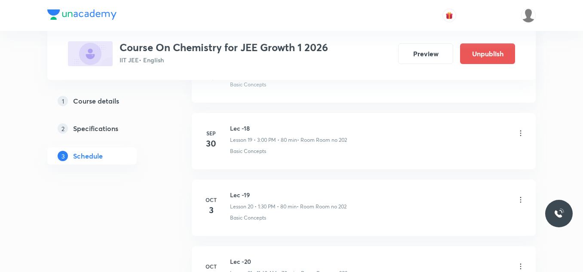
scroll to position [1487, 0]
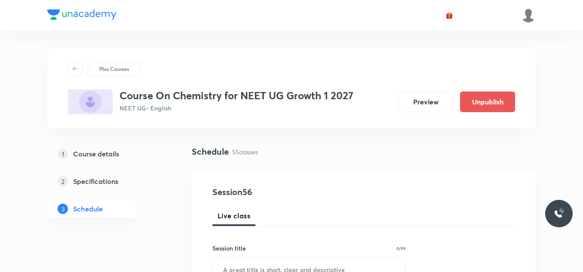
scroll to position [4080, 0]
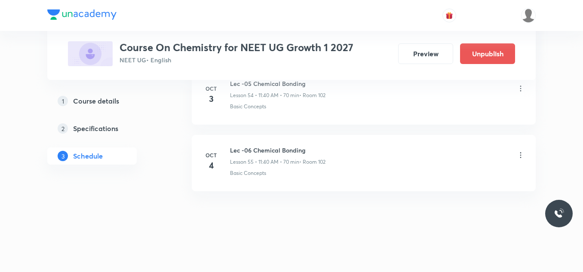
click at [258, 152] on h6 "Lec -06 Chemical Bonding" at bounding box center [277, 150] width 95 height 9
copy h6 "Lec -06 Chemical Bonding"
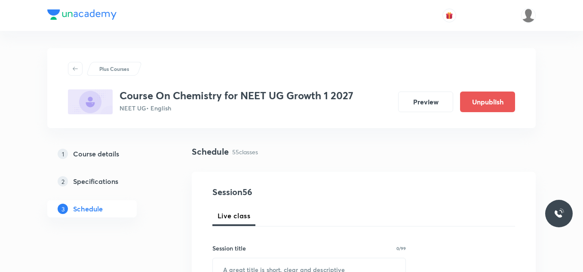
scroll to position [43, 0]
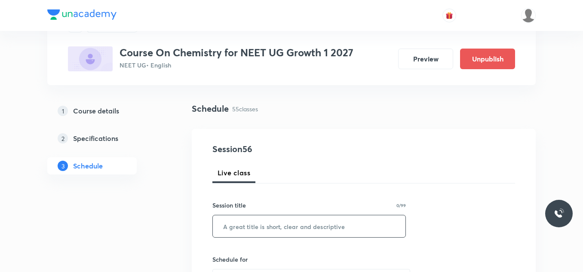
click at [275, 229] on input "text" at bounding box center [309, 226] width 192 height 22
paste input "Lec -06 Chemical Bonding"
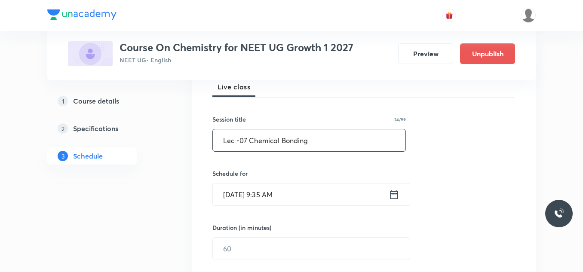
type input "Lec -07 Chemical Bonding"
click at [394, 199] on icon at bounding box center [394, 194] width 8 height 9
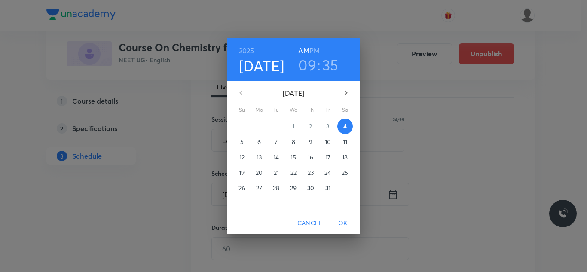
click at [312, 67] on h3 "09" at bounding box center [307, 65] width 18 height 18
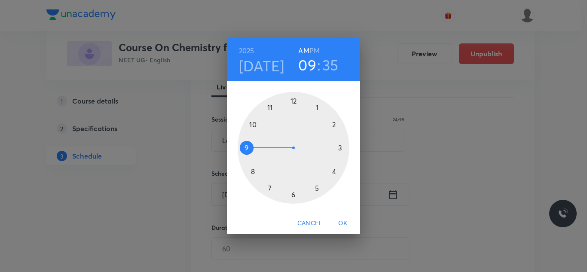
click at [339, 147] on div at bounding box center [294, 148] width 112 height 112
click at [294, 103] on div at bounding box center [294, 148] width 112 height 112
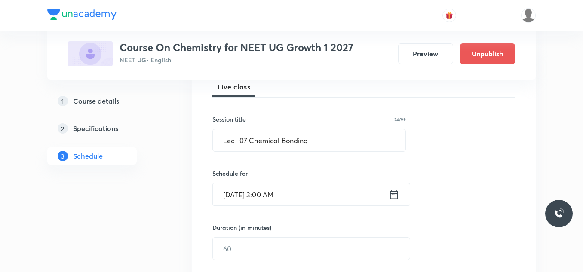
click at [391, 194] on icon at bounding box center [393, 195] width 11 height 12
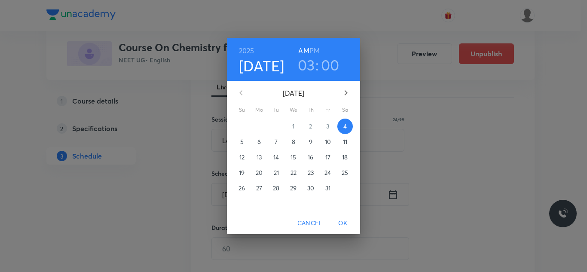
click at [317, 50] on h6 "PM" at bounding box center [314, 51] width 10 height 12
click at [348, 218] on span "OK" at bounding box center [343, 223] width 21 height 11
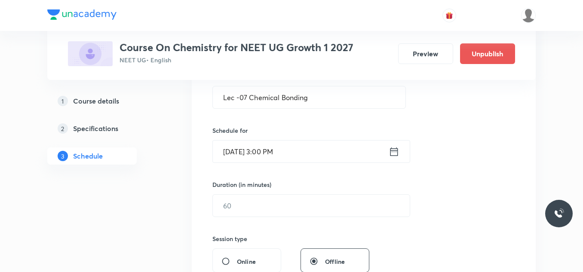
scroll to position [215, 0]
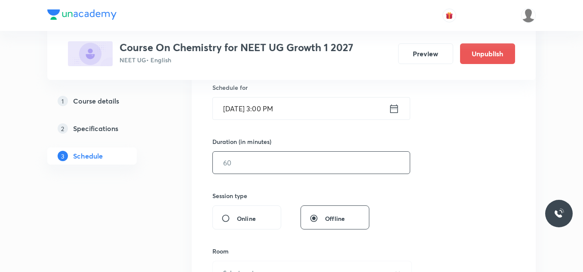
click at [299, 168] on input "text" at bounding box center [311, 163] width 197 height 22
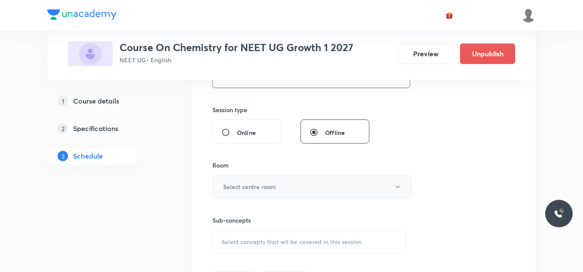
type input "80"
click at [232, 184] on h6 "Select centre room" at bounding box center [249, 186] width 53 height 9
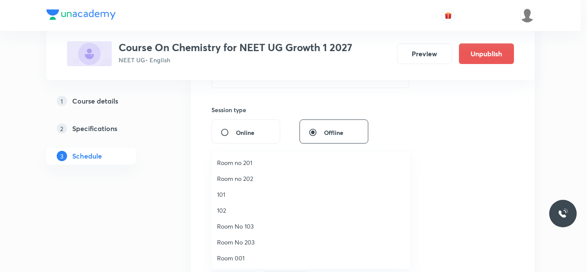
click at [243, 209] on span "102" at bounding box center [311, 210] width 188 height 9
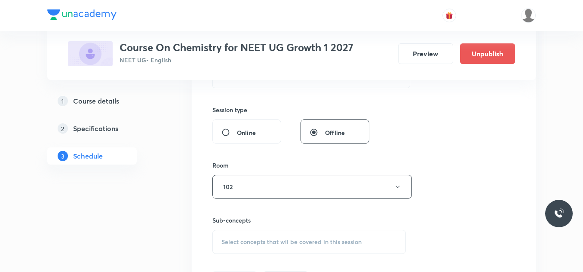
scroll to position [387, 0]
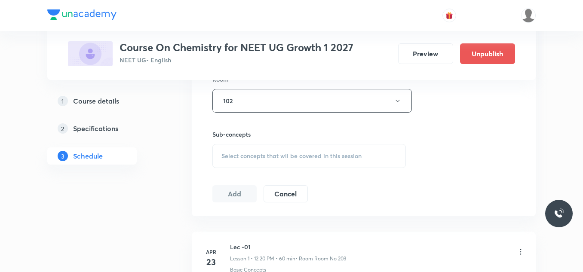
click at [259, 153] on span "Select concepts that wil be covered in this session" at bounding box center [291, 156] width 140 height 7
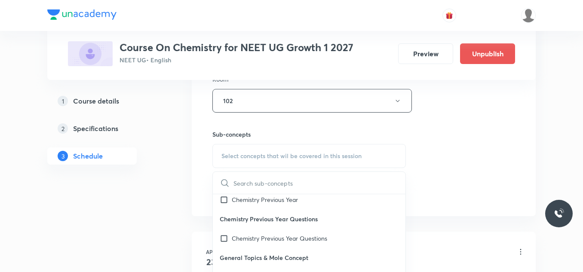
scroll to position [86, 0]
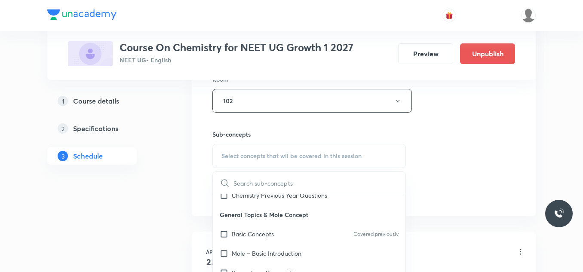
drag, startPoint x: 260, startPoint y: 235, endPoint x: 239, endPoint y: 231, distance: 21.6
click at [260, 235] on p "Basic Concepts" at bounding box center [253, 233] width 42 height 9
checkbox input "true"
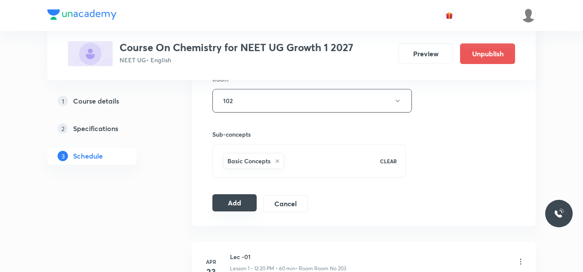
click at [235, 206] on button "Add" at bounding box center [234, 202] width 44 height 17
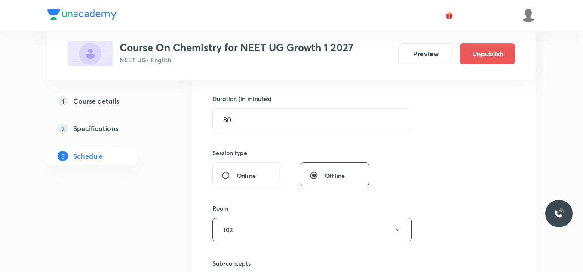
scroll to position [387, 0]
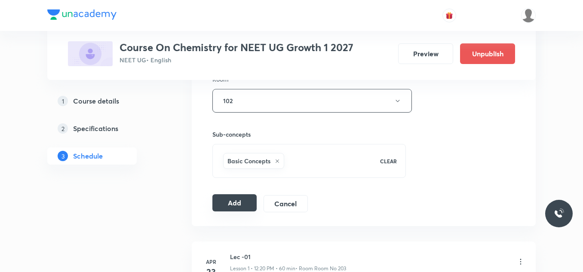
click at [226, 203] on button "Add" at bounding box center [234, 202] width 44 height 17
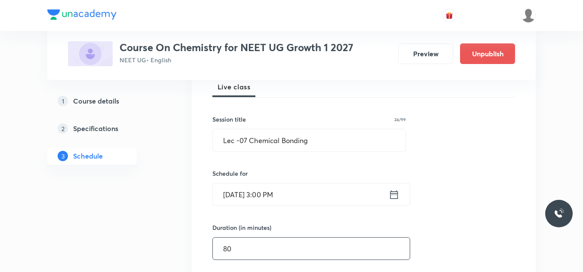
scroll to position [172, 0]
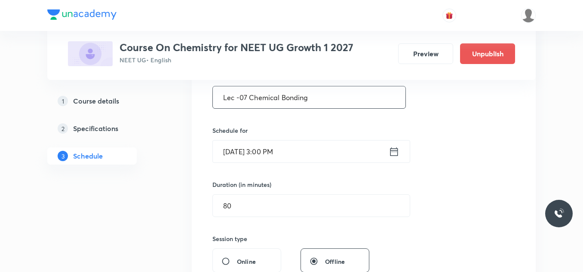
click at [338, 97] on input "Lec -07 Chemical Bonding" at bounding box center [309, 97] width 192 height 22
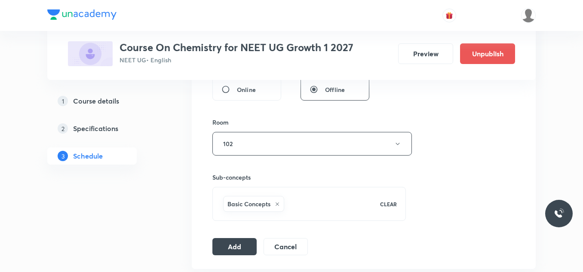
scroll to position [387, 0]
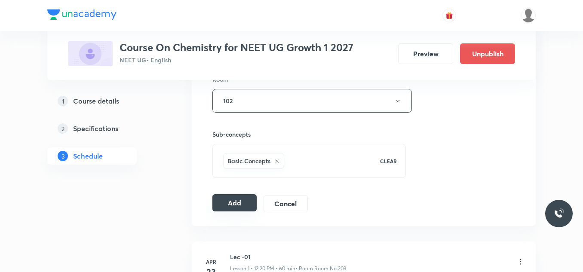
click at [238, 201] on button "Add" at bounding box center [234, 202] width 44 height 17
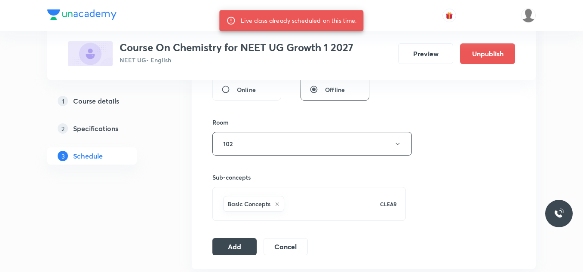
scroll to position [301, 0]
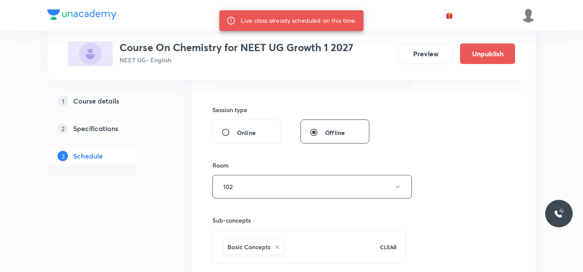
click at [314, 9] on div at bounding box center [291, 15] width 488 height 31
click at [310, 13] on div "Live class already scheduled on this time." at bounding box center [299, 20] width 116 height 15
click at [310, 14] on div "Live class already scheduled on this time." at bounding box center [299, 20] width 116 height 15
click at [310, 19] on div "Live class already scheduled on this time." at bounding box center [299, 20] width 116 height 15
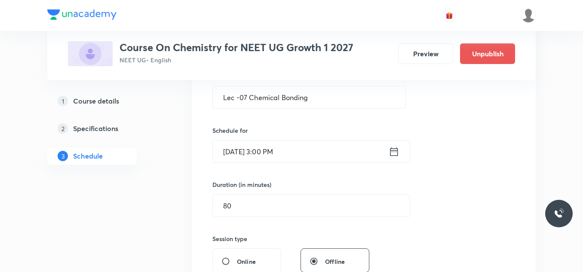
scroll to position [473, 0]
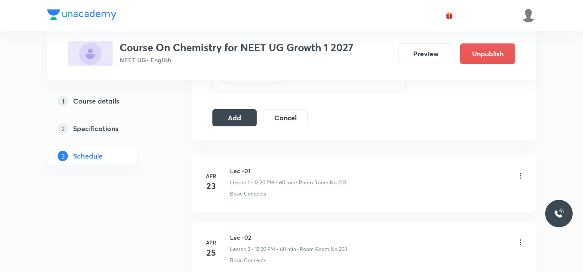
click at [245, 111] on button "Add" at bounding box center [234, 116] width 44 height 17
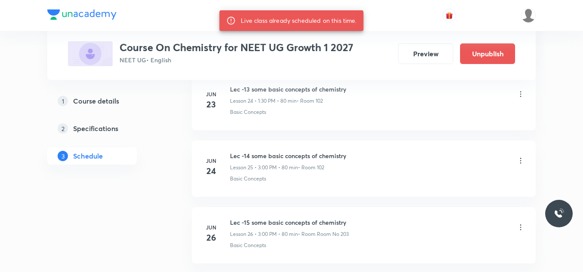
scroll to position [4090, 0]
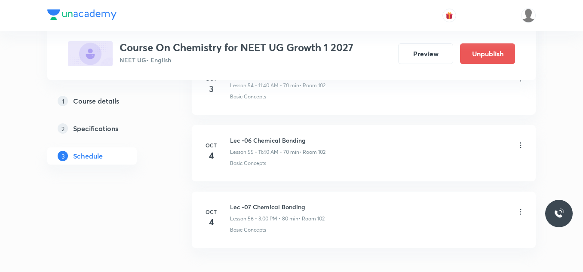
scroll to position [4146, 0]
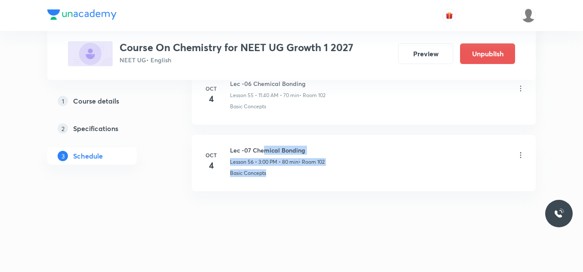
drag, startPoint x: 266, startPoint y: 149, endPoint x: 284, endPoint y: 173, distance: 30.6
click at [284, 173] on div "Lec -07 Chemical Bonding Lesson 56 • 3:00 PM • 80 min • Room 102 Basic Concepts" at bounding box center [377, 161] width 295 height 31
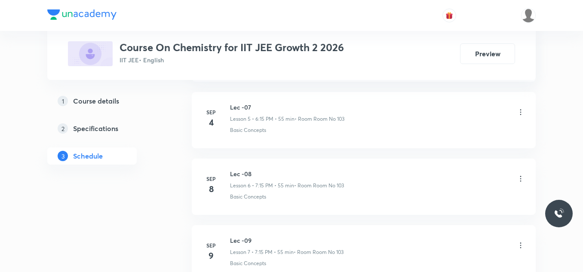
scroll to position [1616, 0]
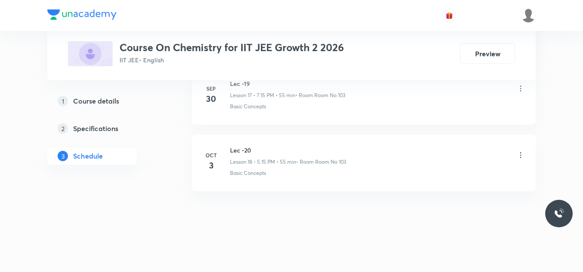
click at [243, 149] on h6 "Lec -20" at bounding box center [288, 150] width 116 height 9
copy h6 "Lec -20"
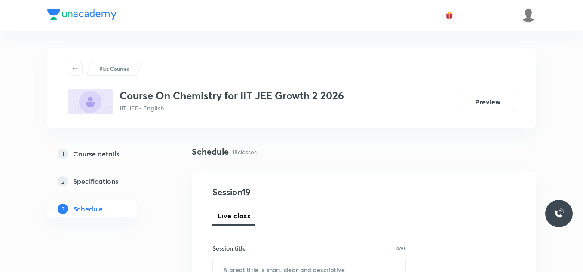
scroll to position [129, 0]
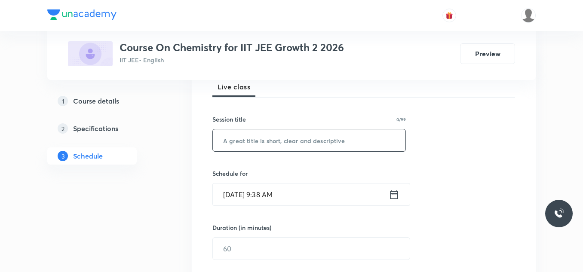
click at [260, 150] on input "text" at bounding box center [309, 140] width 192 height 22
paste input "Lec -20"
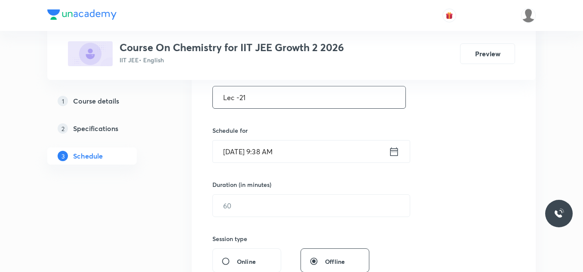
type input "Lec -21"
click at [392, 152] on icon at bounding box center [393, 152] width 11 height 12
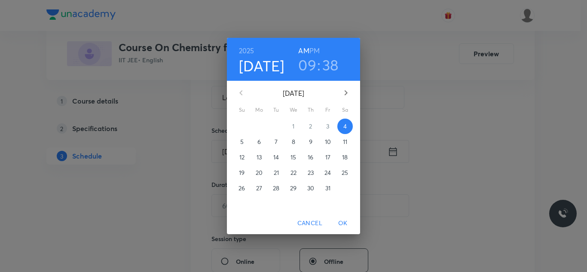
click at [311, 62] on h3 "09" at bounding box center [307, 65] width 18 height 18
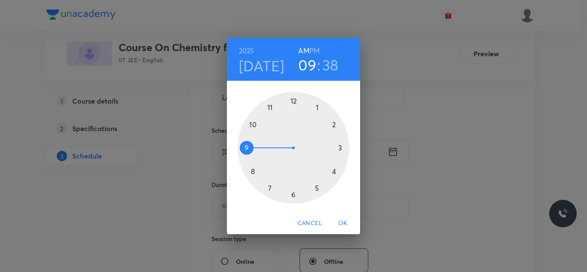
click at [317, 186] on div at bounding box center [294, 148] width 112 height 112
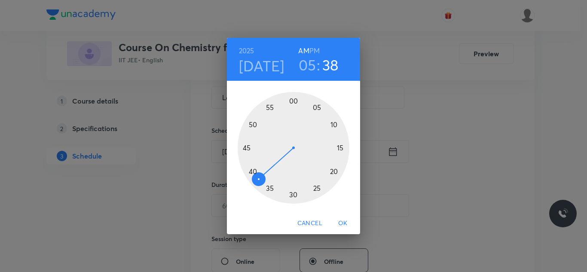
click at [340, 147] on div at bounding box center [294, 148] width 112 height 112
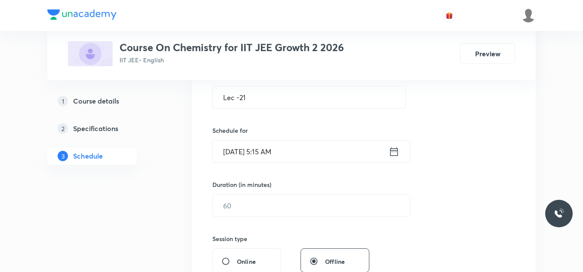
click at [392, 150] on icon at bounding box center [394, 151] width 8 height 9
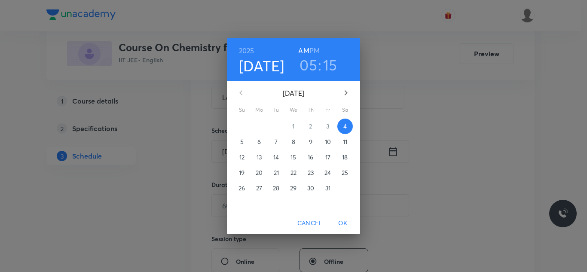
click at [314, 49] on h6 "PM" at bounding box center [314, 51] width 10 height 12
click at [349, 222] on span "OK" at bounding box center [343, 223] width 21 height 11
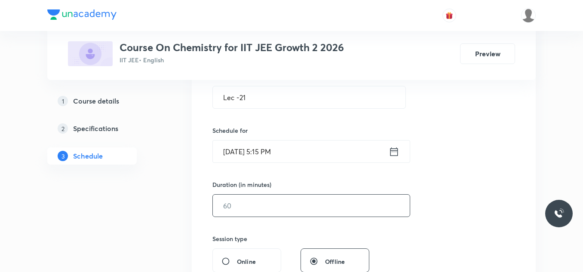
click at [287, 212] on input "text" at bounding box center [311, 206] width 197 height 22
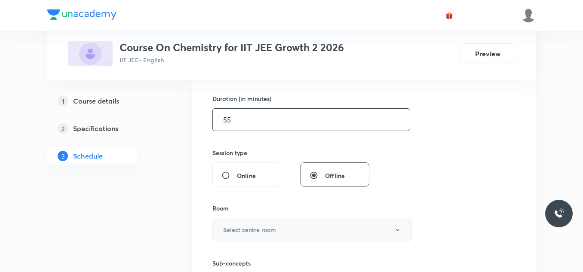
type input "55"
click at [261, 234] on button "Select centre room" at bounding box center [311, 230] width 199 height 24
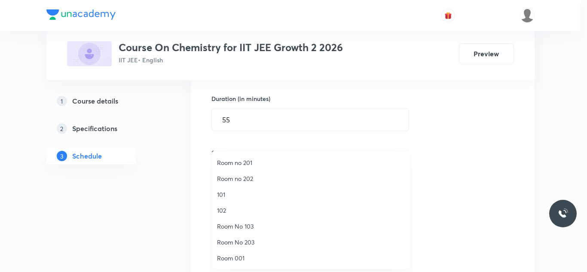
click at [240, 225] on span "Room No 103" at bounding box center [311, 226] width 188 height 9
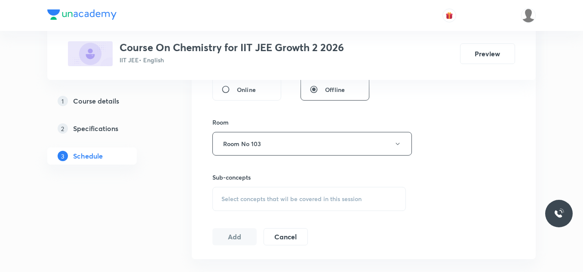
click at [263, 202] on span "Select concepts that wil be covered in this session" at bounding box center [291, 199] width 140 height 7
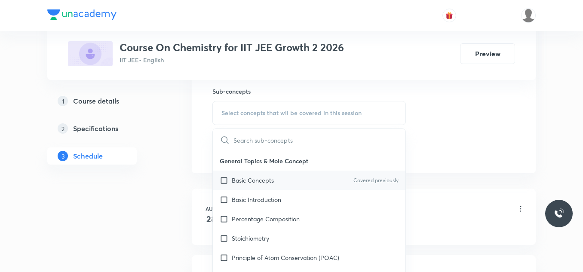
click at [287, 179] on div "Basic Concepts Covered previously" at bounding box center [309, 180] width 192 height 19
checkbox input "true"
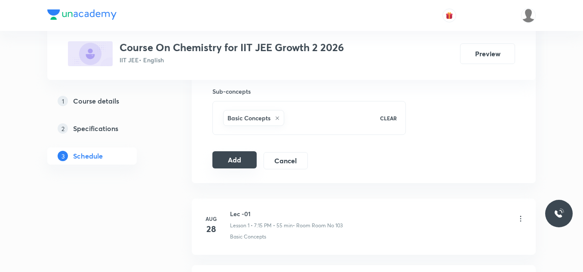
click at [235, 156] on button "Add" at bounding box center [234, 159] width 44 height 17
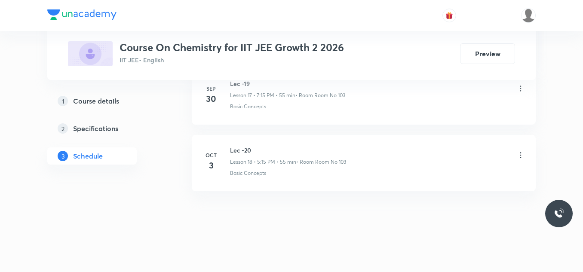
scroll to position [1287, 0]
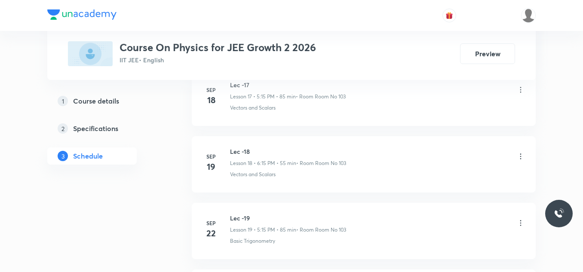
scroll to position [2015, 0]
click at [241, 150] on h6 "Lec -24" at bounding box center [288, 150] width 117 height 9
copy h6 "Lec -24"
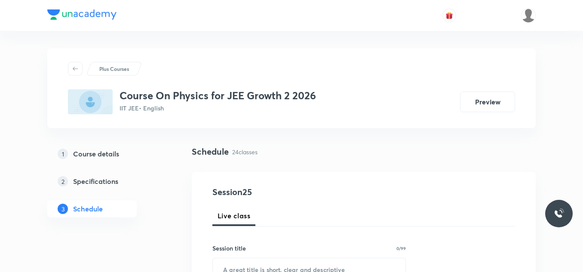
scroll to position [43, 0]
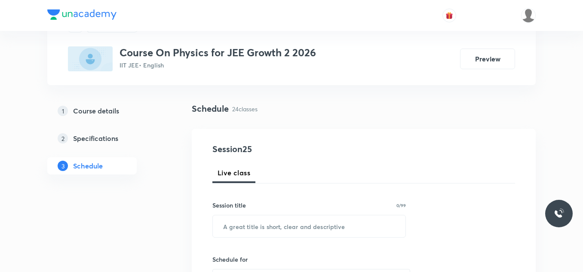
click at [273, 205] on div "Session title 0/99" at bounding box center [308, 205] width 193 height 9
click at [277, 228] on input "text" at bounding box center [309, 226] width 192 height 22
paste input "Lec -24"
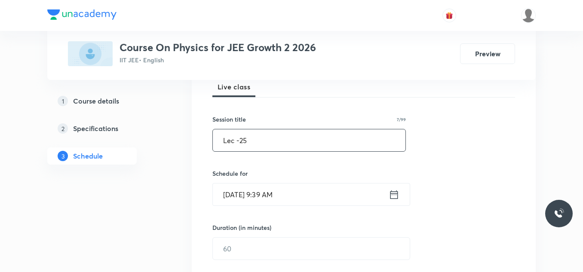
scroll to position [172, 0]
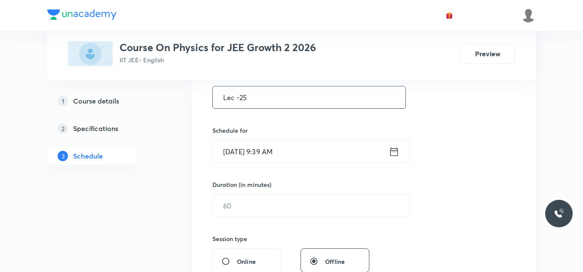
type input "Lec -25"
click at [394, 150] on icon at bounding box center [394, 151] width 8 height 9
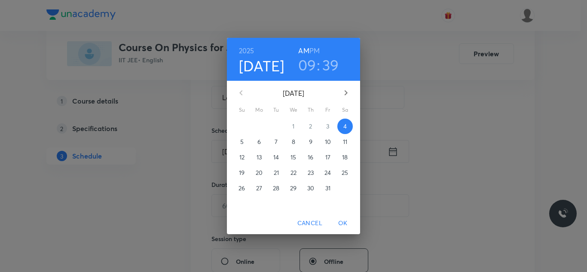
click at [309, 69] on h3 "09" at bounding box center [307, 65] width 18 height 18
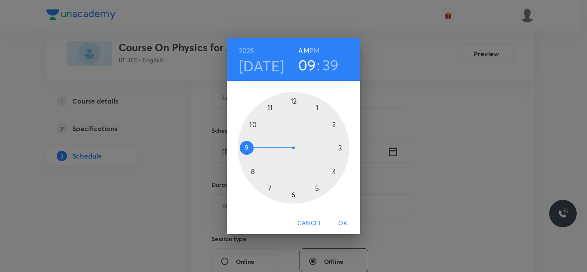
click at [293, 194] on div at bounding box center [294, 148] width 112 height 112
click at [339, 150] on div at bounding box center [294, 148] width 112 height 112
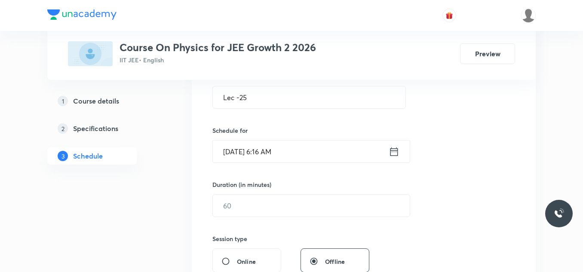
click at [397, 154] on icon at bounding box center [393, 152] width 11 height 12
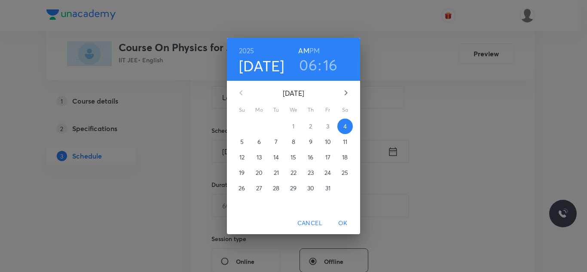
click at [327, 71] on h3 "16" at bounding box center [330, 65] width 15 height 18
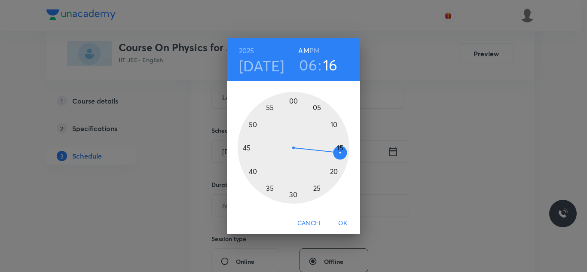
click at [342, 146] on div at bounding box center [294, 148] width 112 height 112
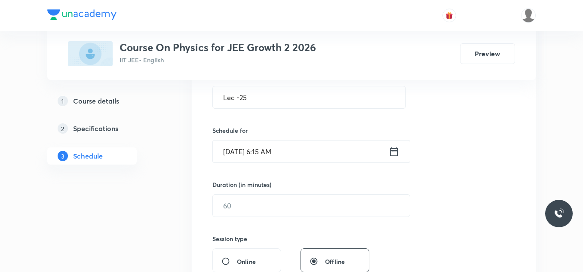
click at [392, 150] on icon at bounding box center [393, 152] width 11 height 12
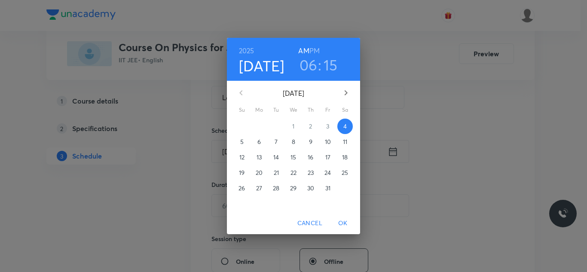
click at [314, 51] on h6 "PM" at bounding box center [314, 51] width 10 height 12
click at [346, 224] on span "OK" at bounding box center [343, 223] width 21 height 11
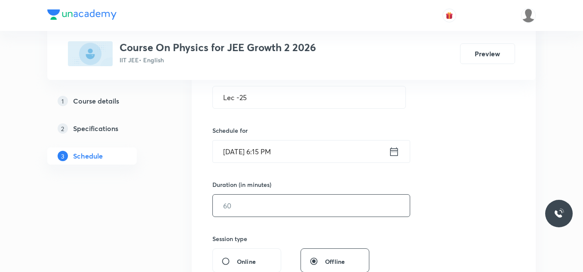
click at [312, 203] on input "text" at bounding box center [311, 206] width 197 height 22
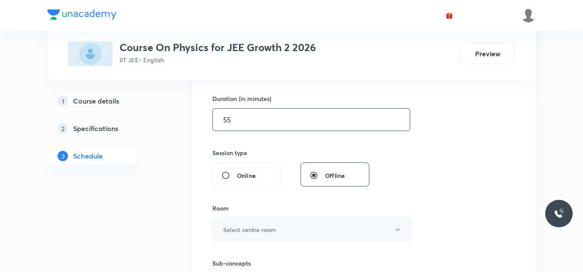
type input "55"
click at [284, 229] on button "Select centre room" at bounding box center [311, 230] width 199 height 24
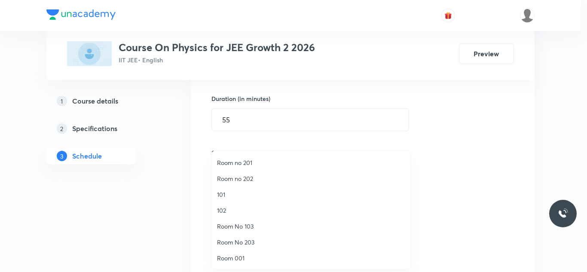
click at [266, 223] on span "Room No 103" at bounding box center [311, 226] width 188 height 9
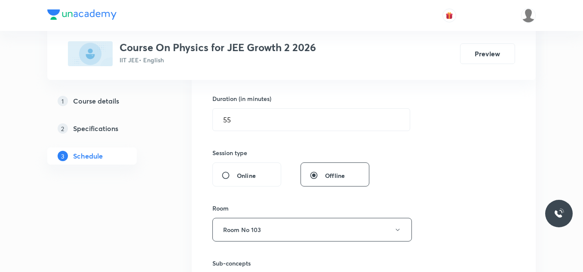
click at [198, 214] on div "Session 25 Live class Session title 7/99 Lec -25 ​ Schedule for [DATE] 6:15 PM …" at bounding box center [364, 129] width 344 height 431
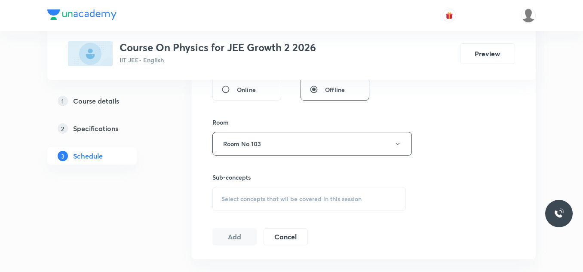
click at [251, 198] on span "Select concepts that wil be covered in this session" at bounding box center [291, 199] width 140 height 7
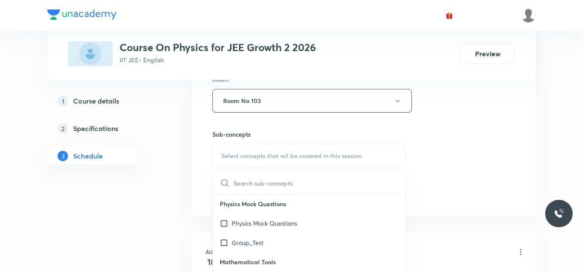
scroll to position [86, 0]
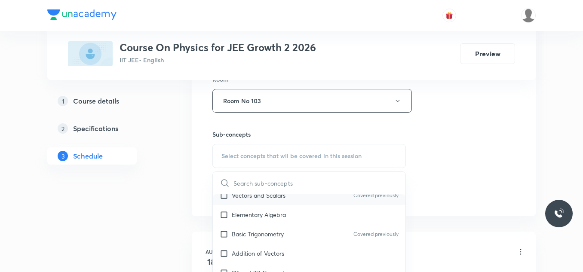
click at [286, 197] on div "Vectors and Scalars Covered previously" at bounding box center [309, 195] width 192 height 19
checkbox input "true"
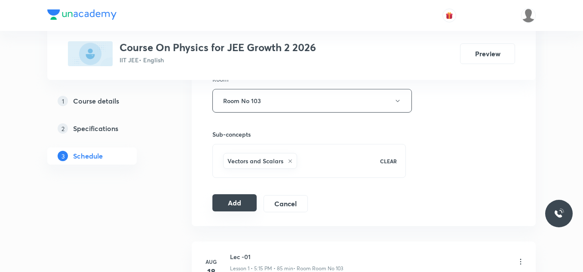
click at [221, 202] on button "Add" at bounding box center [234, 202] width 44 height 17
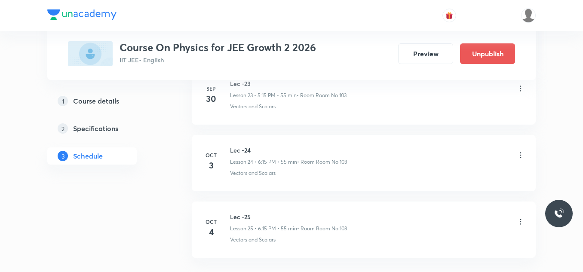
scroll to position [1687, 0]
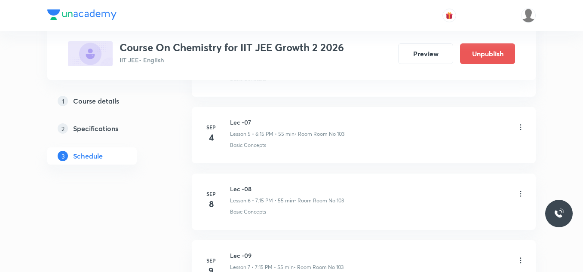
scroll to position [1682, 0]
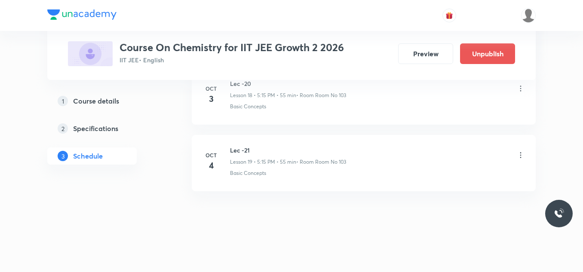
click at [242, 148] on h6 "Lec -21" at bounding box center [288, 150] width 116 height 9
copy h6 "Lec -21"
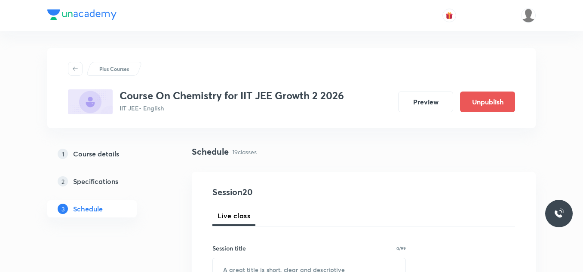
scroll to position [129, 0]
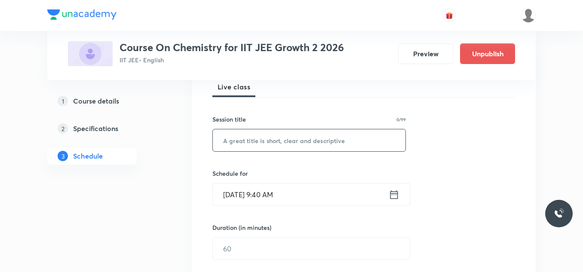
click at [270, 150] on input "text" at bounding box center [309, 140] width 192 height 22
paste input "Lec -21"
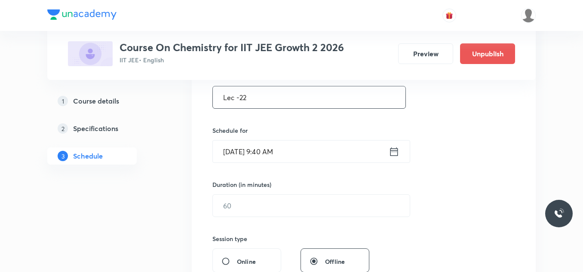
type input "Lec -22"
click at [393, 153] on icon at bounding box center [393, 152] width 11 height 12
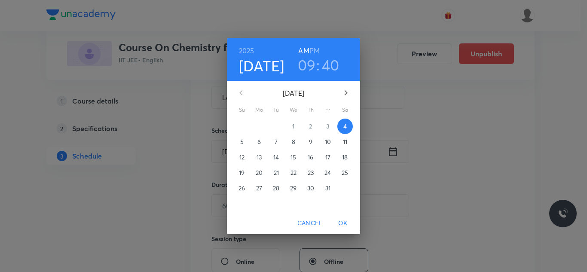
click at [311, 65] on h3 "09" at bounding box center [307, 65] width 18 height 18
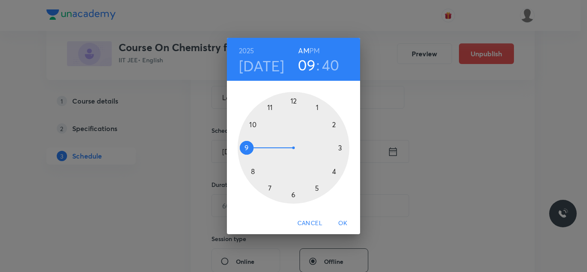
click at [270, 188] on div at bounding box center [294, 148] width 112 height 112
click at [339, 148] on div at bounding box center [294, 148] width 112 height 112
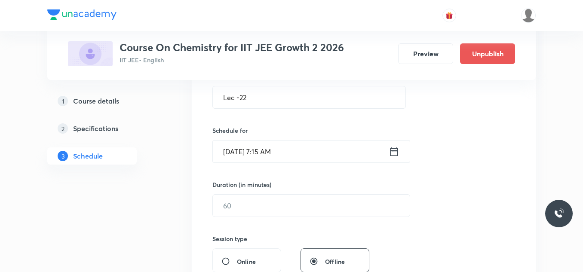
click at [392, 153] on icon at bounding box center [393, 152] width 11 height 12
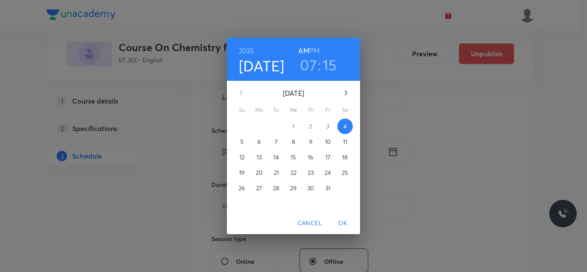
click at [318, 50] on h6 "PM" at bounding box center [314, 51] width 10 height 12
click at [444, 153] on div "2025 Oct 4 07 : 15 AM PM October 2025 Su Mo Tu We Th Fr Sa 28 29 30 1 2 3 4 5 6…" at bounding box center [293, 136] width 587 height 272
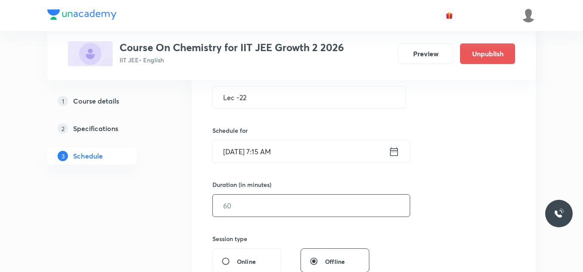
click at [288, 207] on input "text" at bounding box center [311, 206] width 197 height 22
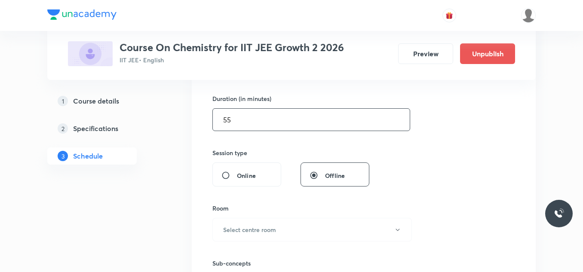
scroll to position [301, 0]
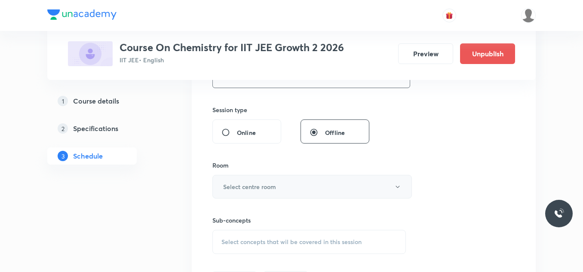
type input "55"
click at [273, 181] on button "Select centre room" at bounding box center [311, 187] width 199 height 24
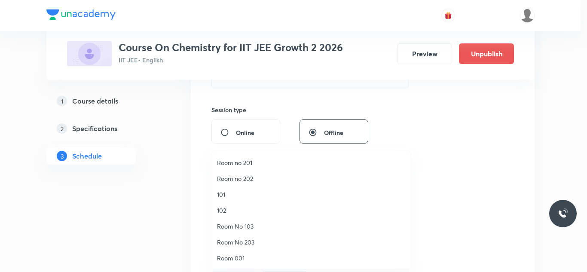
click at [254, 227] on span "Room No 103" at bounding box center [311, 226] width 188 height 9
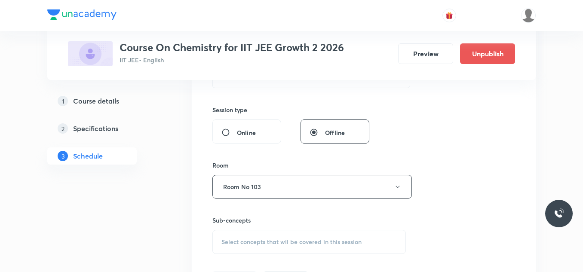
scroll to position [344, 0]
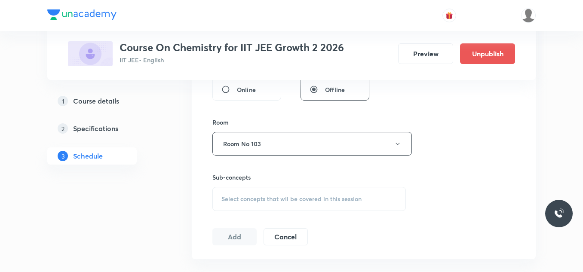
click at [237, 196] on span "Select concepts that wil be covered in this session" at bounding box center [291, 199] width 140 height 7
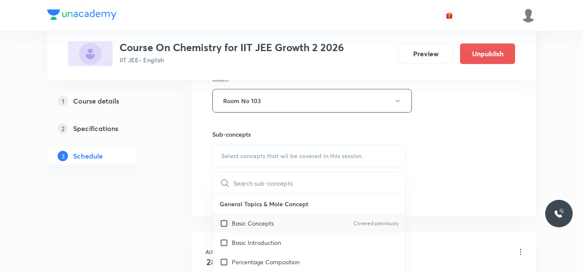
click at [247, 225] on p "Basic Concepts" at bounding box center [253, 223] width 42 height 9
checkbox input "true"
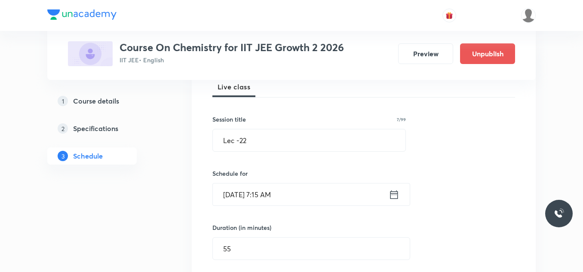
scroll to position [430, 0]
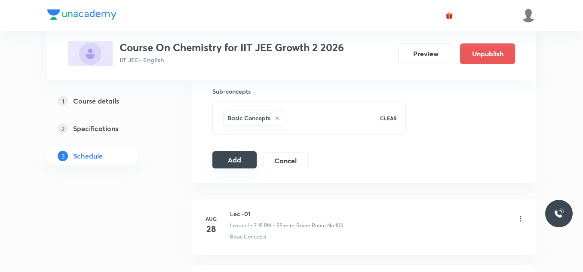
click at [241, 165] on button "Add" at bounding box center [234, 159] width 44 height 17
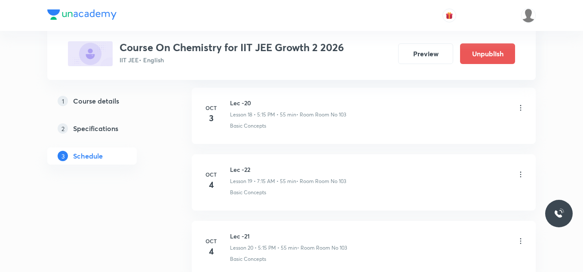
scroll to position [1311, 0]
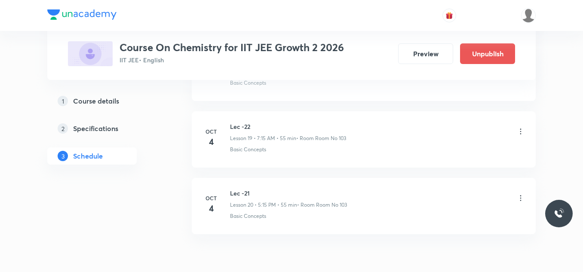
click at [523, 130] on icon at bounding box center [520, 131] width 9 height 9
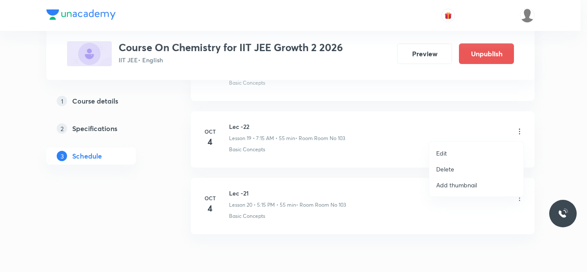
click at [458, 152] on li "Edit" at bounding box center [476, 153] width 94 height 16
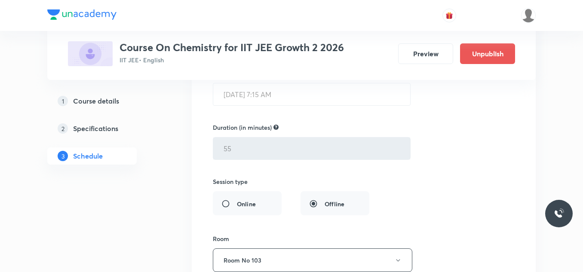
scroll to position [1384, 0]
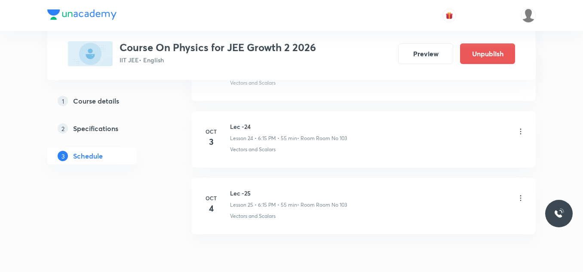
scroll to position [2082, 0]
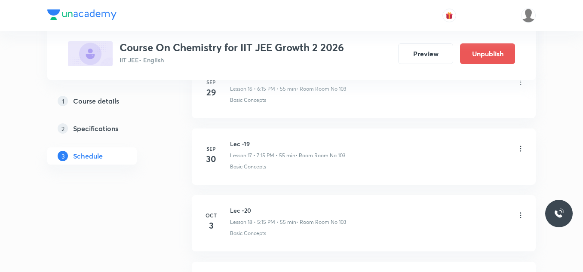
scroll to position [1749, 0]
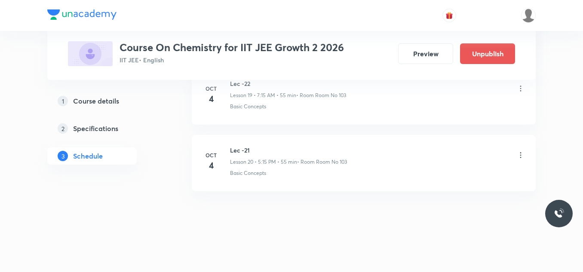
click at [521, 91] on icon at bounding box center [520, 88] width 9 height 9
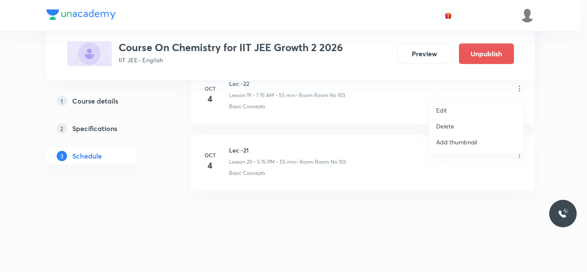
click at [457, 122] on li "Delete" at bounding box center [476, 126] width 94 height 16
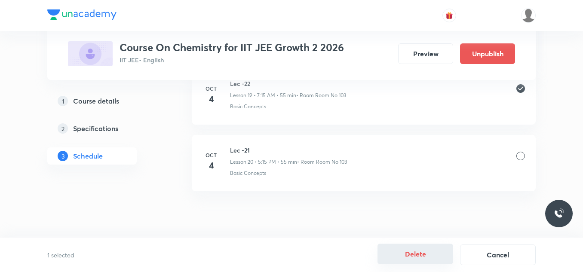
click at [440, 252] on button "Delete" at bounding box center [415, 254] width 76 height 21
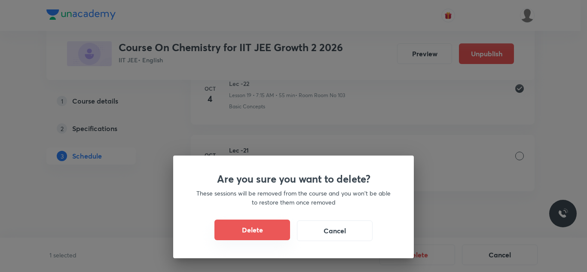
click at [264, 228] on button "Delete" at bounding box center [252, 230] width 76 height 21
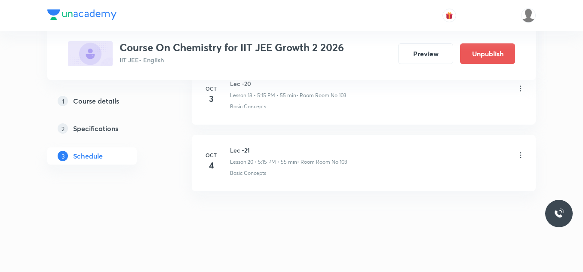
scroll to position [1682, 0]
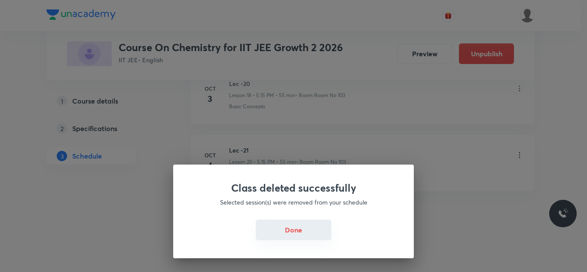
click at [296, 229] on button "Done" at bounding box center [294, 230] width 76 height 21
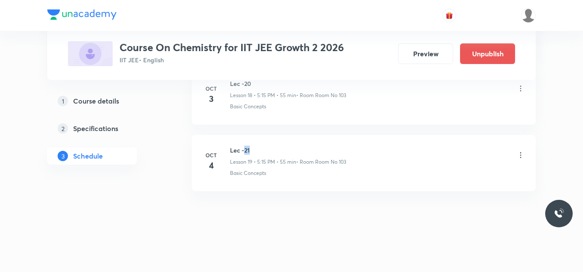
click at [247, 150] on h6 "Lec -21" at bounding box center [288, 150] width 116 height 9
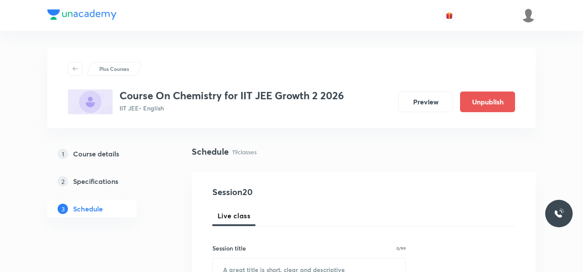
scroll to position [86, 0]
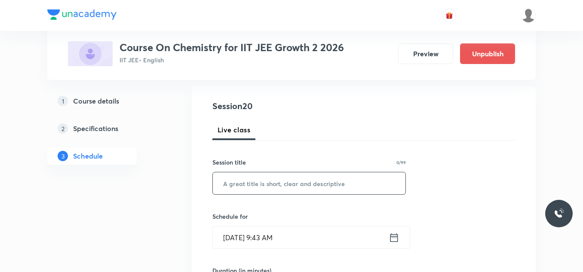
click at [251, 174] on input "text" at bounding box center [309, 183] width 192 height 22
paste input "Lec -21"
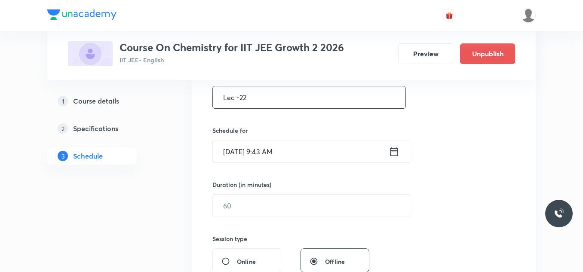
type input "Lec -22"
click at [394, 150] on icon at bounding box center [394, 151] width 8 height 9
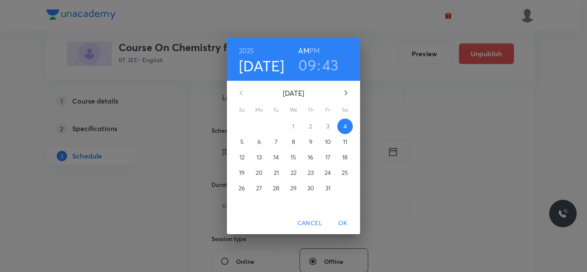
click at [310, 63] on h3 "09" at bounding box center [307, 65] width 18 height 18
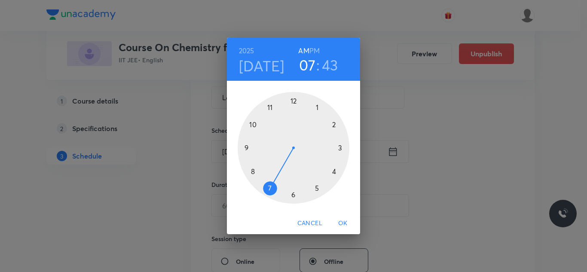
click at [269, 187] on div at bounding box center [294, 148] width 112 height 112
click at [342, 147] on div at bounding box center [294, 148] width 112 height 112
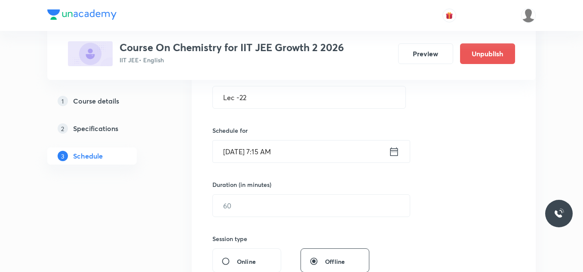
click at [395, 148] on icon at bounding box center [393, 152] width 11 height 12
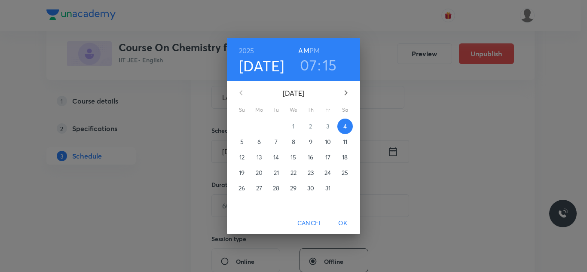
click at [313, 51] on h6 "PM" at bounding box center [314, 51] width 10 height 12
click at [344, 224] on span "OK" at bounding box center [343, 223] width 21 height 11
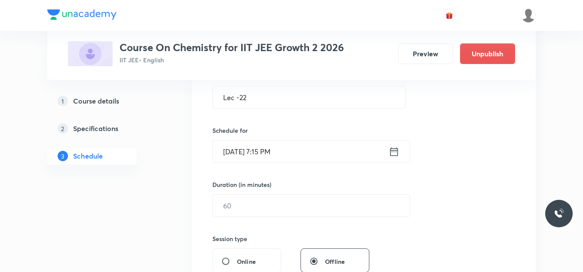
scroll to position [215, 0]
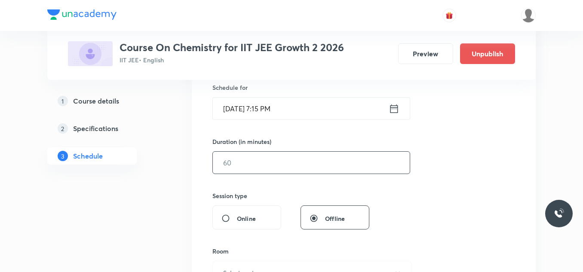
click at [290, 163] on input "text" at bounding box center [311, 163] width 197 height 22
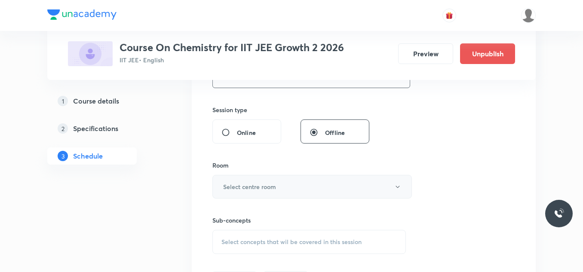
type input "55"
click at [272, 186] on h6 "Select centre room" at bounding box center [249, 186] width 53 height 9
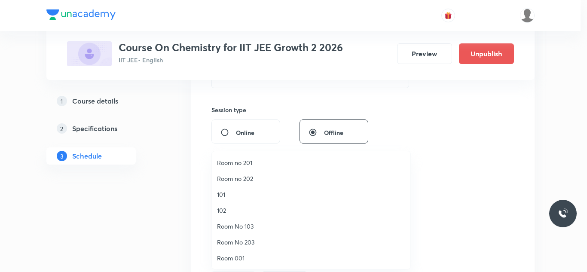
click at [246, 225] on span "Room No 103" at bounding box center [311, 226] width 188 height 9
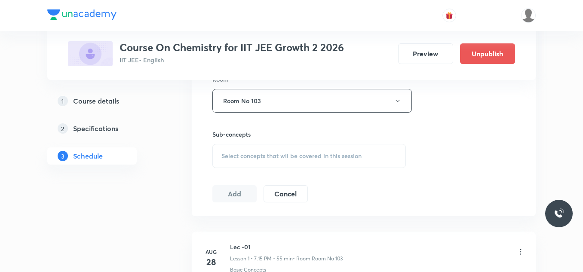
click at [258, 164] on div "Select concepts that wil be covered in this session" at bounding box center [308, 156] width 193 height 24
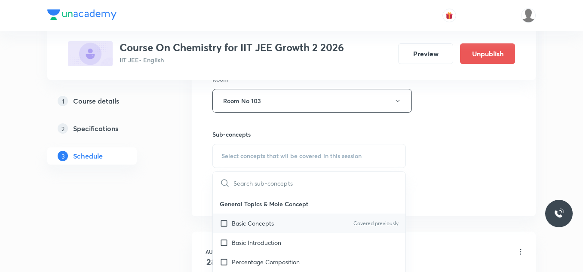
click at [280, 217] on div "Basic Concepts Covered previously" at bounding box center [309, 223] width 192 height 19
checkbox input "true"
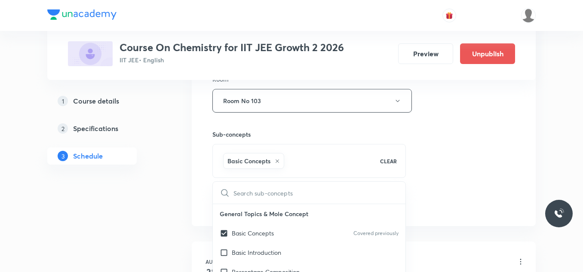
click at [508, 142] on div "Session 20 Live class Session title 7/99 Lec -22 ​ Schedule for [DATE] 7:15 PM …" at bounding box center [363, 5] width 302 height 413
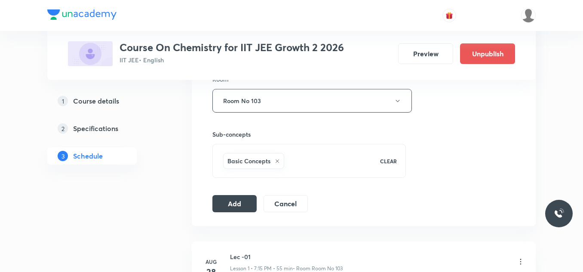
scroll to position [473, 0]
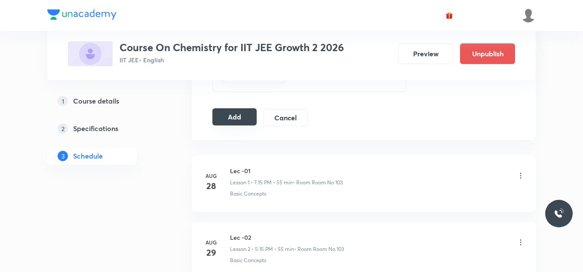
click at [245, 123] on button "Add" at bounding box center [234, 116] width 44 height 17
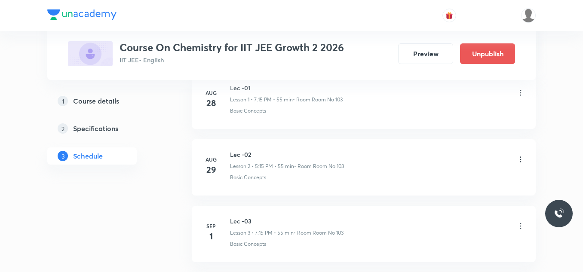
scroll to position [0, 0]
